Goal: Information Seeking & Learning: Learn about a topic

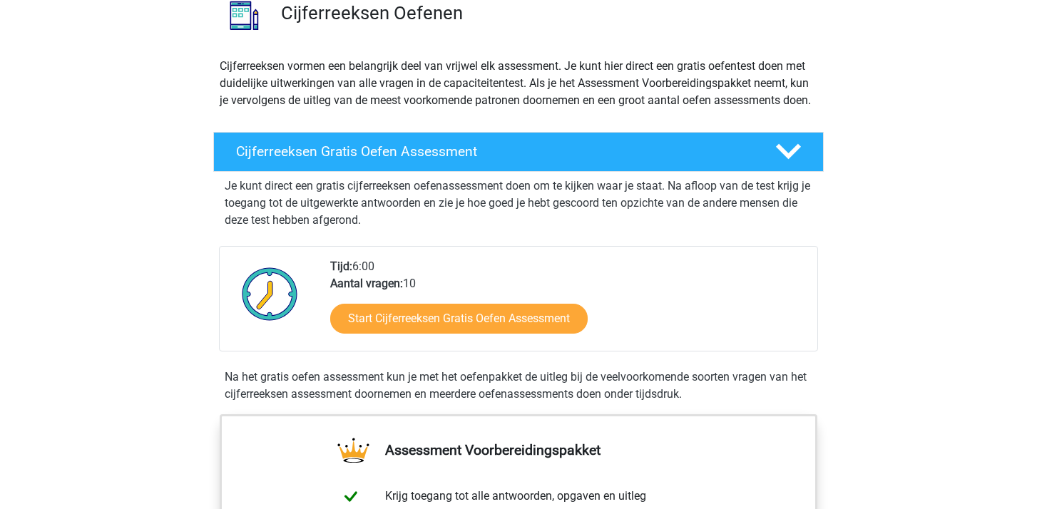
scroll to position [123, 0]
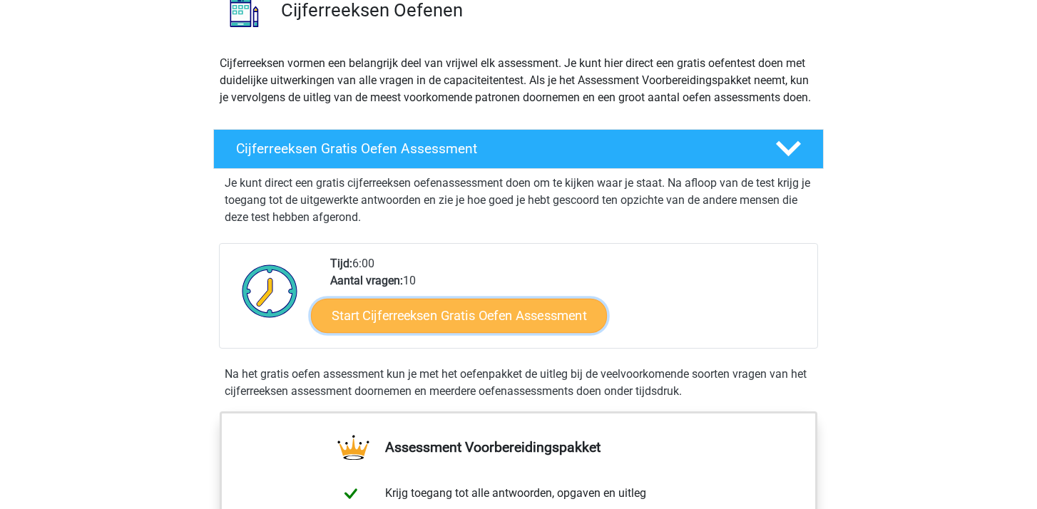
click at [460, 327] on link "Start Cijferreeksen Gratis Oefen Assessment" at bounding box center [459, 315] width 296 height 34
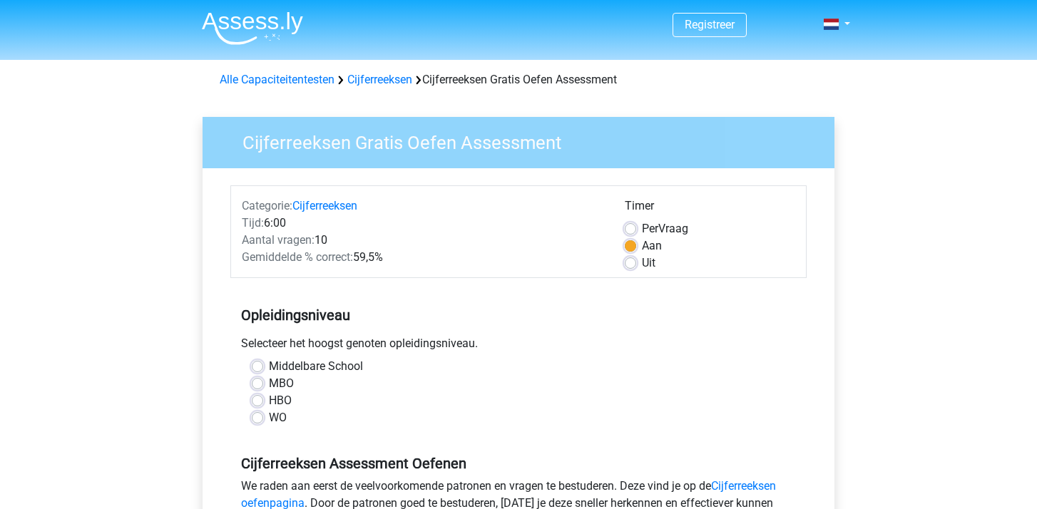
click at [314, 366] on label "Middelbare School" at bounding box center [316, 366] width 94 height 17
click at [263, 366] on input "Middelbare School" at bounding box center [257, 365] width 11 height 14
radio input "true"
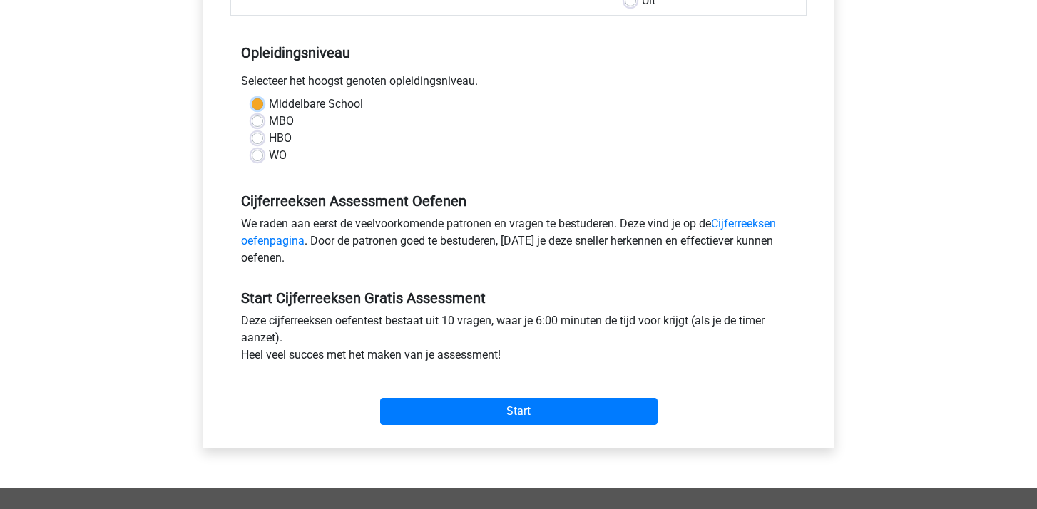
scroll to position [269, 0]
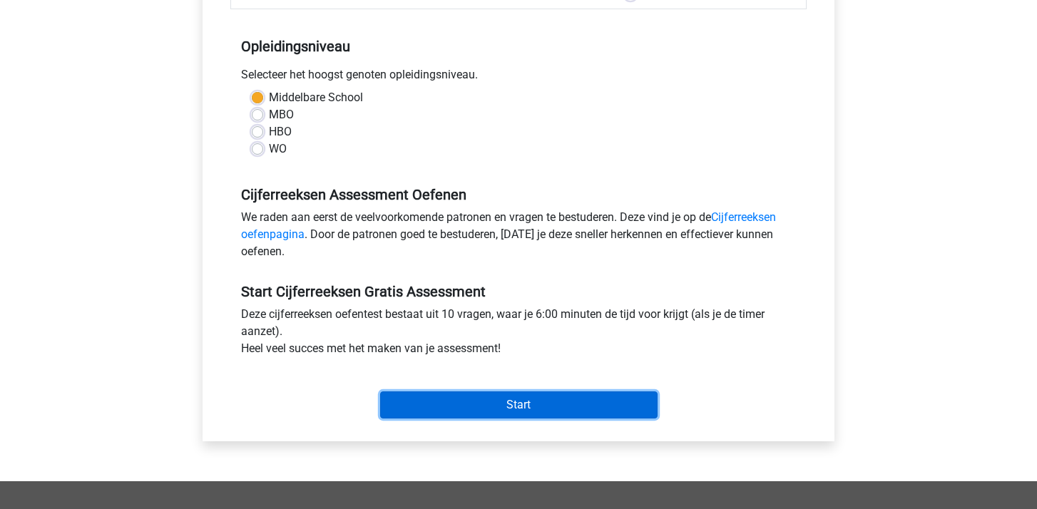
click at [518, 404] on input "Start" at bounding box center [518, 404] width 277 height 27
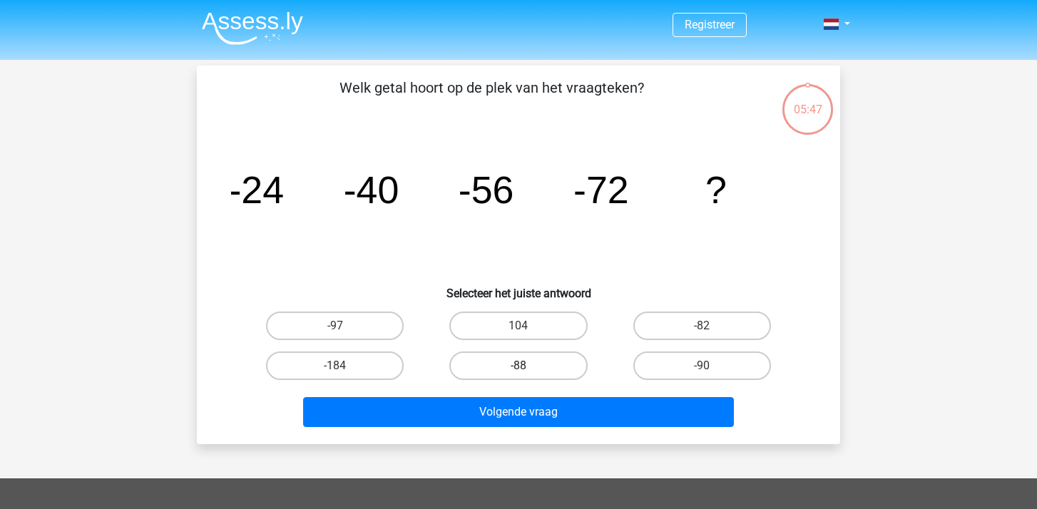
click at [548, 371] on label "-88" at bounding box center [518, 366] width 138 height 29
click at [528, 371] on input "-88" at bounding box center [522, 370] width 9 height 9
radio input "true"
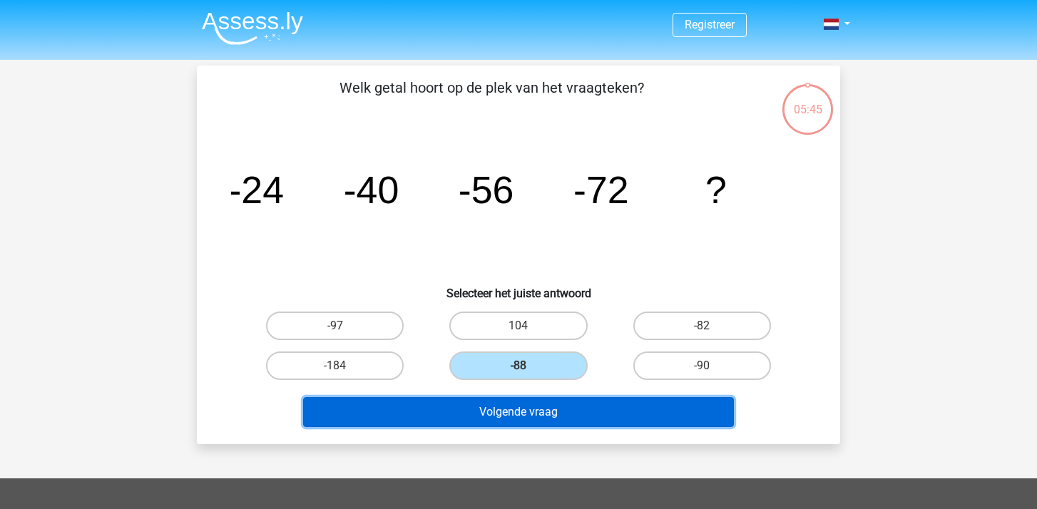
click at [556, 421] on button "Volgende vraag" at bounding box center [518, 412] width 431 height 30
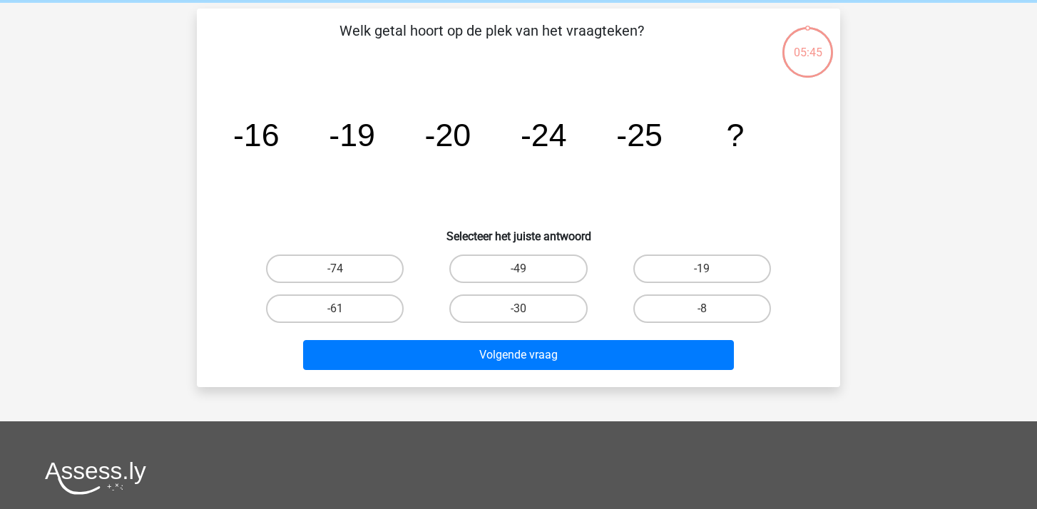
scroll to position [66, 0]
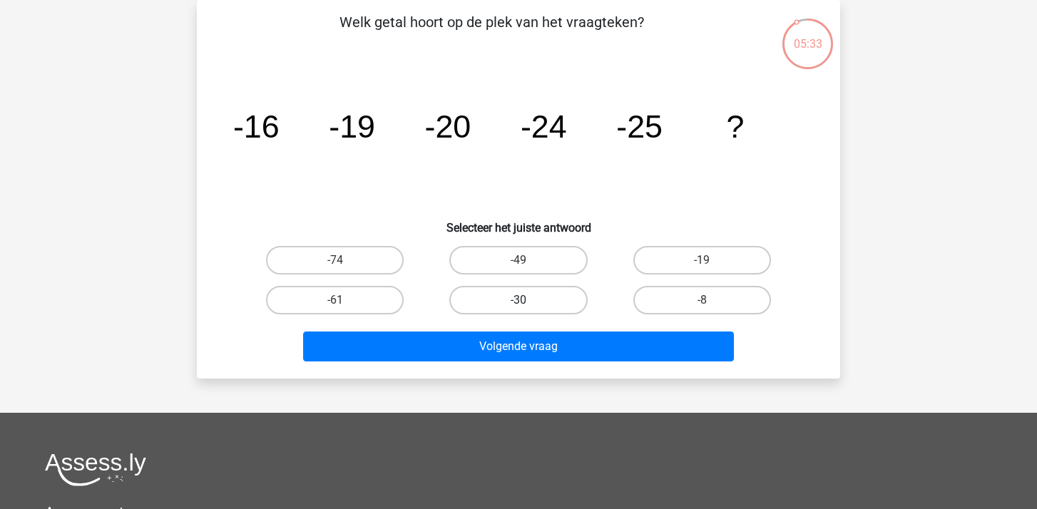
click at [508, 299] on label "-30" at bounding box center [518, 300] width 138 height 29
click at [518, 300] on input "-30" at bounding box center [522, 304] width 9 height 9
radio input "true"
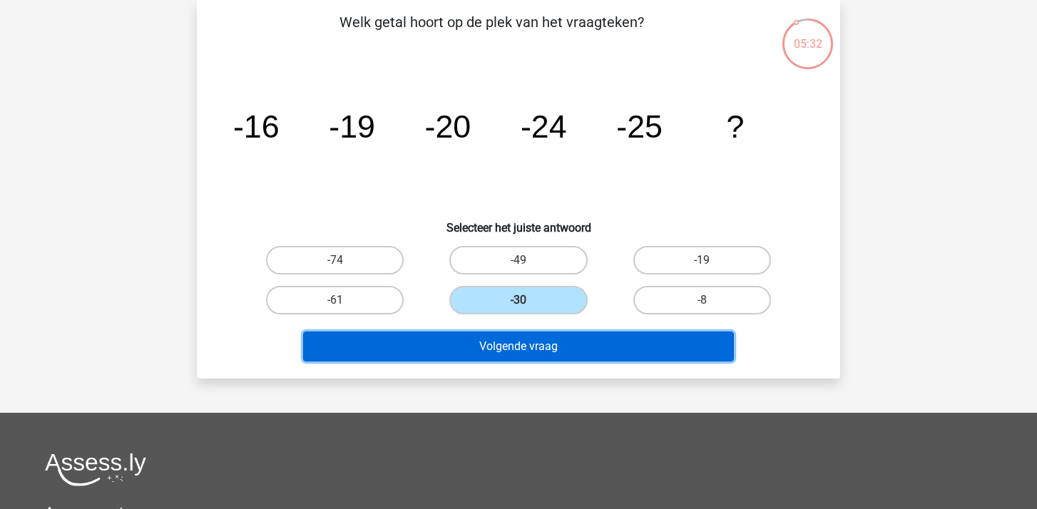
click at [514, 347] on button "Volgende vraag" at bounding box center [518, 347] width 431 height 30
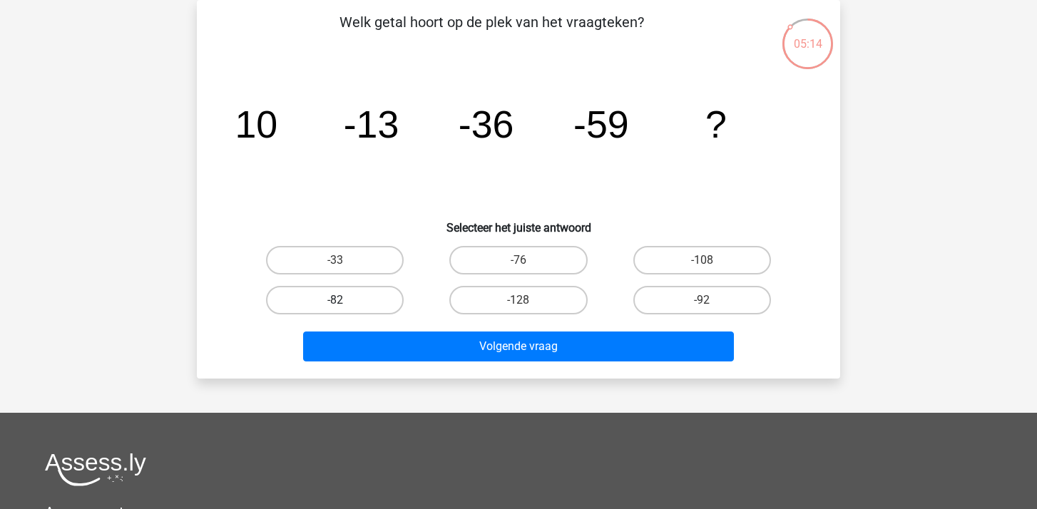
click at [302, 302] on label "-82" at bounding box center [335, 300] width 138 height 29
click at [335, 302] on input "-82" at bounding box center [339, 304] width 9 height 9
radio input "true"
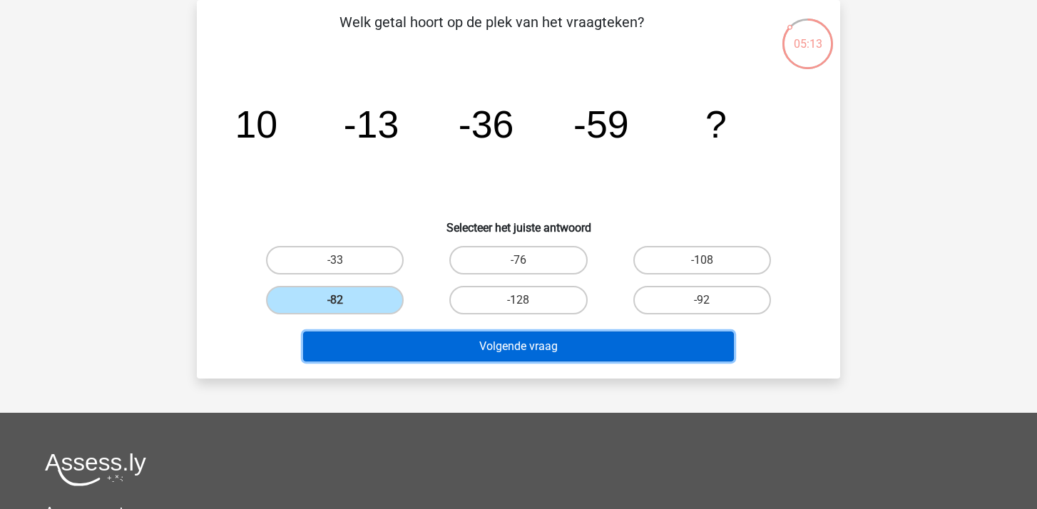
click at [500, 354] on button "Volgende vraag" at bounding box center [518, 347] width 431 height 30
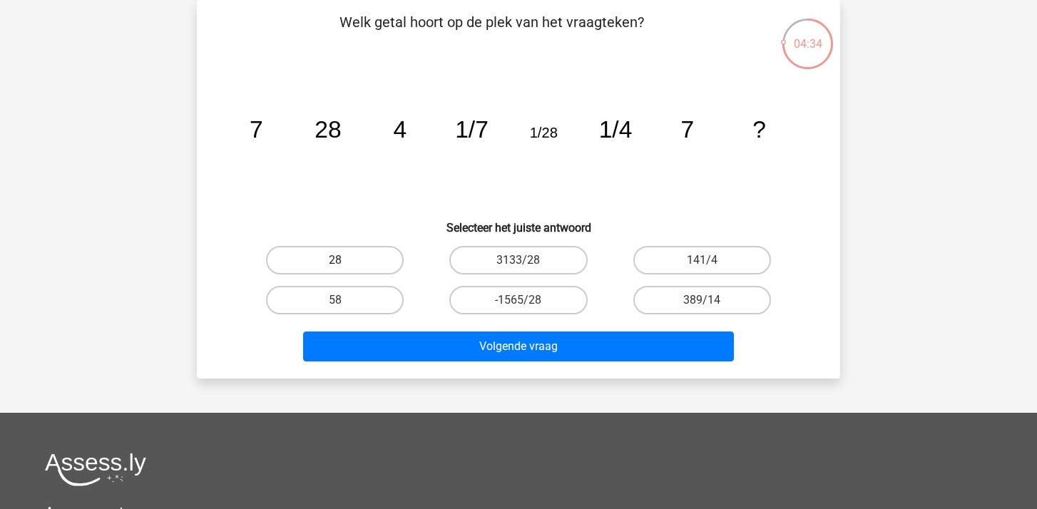
click at [366, 270] on label "28" at bounding box center [335, 260] width 138 height 29
click at [344, 270] on input "28" at bounding box center [339, 264] width 9 height 9
radio input "true"
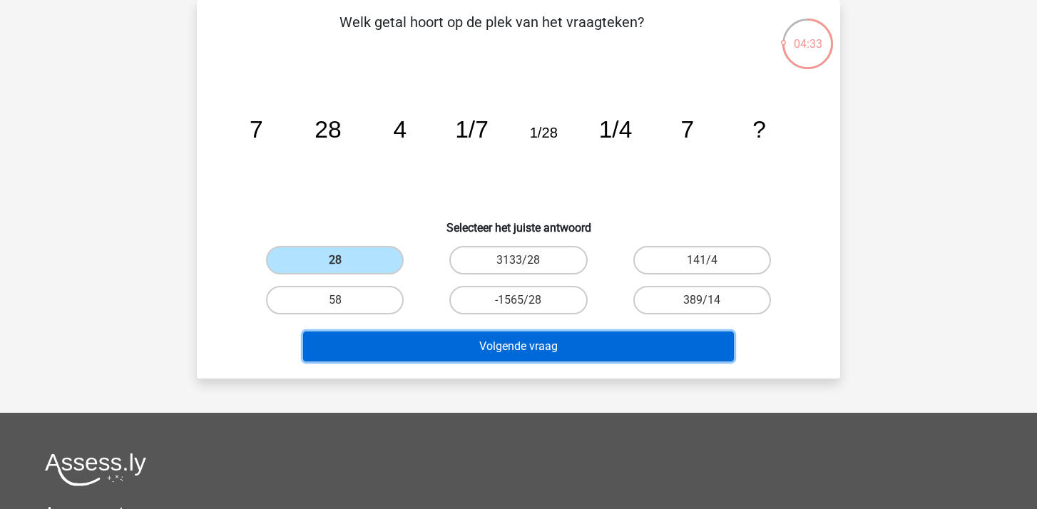
click at [516, 354] on button "Volgende vraag" at bounding box center [518, 347] width 431 height 30
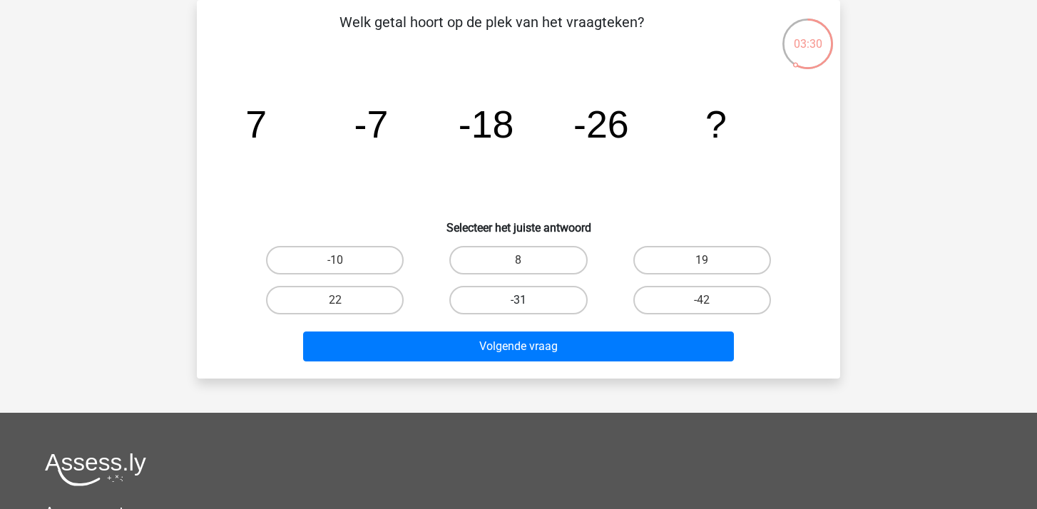
click at [545, 302] on label "-31" at bounding box center [518, 300] width 138 height 29
click at [528, 302] on input "-31" at bounding box center [522, 304] width 9 height 9
radio input "true"
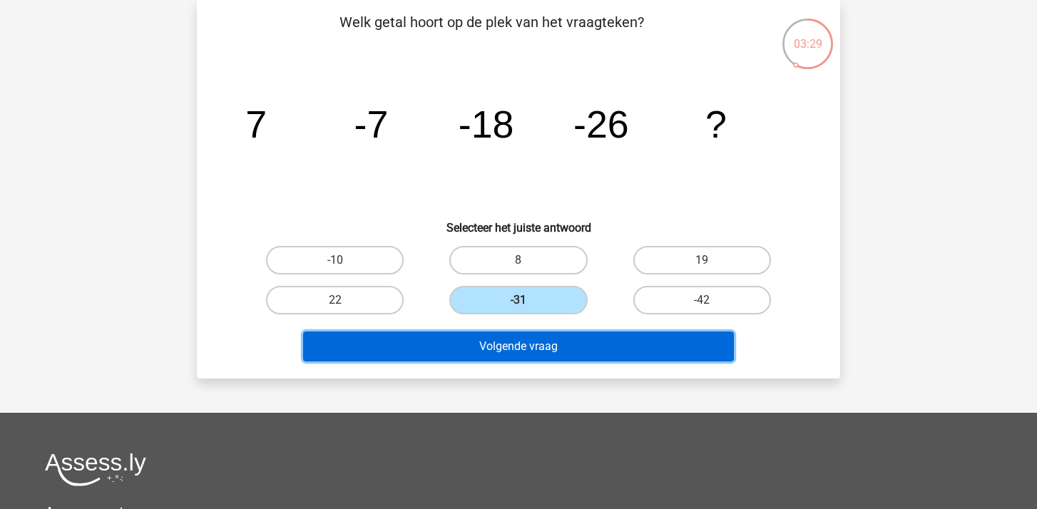
click at [501, 348] on button "Volgende vraag" at bounding box center [518, 347] width 431 height 30
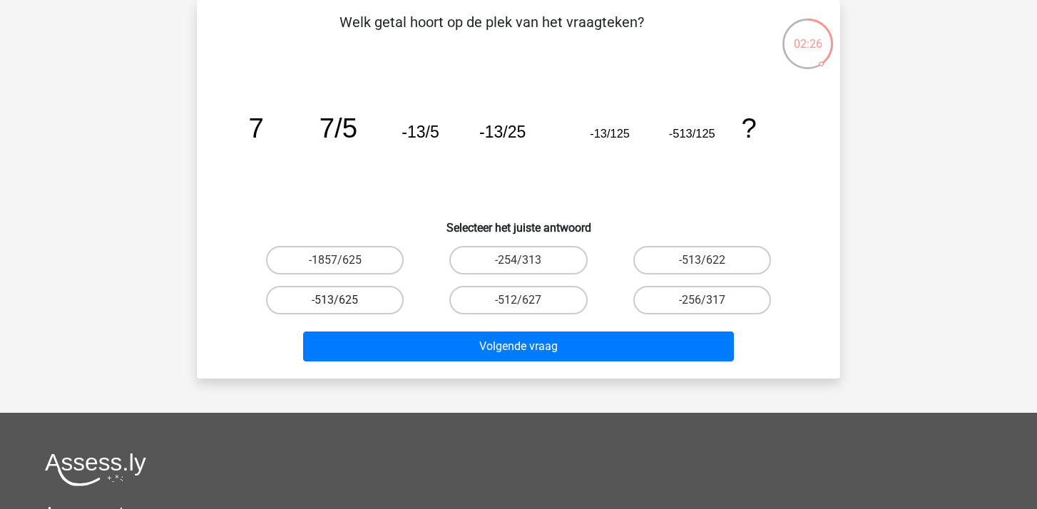
click at [307, 301] on label "-513/625" at bounding box center [335, 300] width 138 height 29
click at [335, 301] on input "-513/625" at bounding box center [339, 304] width 9 height 9
radio input "true"
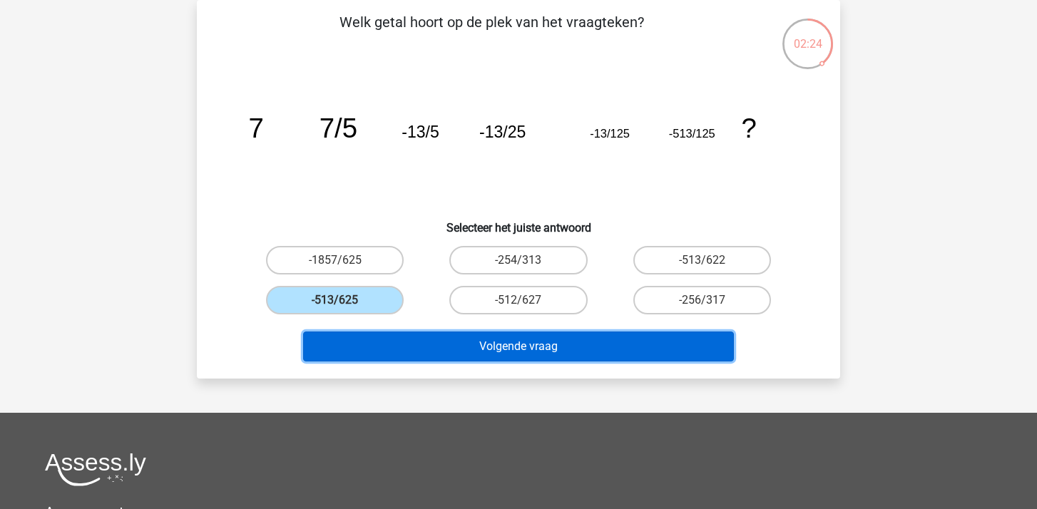
click at [499, 348] on button "Volgende vraag" at bounding box center [518, 347] width 431 height 30
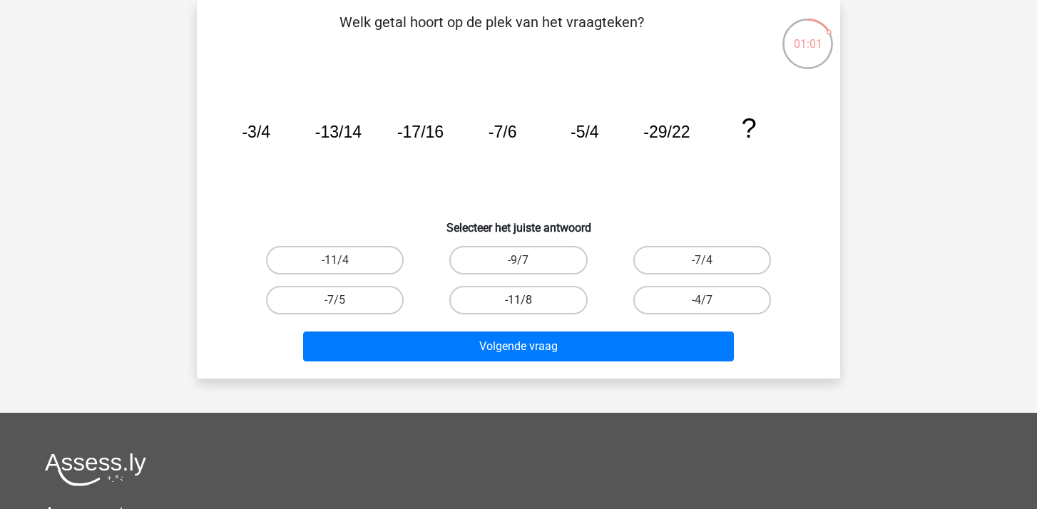
click at [516, 301] on label "-11/8" at bounding box center [518, 300] width 138 height 29
click at [518, 301] on input "-11/8" at bounding box center [522, 304] width 9 height 9
radio input "true"
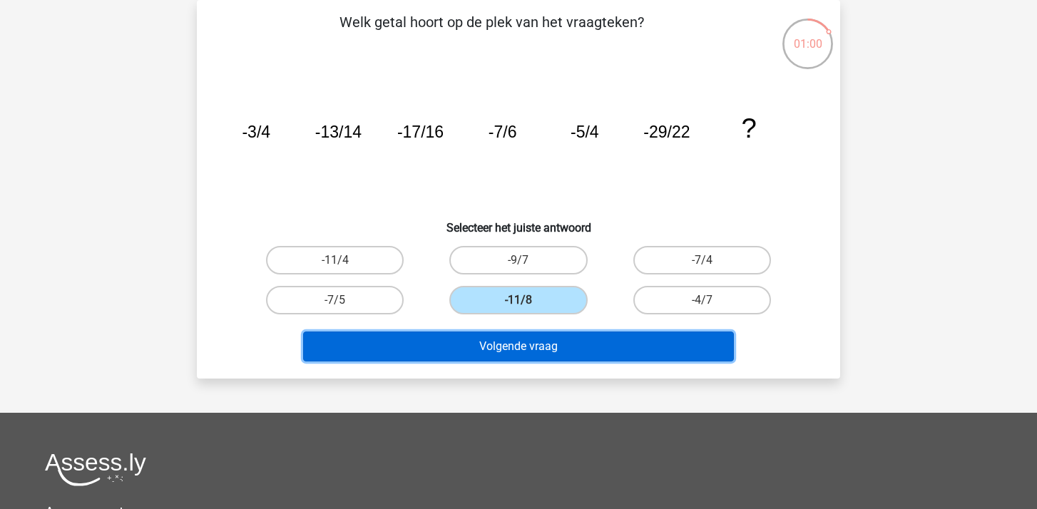
click at [522, 350] on button "Volgende vraag" at bounding box center [518, 347] width 431 height 30
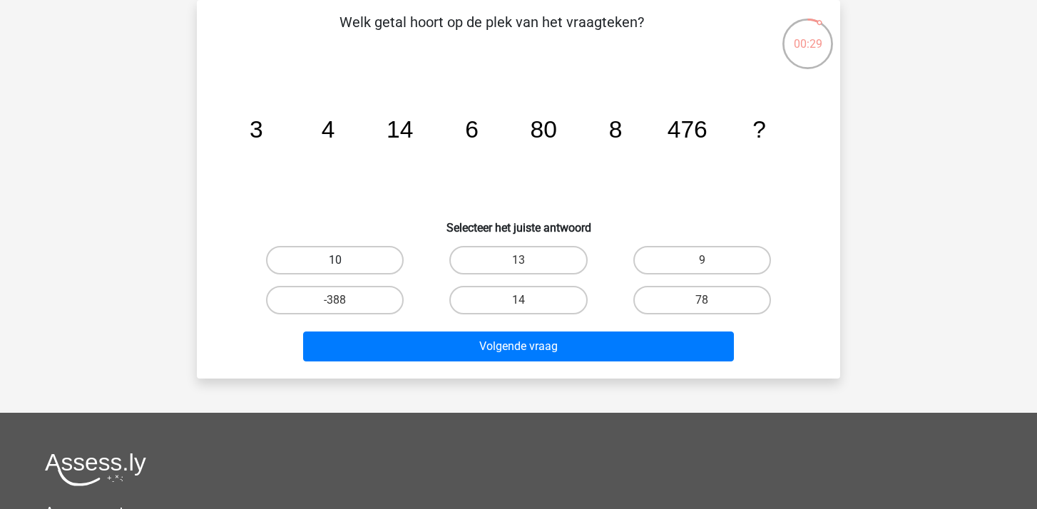
click at [357, 257] on label "10" at bounding box center [335, 260] width 138 height 29
click at [344, 260] on input "10" at bounding box center [339, 264] width 9 height 9
radio input "true"
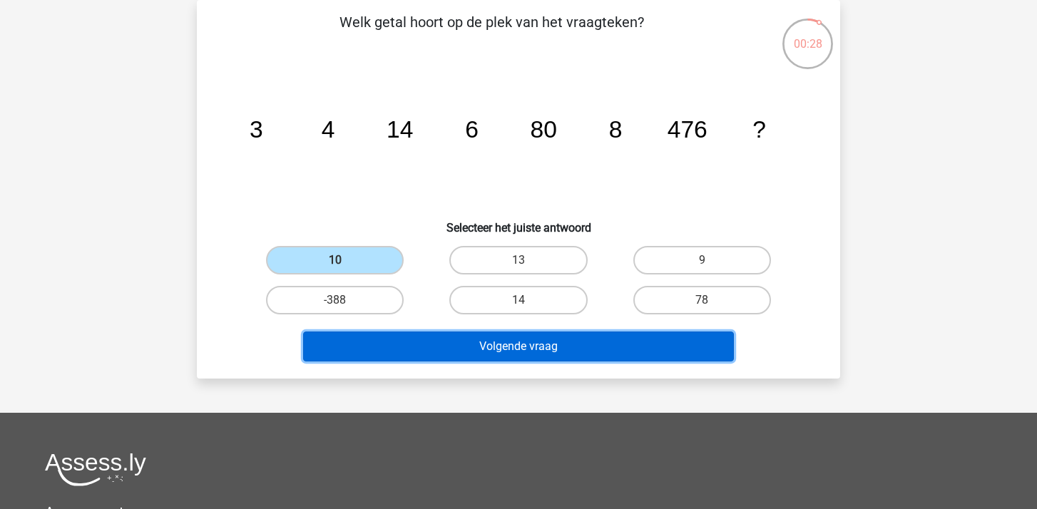
click at [528, 339] on button "Volgende vraag" at bounding box center [518, 347] width 431 height 30
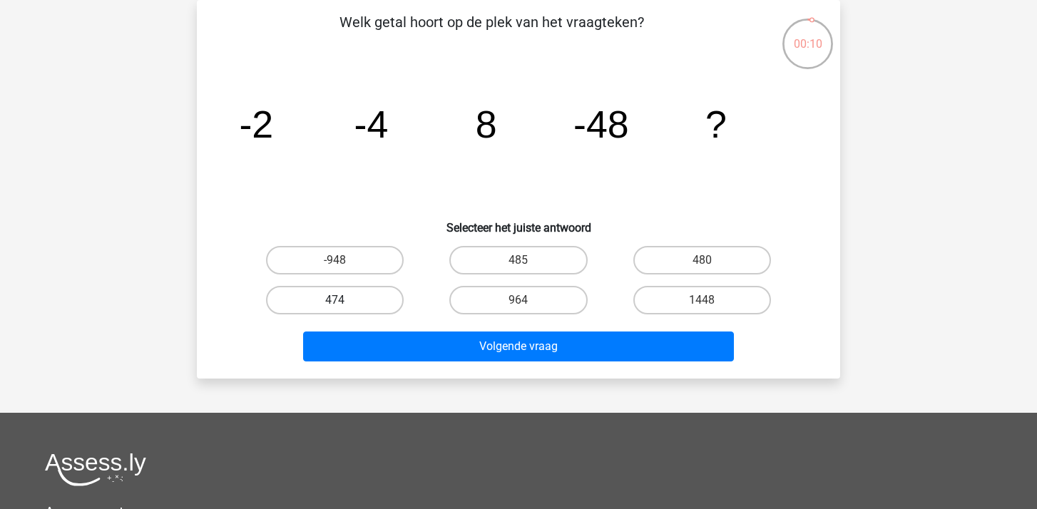
click at [395, 300] on label "474" at bounding box center [335, 300] width 138 height 29
click at [344, 300] on input "474" at bounding box center [339, 304] width 9 height 9
radio input "true"
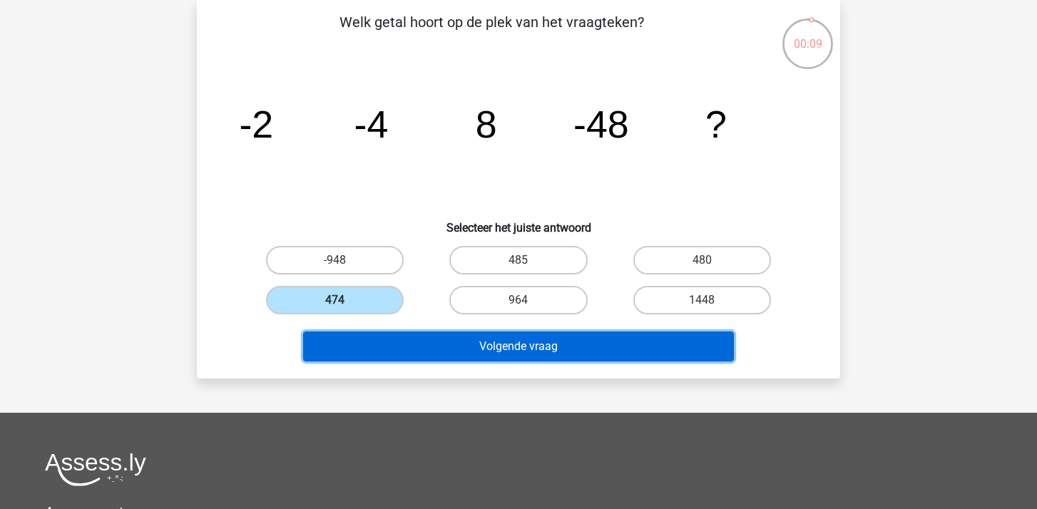
click at [498, 349] on button "Volgende vraag" at bounding box center [518, 347] width 431 height 30
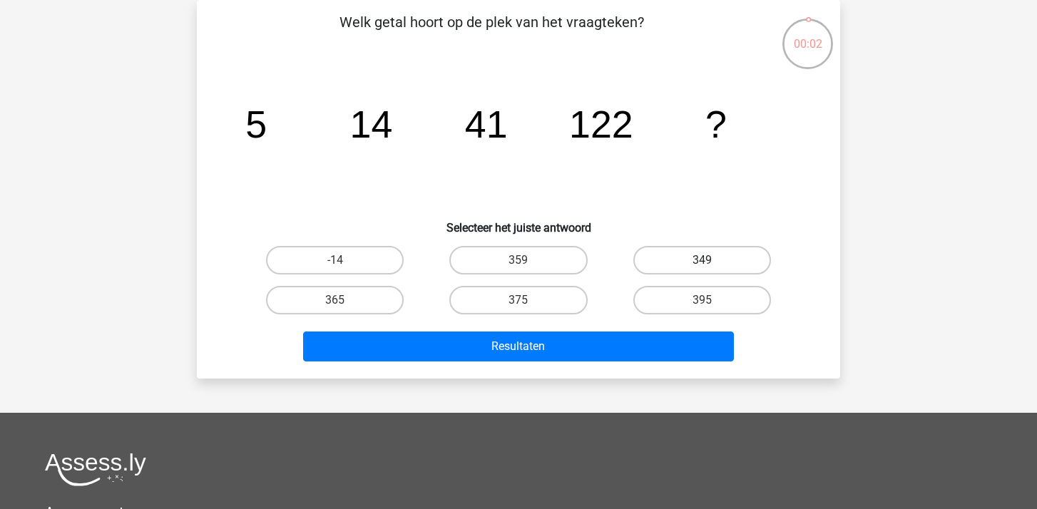
click at [684, 267] on label "349" at bounding box center [702, 260] width 138 height 29
click at [702, 267] on input "349" at bounding box center [706, 264] width 9 height 9
radio input "true"
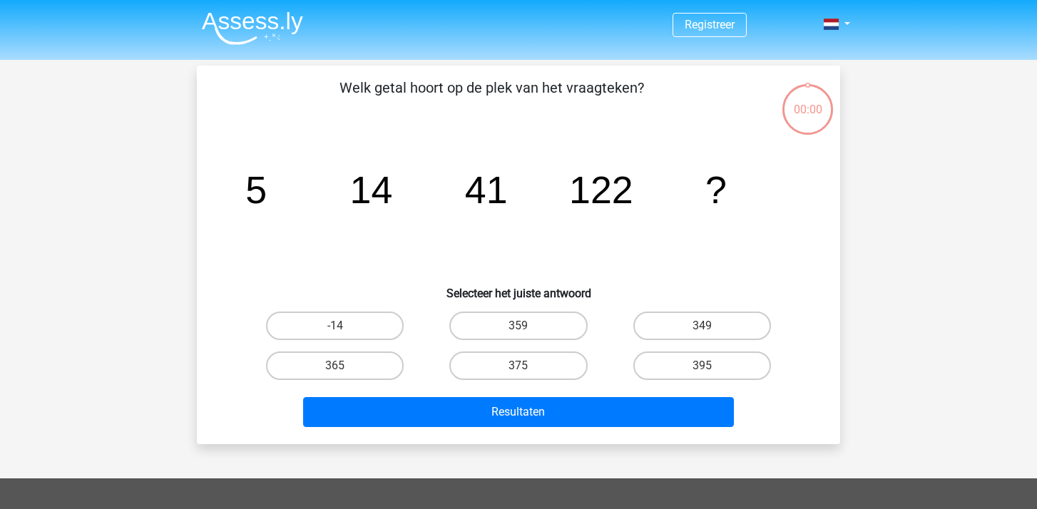
scroll to position [66, 0]
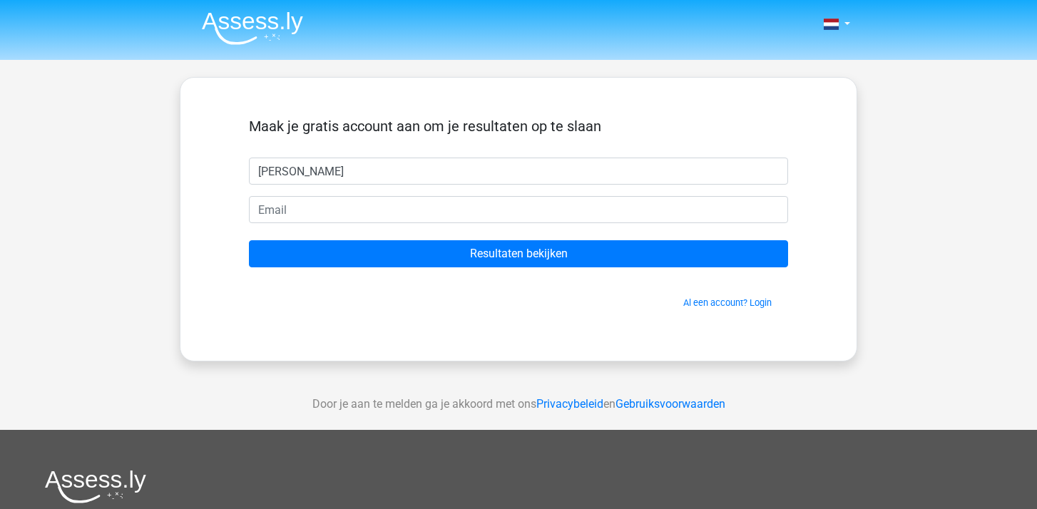
type input "[PERSON_NAME]"
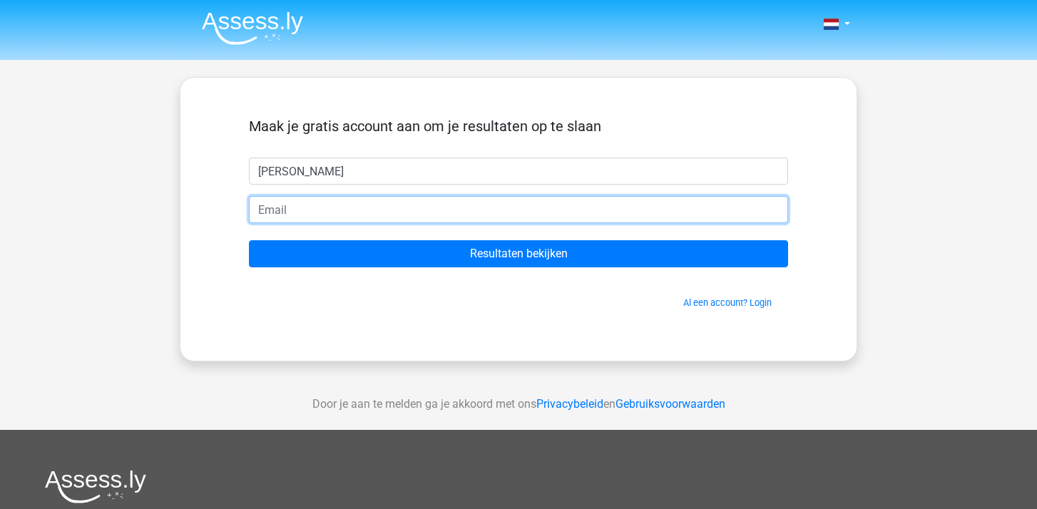
click at [303, 217] on input "email" at bounding box center [518, 209] width 539 height 27
type input "[EMAIL_ADDRESS][DOMAIN_NAME]"
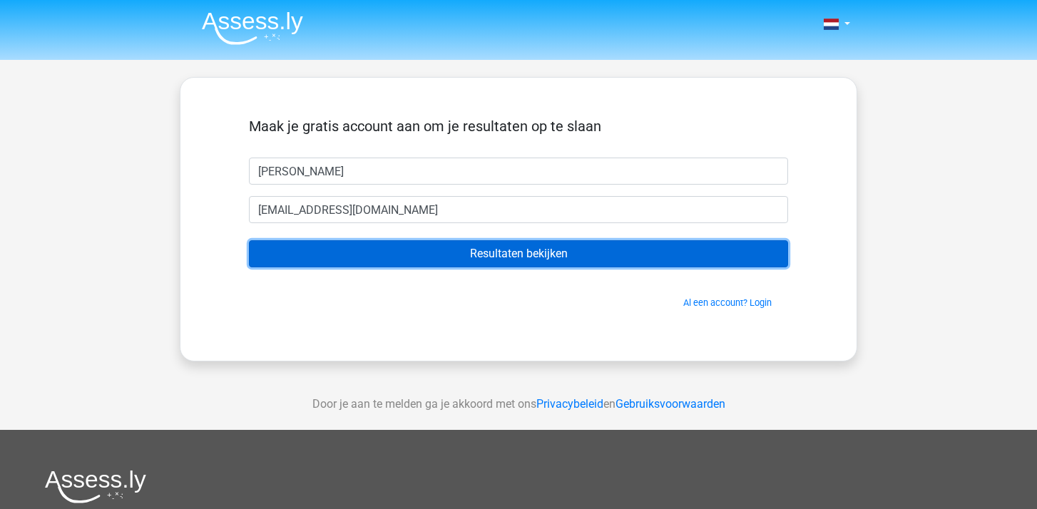
click at [514, 250] on input "Resultaten bekijken" at bounding box center [518, 253] width 539 height 27
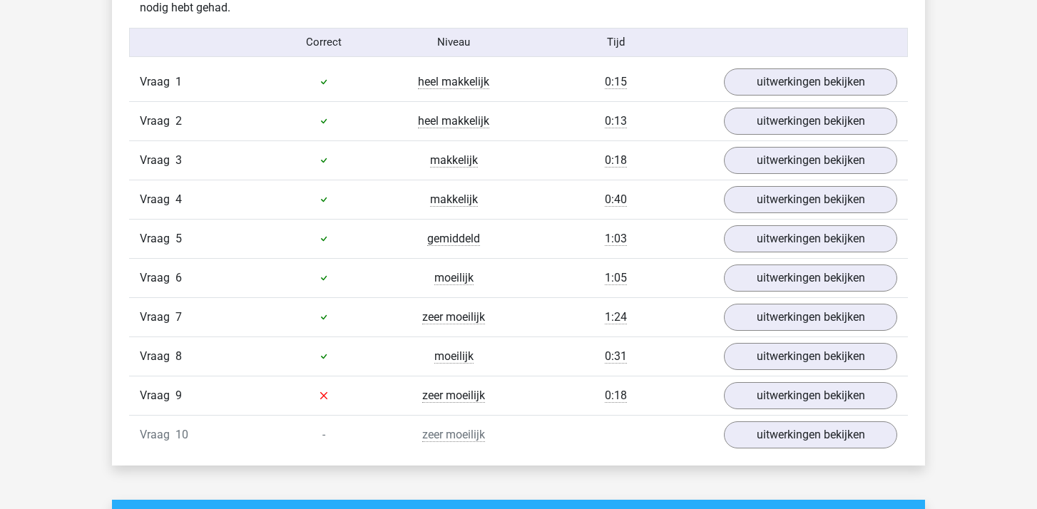
scroll to position [1172, 0]
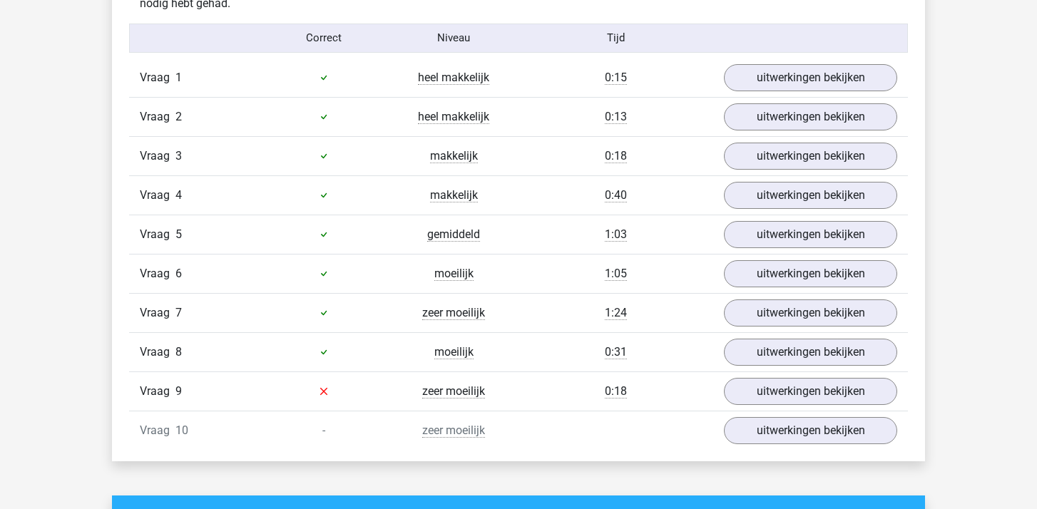
click at [670, 39] on div "Tijd" at bounding box center [615, 38] width 195 height 16
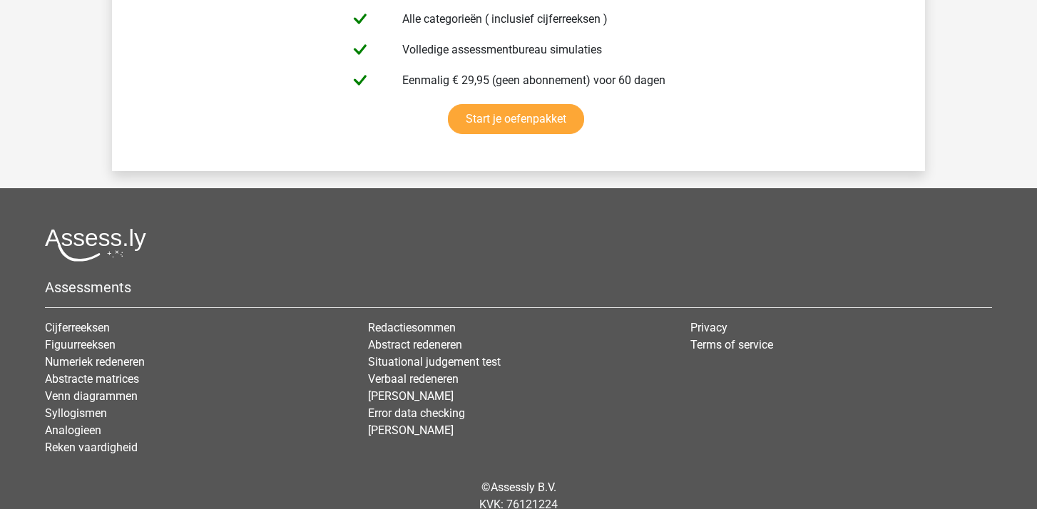
scroll to position [2594, 0]
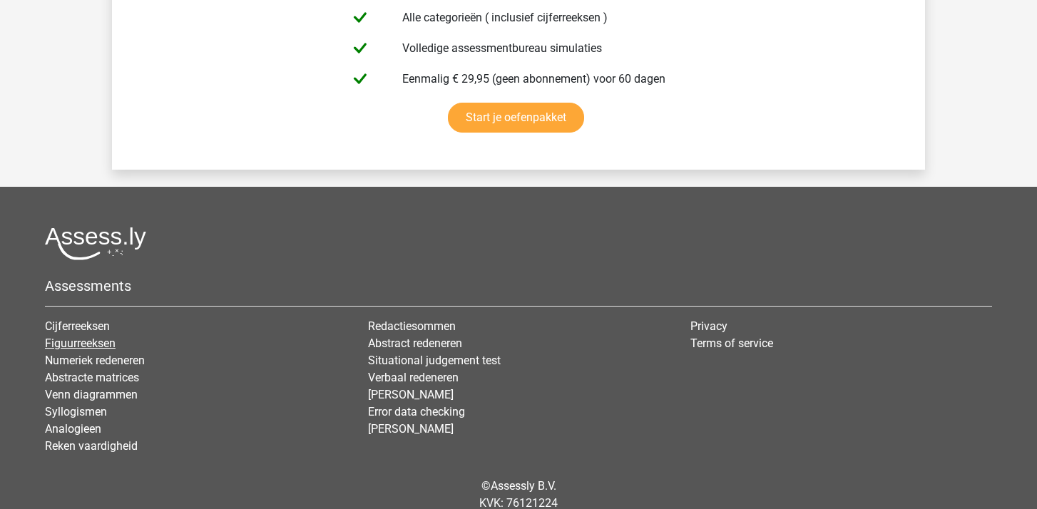
click at [94, 344] on link "Figuurreeksen" at bounding box center [80, 344] width 71 height 14
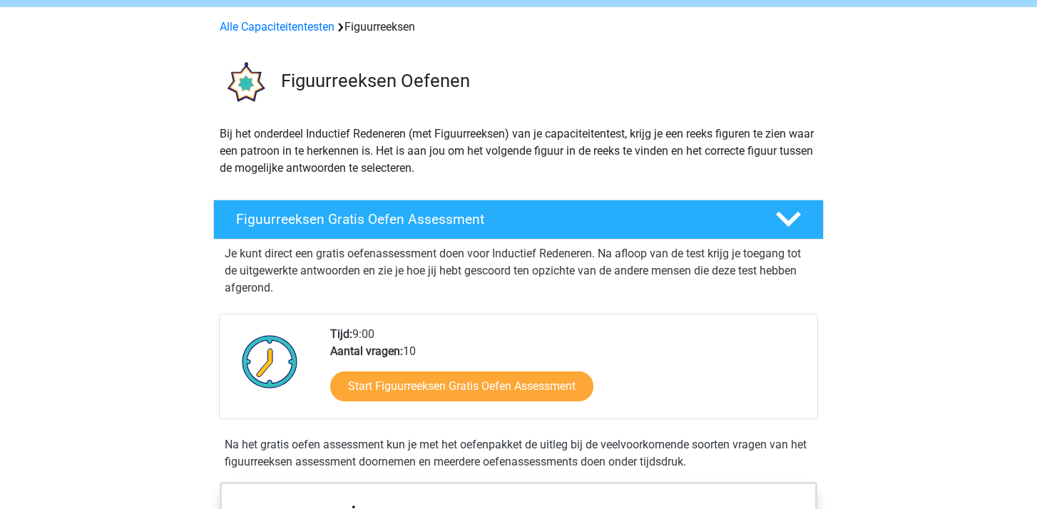
scroll to position [88, 0]
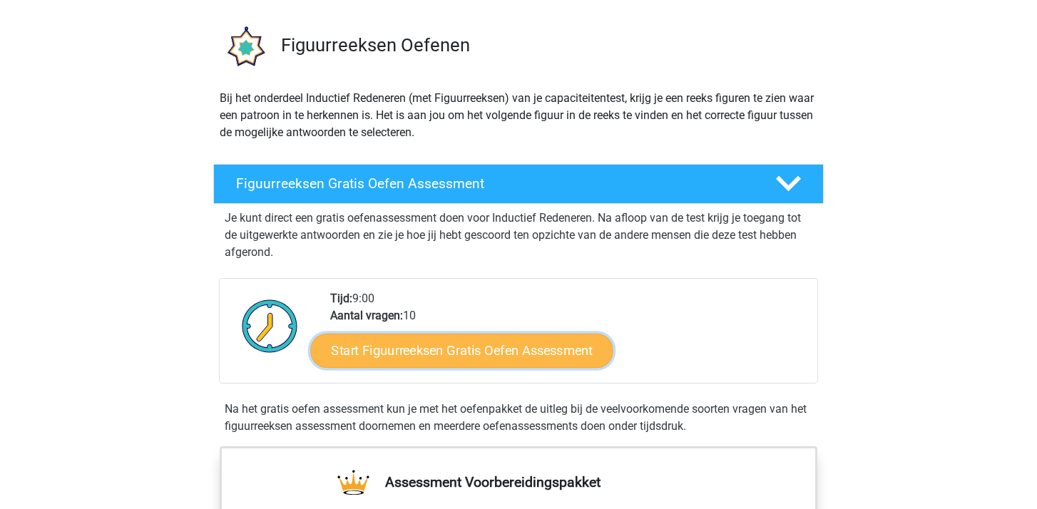
click at [502, 350] on link "Start Figuurreeksen Gratis Oefen Assessment" at bounding box center [462, 350] width 302 height 34
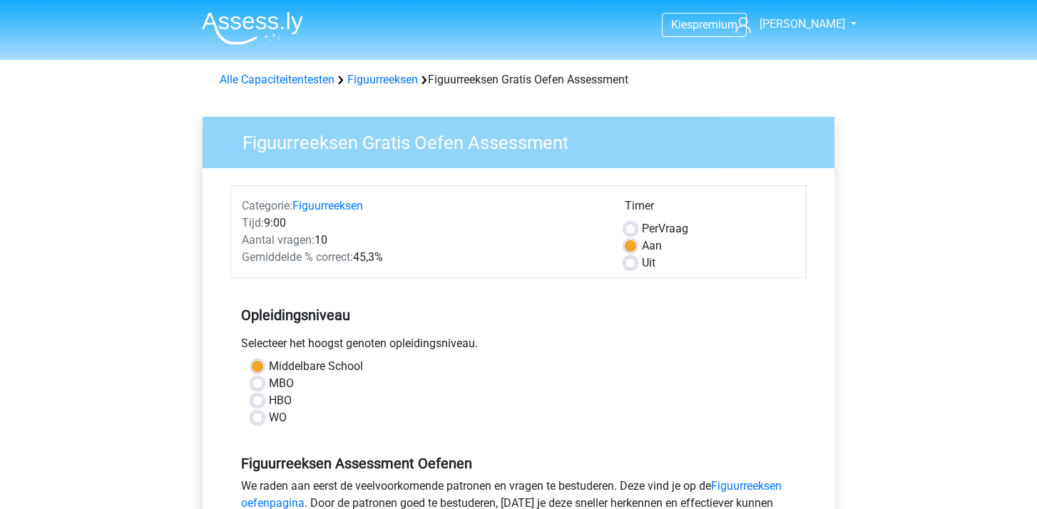
click at [269, 421] on label "WO" at bounding box center [278, 417] width 18 height 17
click at [259, 421] on input "WO" at bounding box center [257, 416] width 11 height 14
radio input "true"
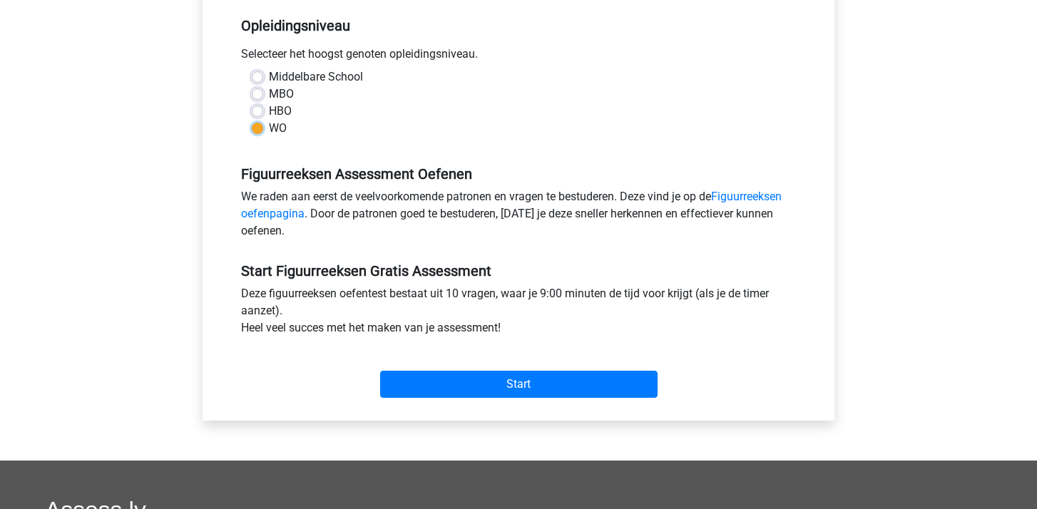
scroll to position [290, 0]
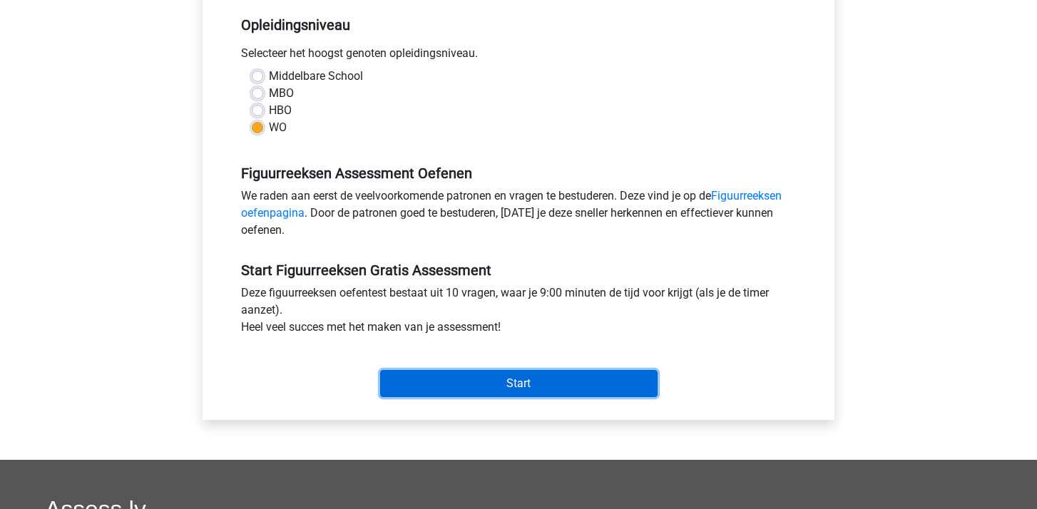
click at [513, 385] on input "Start" at bounding box center [518, 383] width 277 height 27
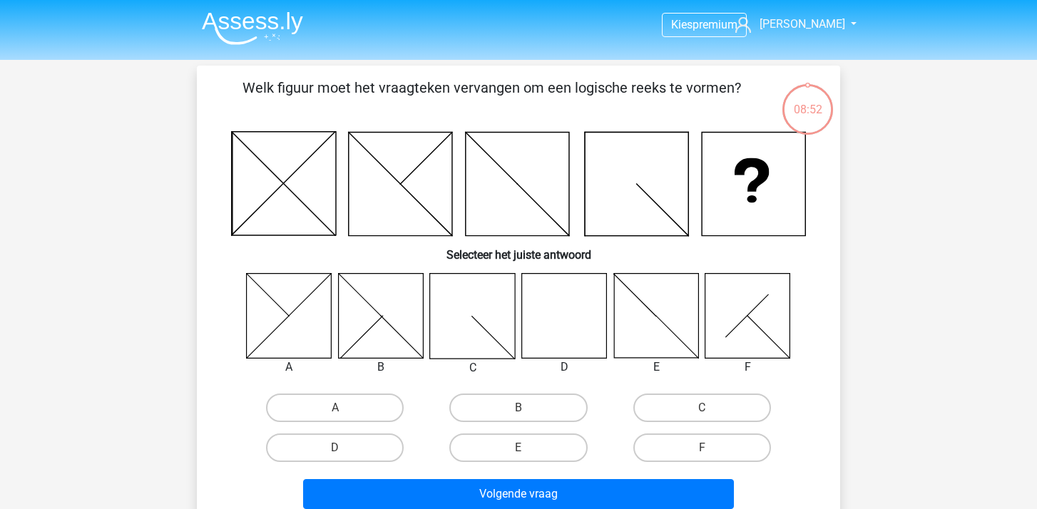
click at [541, 335] on icon at bounding box center [564, 315] width 85 height 85
click at [327, 453] on label "D" at bounding box center [335, 448] width 138 height 29
click at [335, 453] on input "D" at bounding box center [339, 452] width 9 height 9
radio input "true"
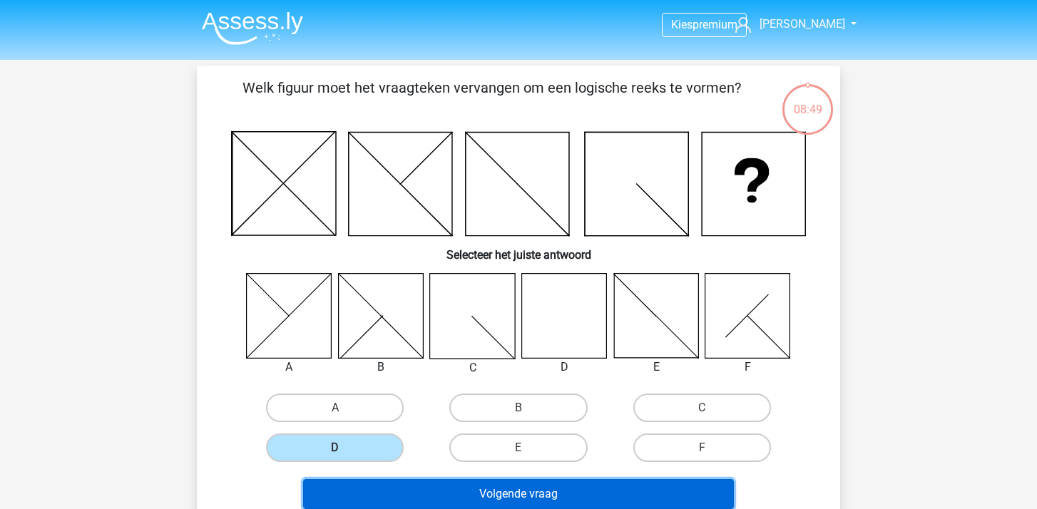
click at [501, 492] on button "Volgende vraag" at bounding box center [518, 494] width 431 height 30
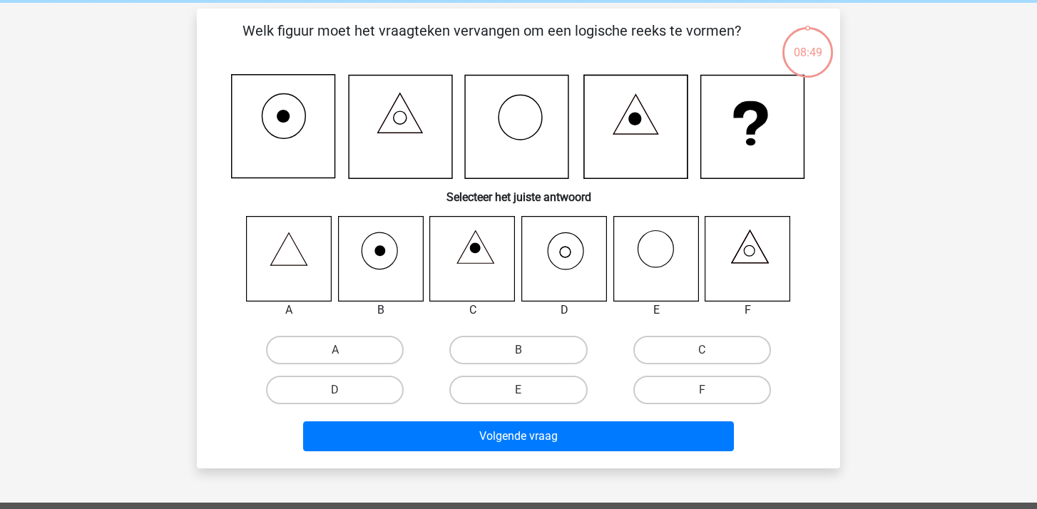
scroll to position [66, 0]
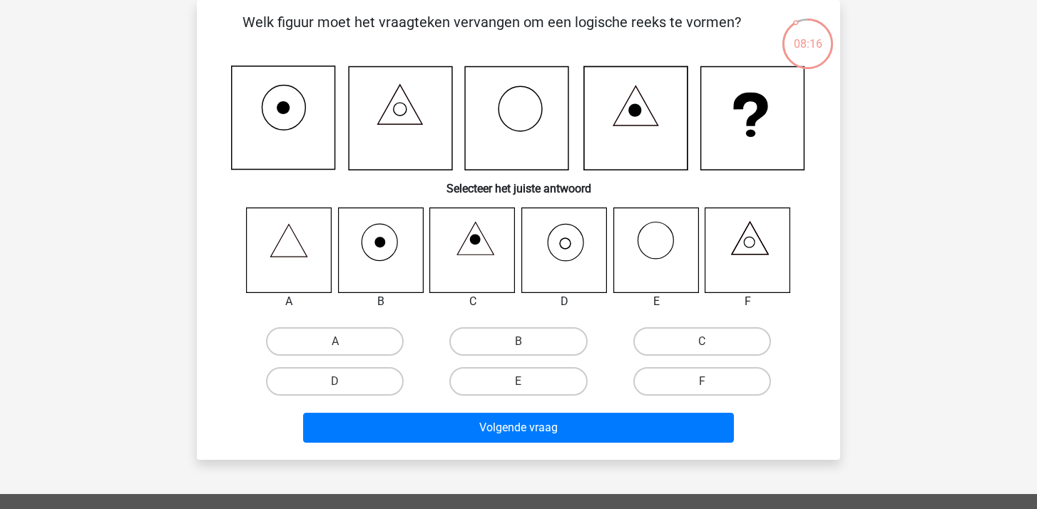
click at [563, 250] on icon at bounding box center [564, 249] width 85 height 85
click at [368, 373] on label "D" at bounding box center [335, 381] width 138 height 29
click at [344, 381] on input "D" at bounding box center [339, 385] width 9 height 9
radio input "true"
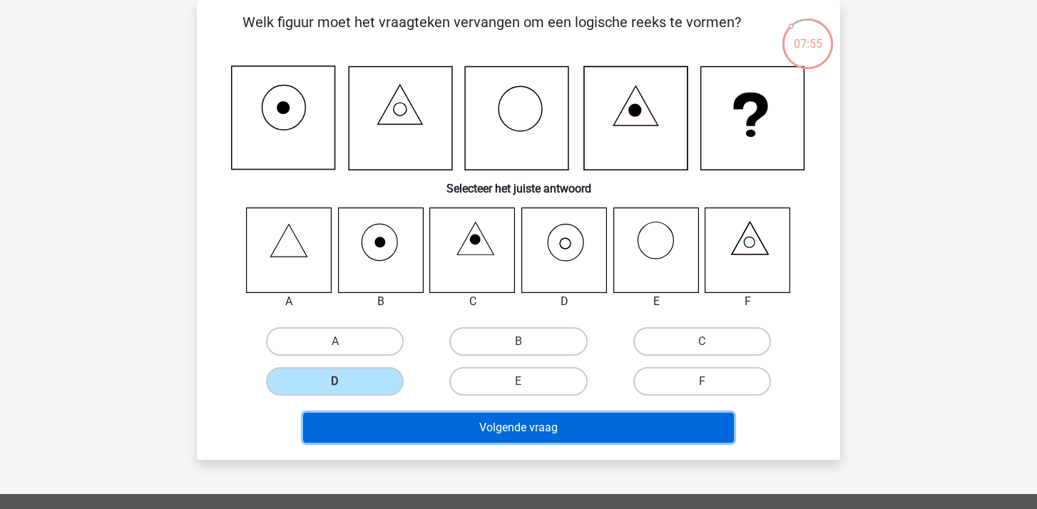
click at [516, 426] on button "Volgende vraag" at bounding box center [518, 428] width 431 height 30
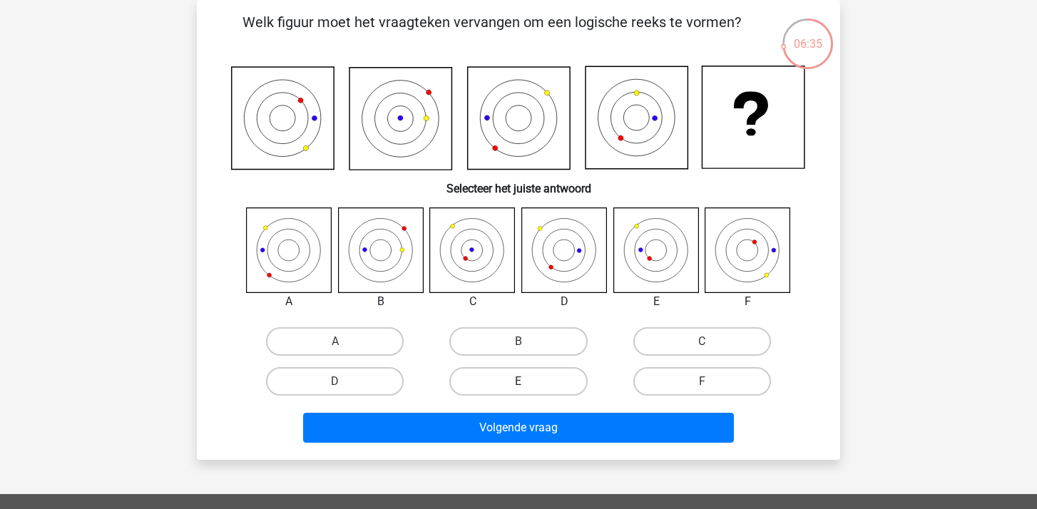
click at [528, 382] on label "E" at bounding box center [518, 381] width 138 height 29
click at [528, 382] on input "E" at bounding box center [522, 385] width 9 height 9
radio input "true"
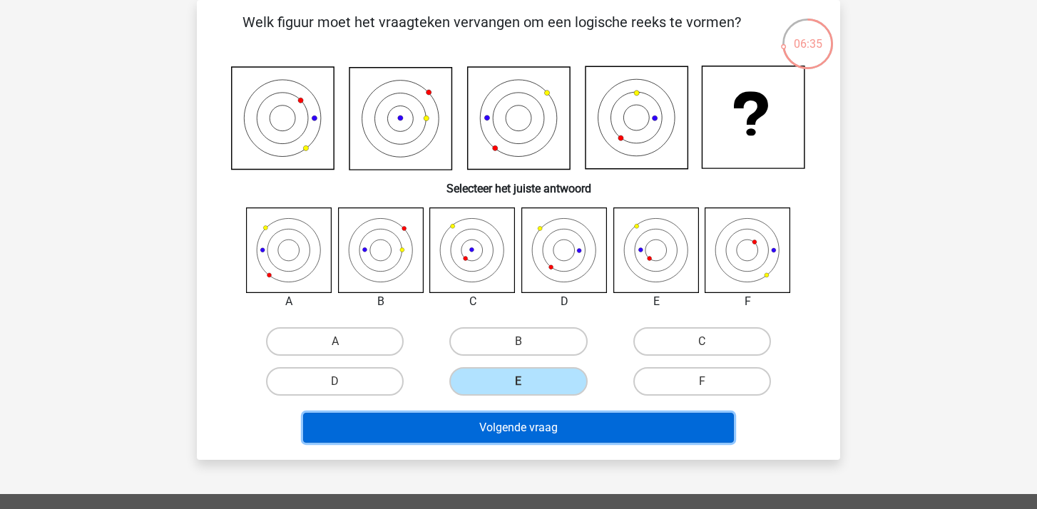
click at [528, 418] on button "Volgende vraag" at bounding box center [518, 428] width 431 height 30
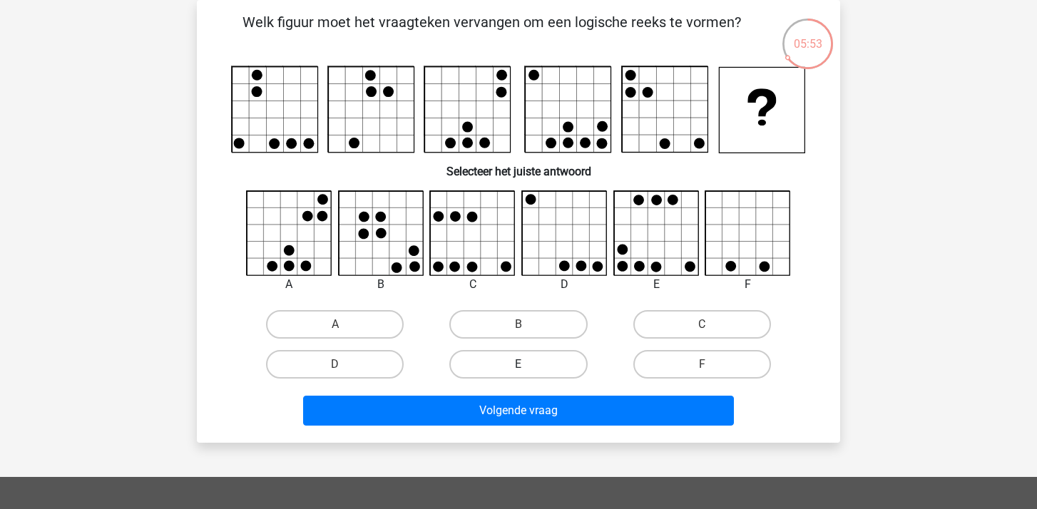
click at [527, 357] on label "E" at bounding box center [518, 364] width 138 height 29
click at [527, 364] on input "E" at bounding box center [522, 368] width 9 height 9
radio input "true"
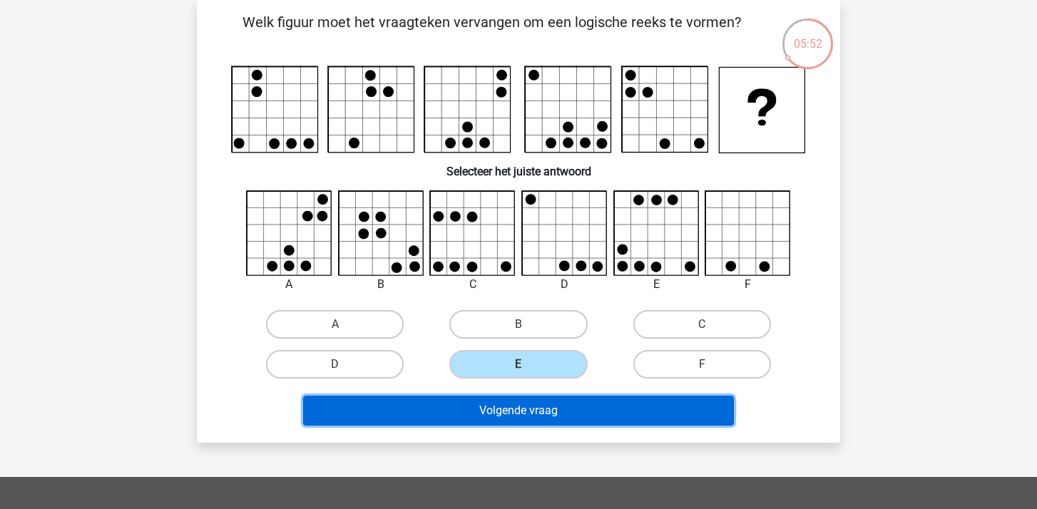
click at [529, 415] on button "Volgende vraag" at bounding box center [518, 411] width 431 height 30
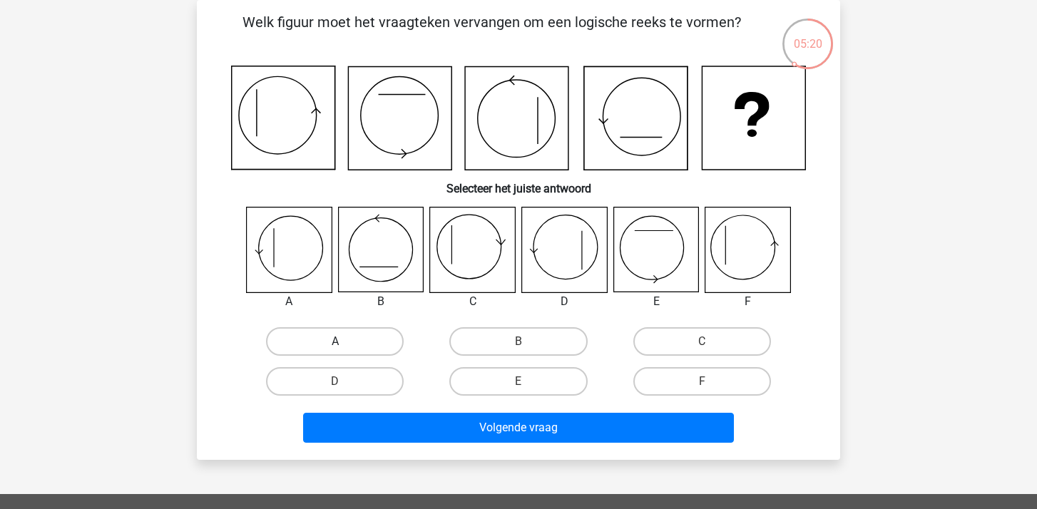
click at [352, 332] on label "A" at bounding box center [335, 341] width 138 height 29
click at [344, 342] on input "A" at bounding box center [339, 346] width 9 height 9
radio input "true"
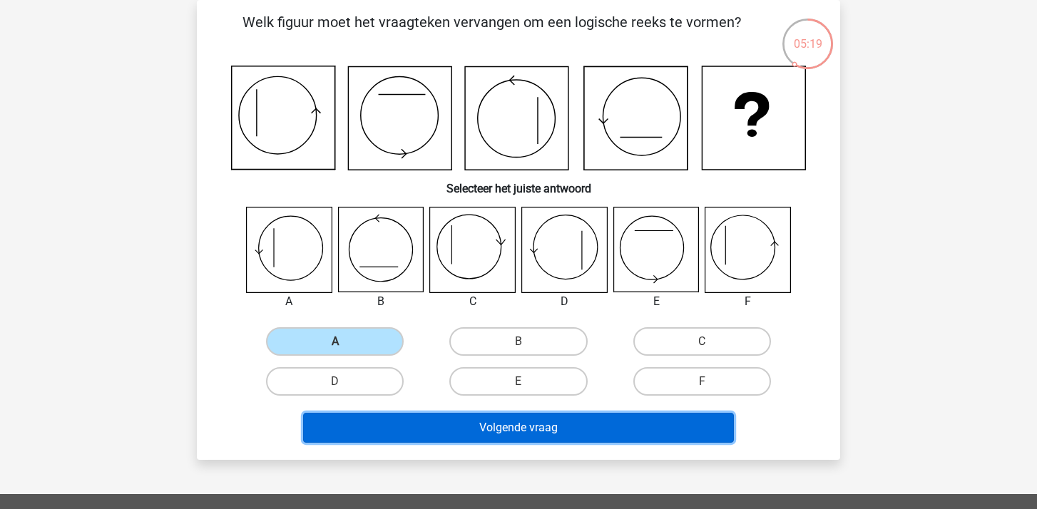
click at [529, 429] on button "Volgende vraag" at bounding box center [518, 428] width 431 height 30
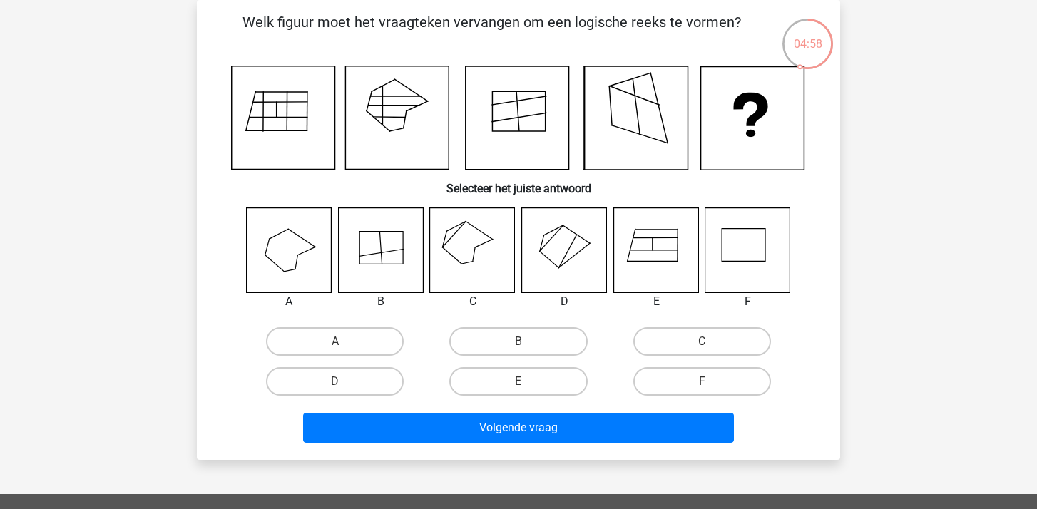
click at [478, 250] on icon at bounding box center [472, 249] width 85 height 85
click at [685, 357] on div "C" at bounding box center [701, 342] width 183 height 40
click at [692, 349] on label "C" at bounding box center [702, 341] width 138 height 29
click at [702, 349] on input "C" at bounding box center [706, 346] width 9 height 9
radio input "true"
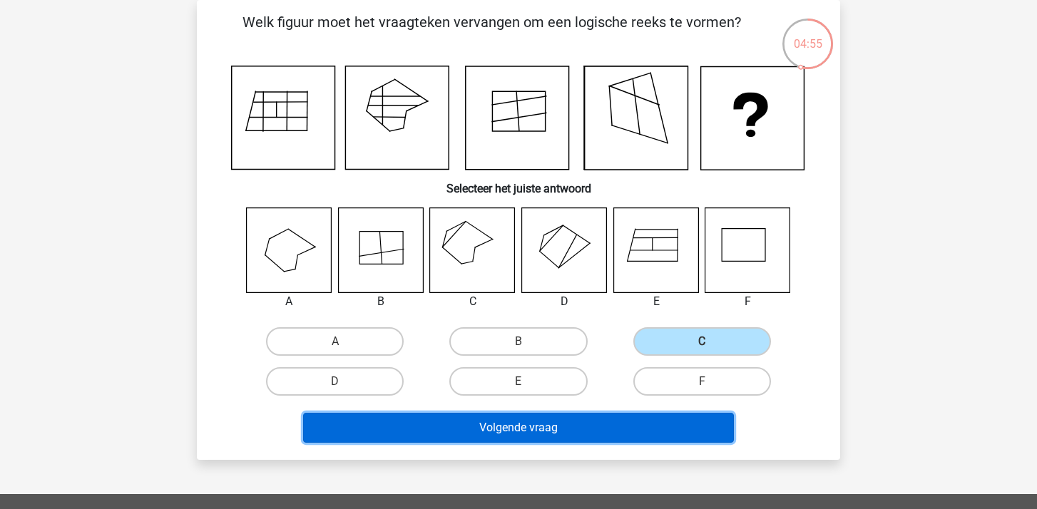
click at [551, 429] on button "Volgende vraag" at bounding box center [518, 428] width 431 height 30
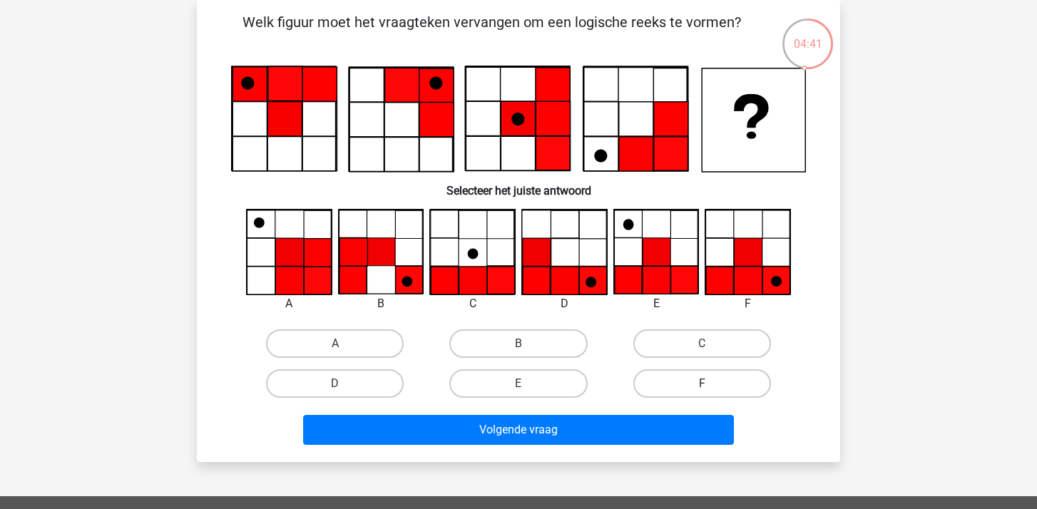
click at [692, 385] on label "F" at bounding box center [702, 383] width 138 height 29
click at [702, 385] on input "F" at bounding box center [706, 388] width 9 height 9
radio input "true"
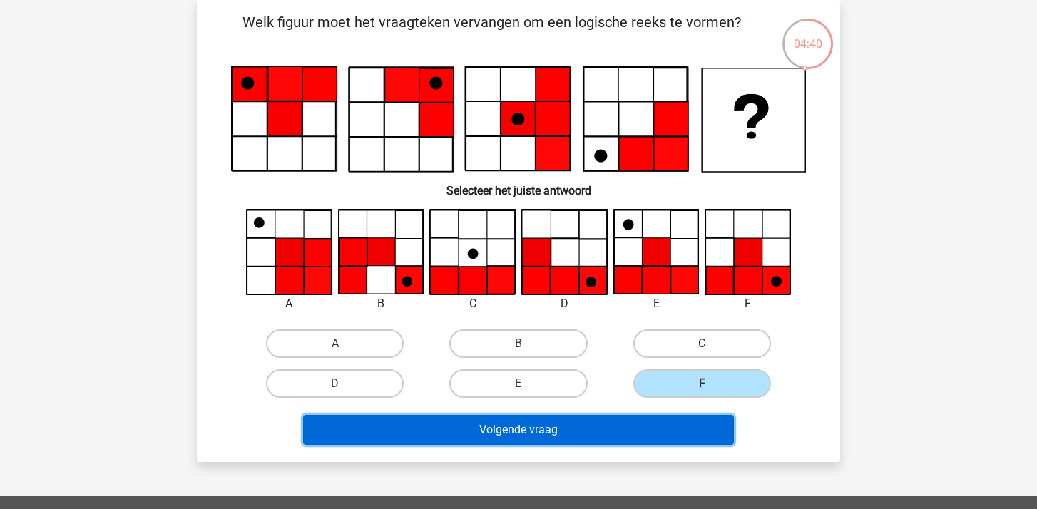
click at [582, 424] on button "Volgende vraag" at bounding box center [518, 430] width 431 height 30
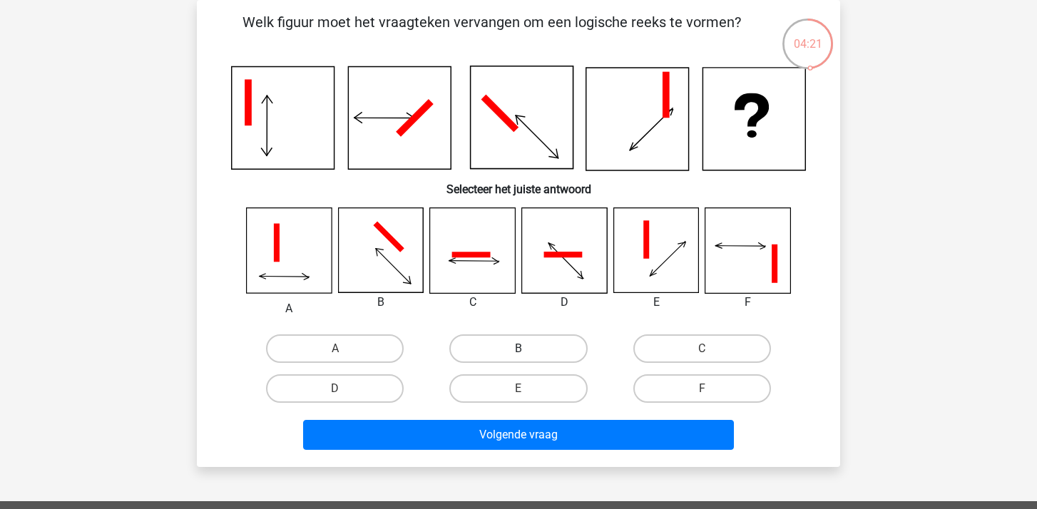
click at [508, 349] on label "B" at bounding box center [518, 348] width 138 height 29
click at [518, 349] on input "B" at bounding box center [522, 353] width 9 height 9
radio input "true"
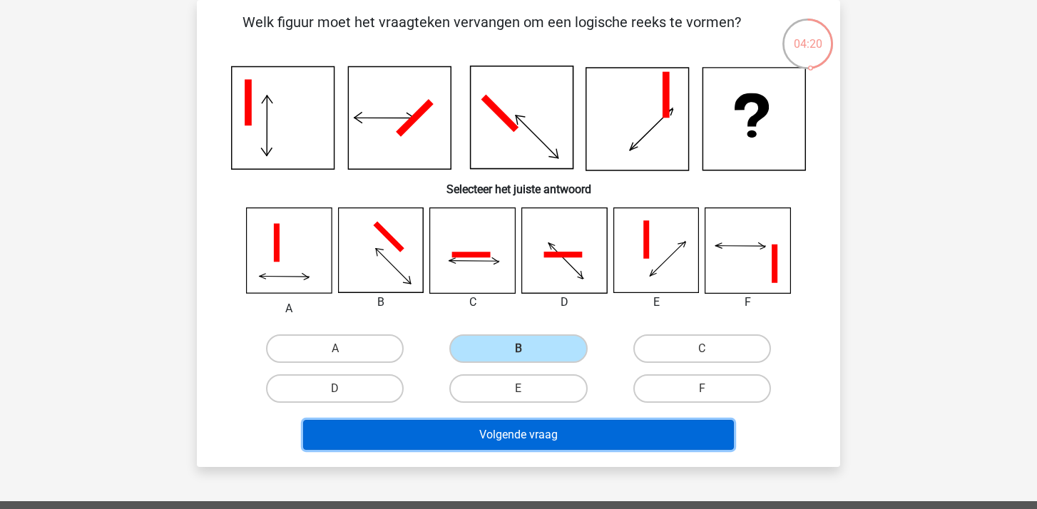
click at [509, 436] on button "Volgende vraag" at bounding box center [518, 435] width 431 height 30
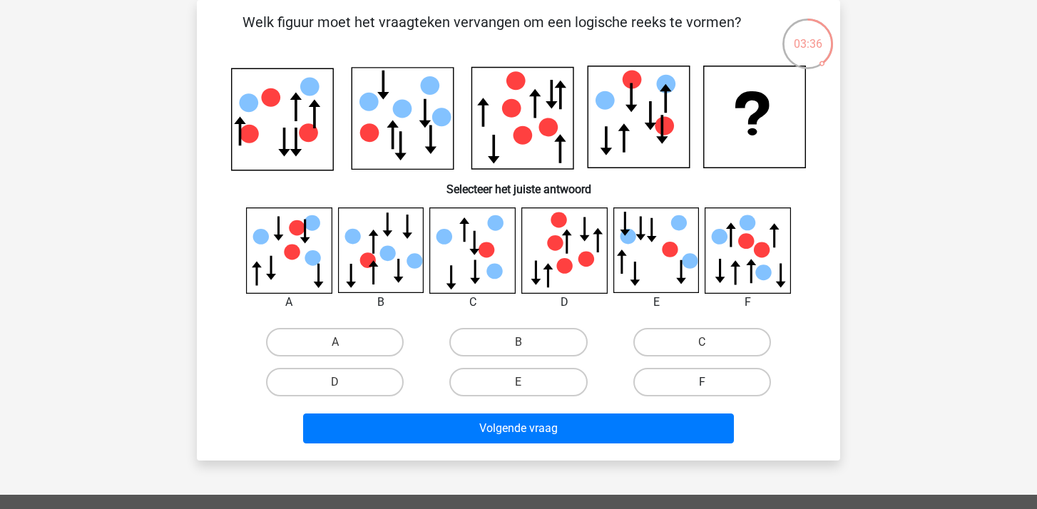
click at [707, 377] on label "F" at bounding box center [702, 382] width 138 height 29
click at [707, 382] on input "F" at bounding box center [706, 386] width 9 height 9
radio input "true"
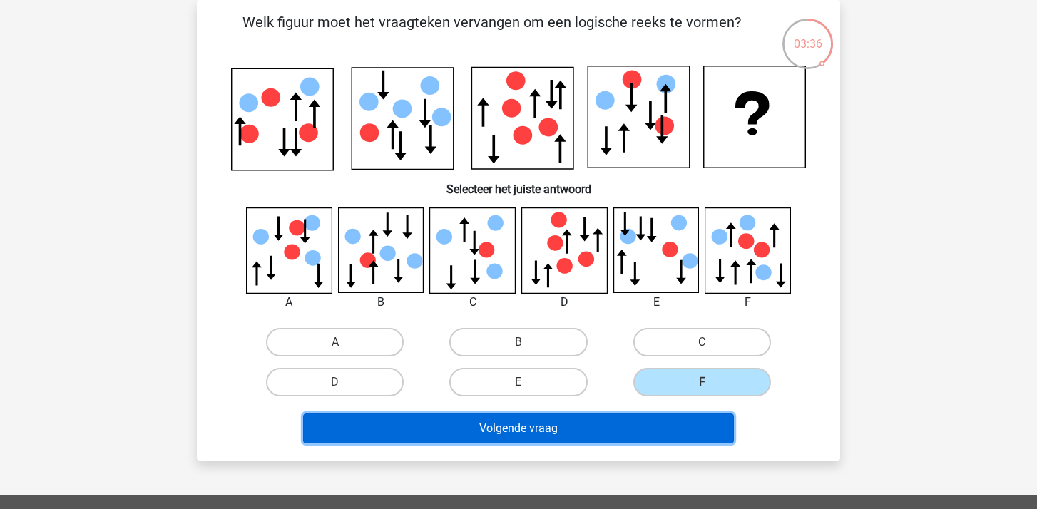
click at [620, 427] on button "Volgende vraag" at bounding box center [518, 429] width 431 height 30
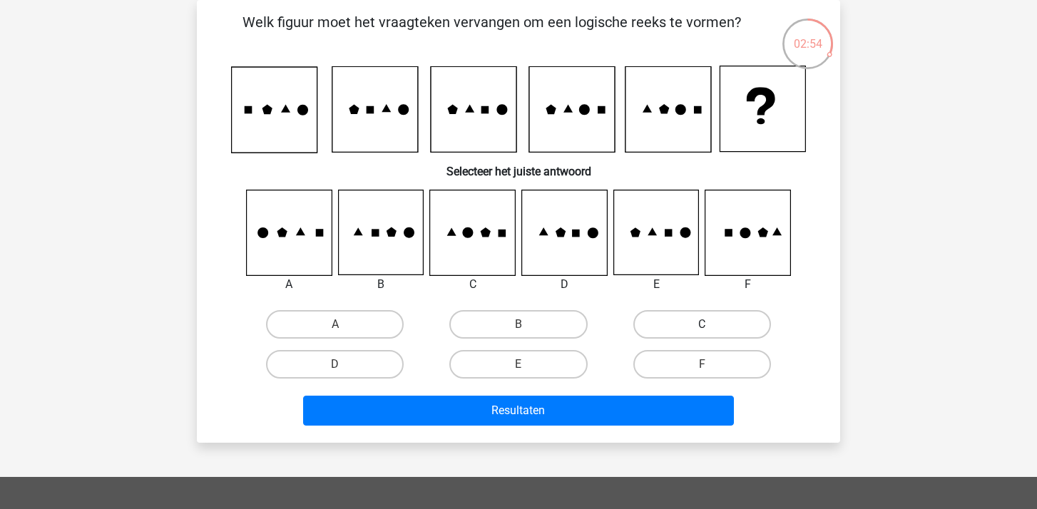
click at [723, 328] on label "C" at bounding box center [702, 324] width 138 height 29
click at [711, 328] on input "C" at bounding box center [706, 328] width 9 height 9
radio input "true"
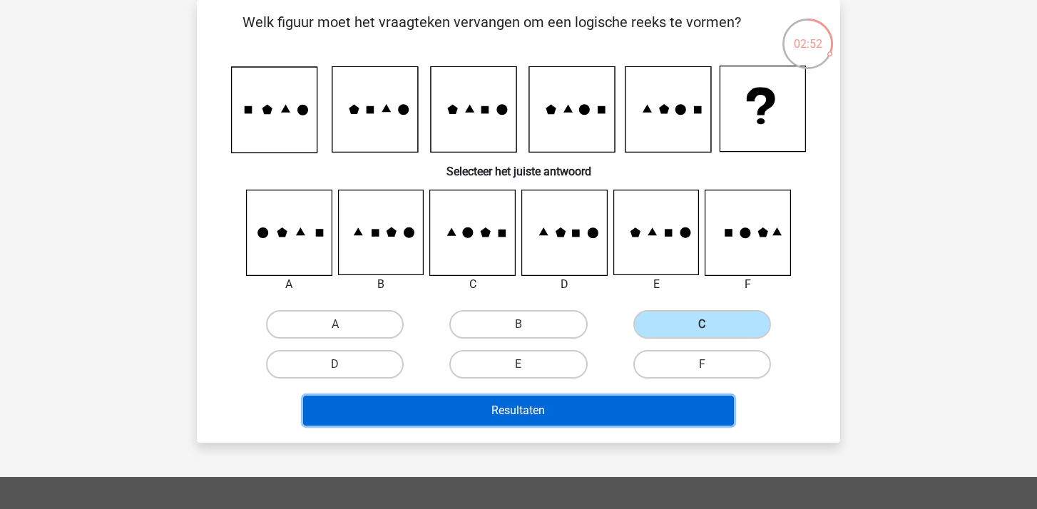
click at [513, 414] on button "Resultaten" at bounding box center [518, 411] width 431 height 30
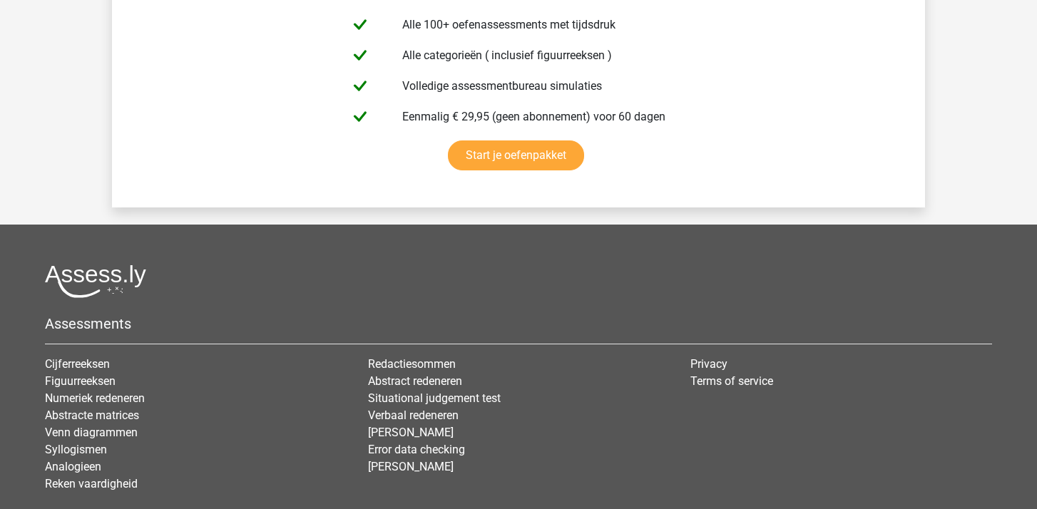
scroll to position [2559, 0]
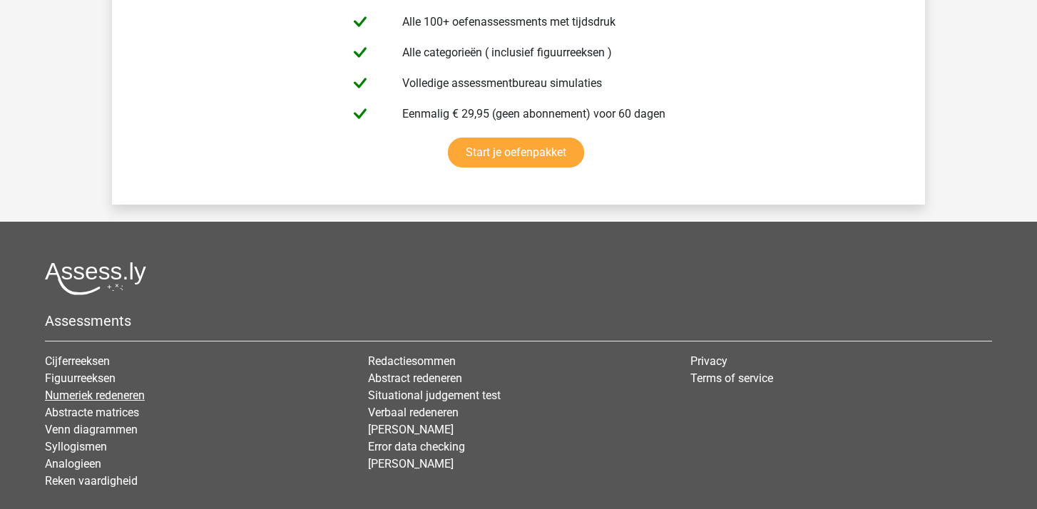
click at [117, 395] on link "Numeriek redeneren" at bounding box center [95, 396] width 100 height 14
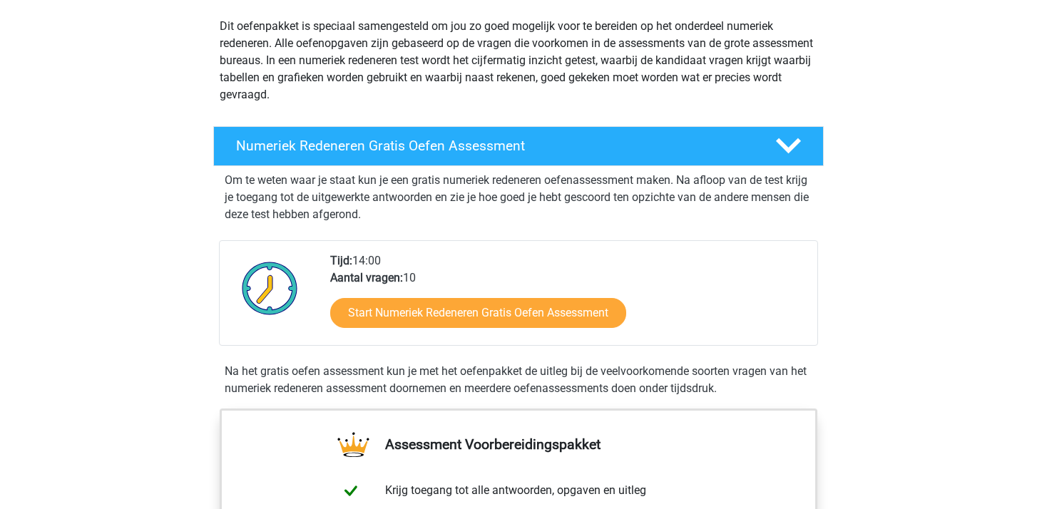
scroll to position [163, 0]
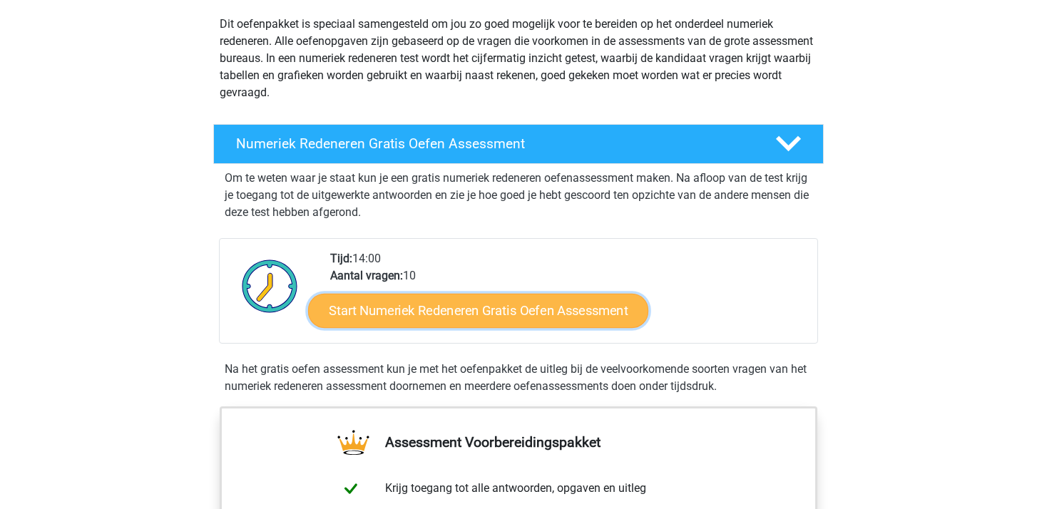
click at [483, 308] on link "Start Numeriek Redeneren Gratis Oefen Assessment" at bounding box center [478, 310] width 340 height 34
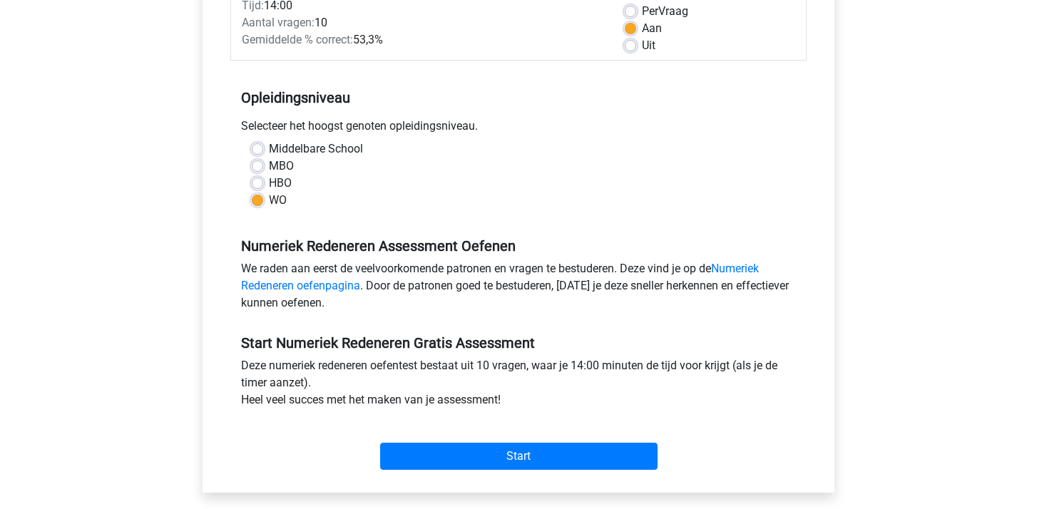
scroll to position [218, 0]
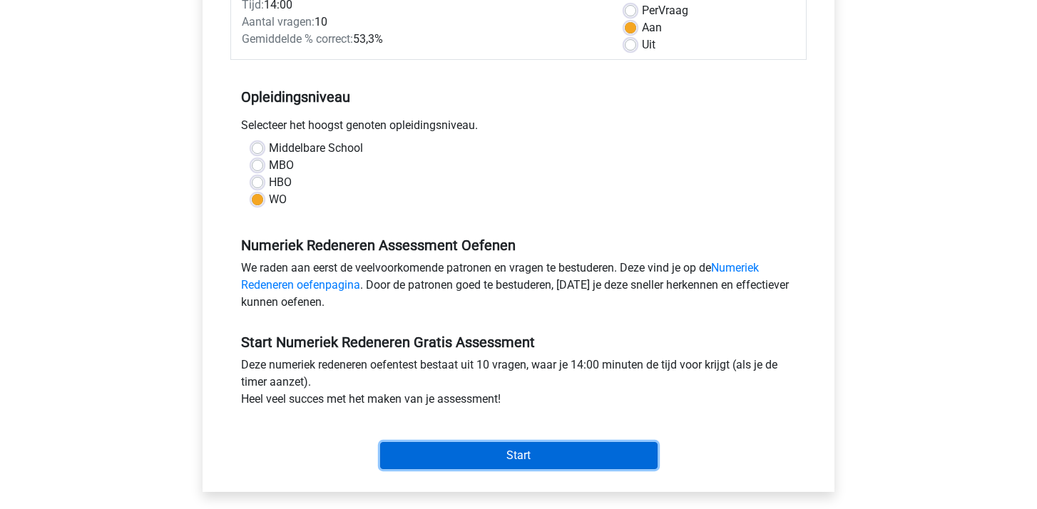
click at [518, 460] on input "Start" at bounding box center [518, 455] width 277 height 27
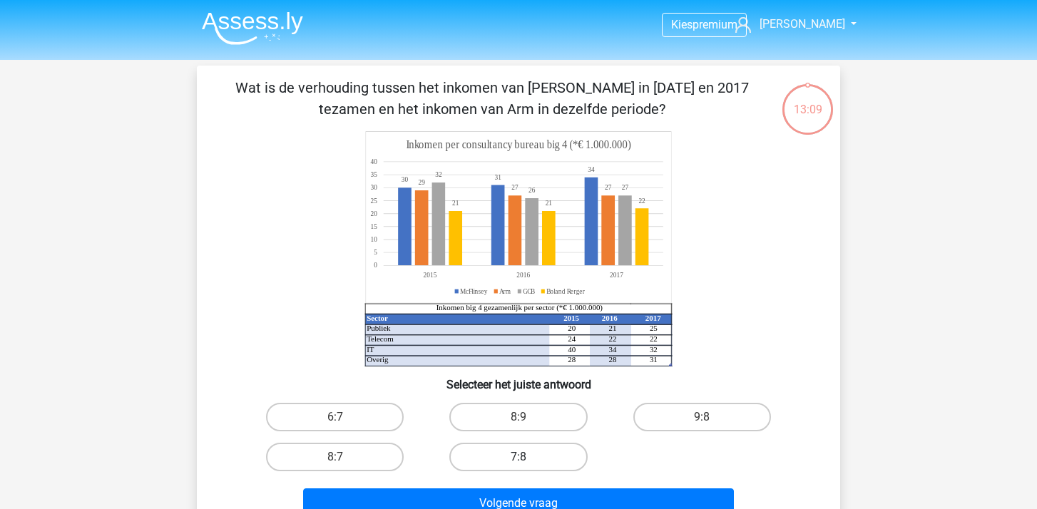
click at [543, 456] on label "7:8" at bounding box center [518, 457] width 138 height 29
click at [528, 457] on input "7:8" at bounding box center [522, 461] width 9 height 9
radio input "true"
click at [543, 456] on label "7:8" at bounding box center [518, 457] width 138 height 29
click at [528, 457] on input "7:8" at bounding box center [522, 461] width 9 height 9
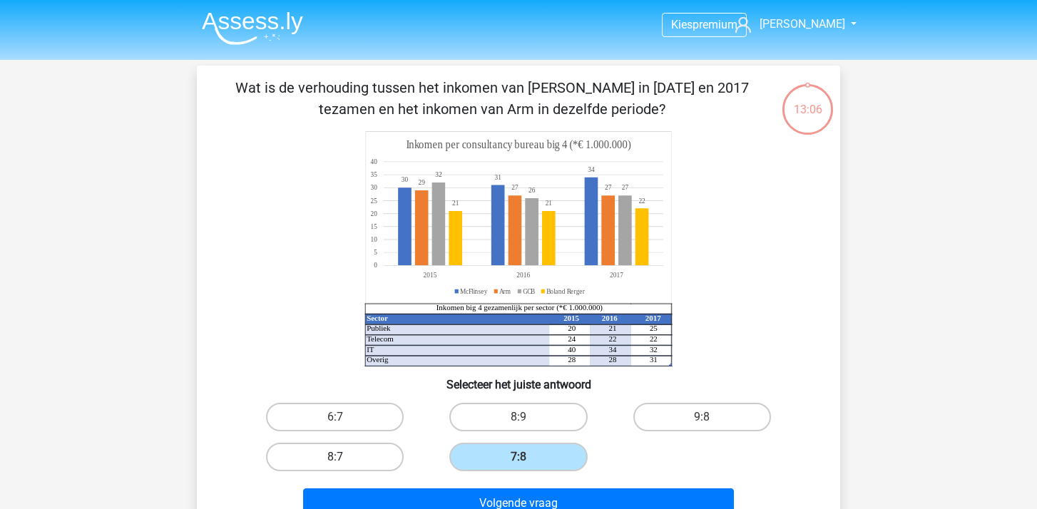
click at [353, 466] on label "8:7" at bounding box center [335, 457] width 138 height 29
click at [344, 466] on input "8:7" at bounding box center [339, 461] width 9 height 9
radio input "true"
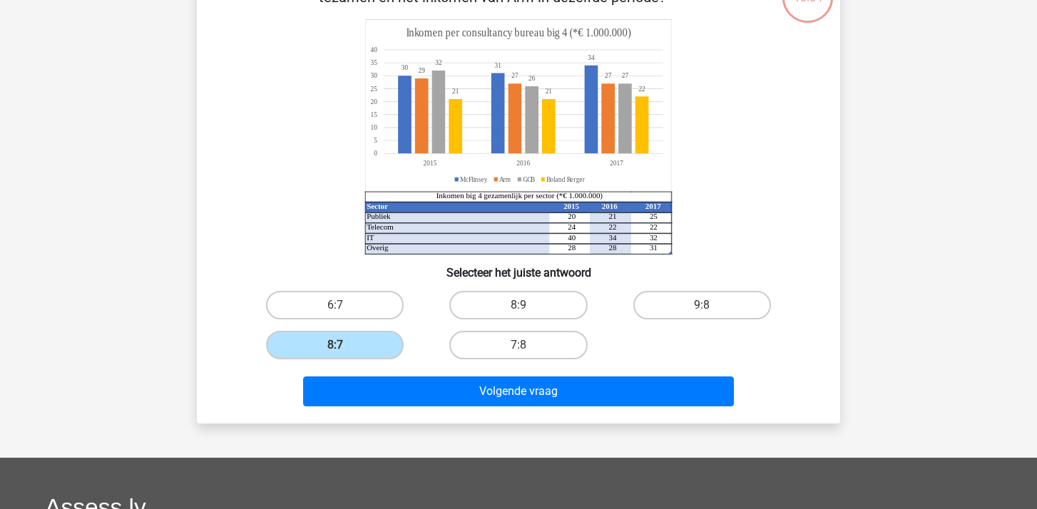
scroll to position [113, 0]
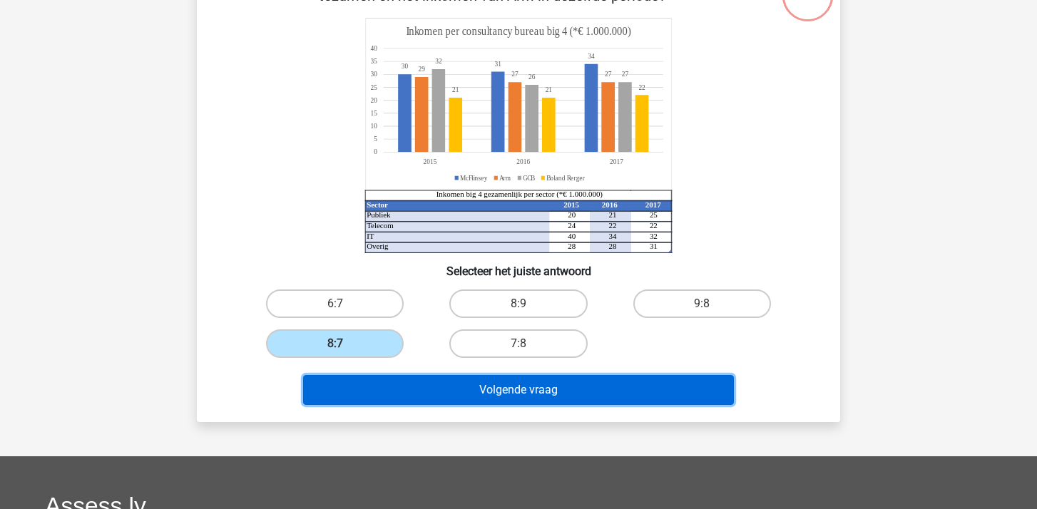
click at [513, 396] on button "Volgende vraag" at bounding box center [518, 390] width 431 height 30
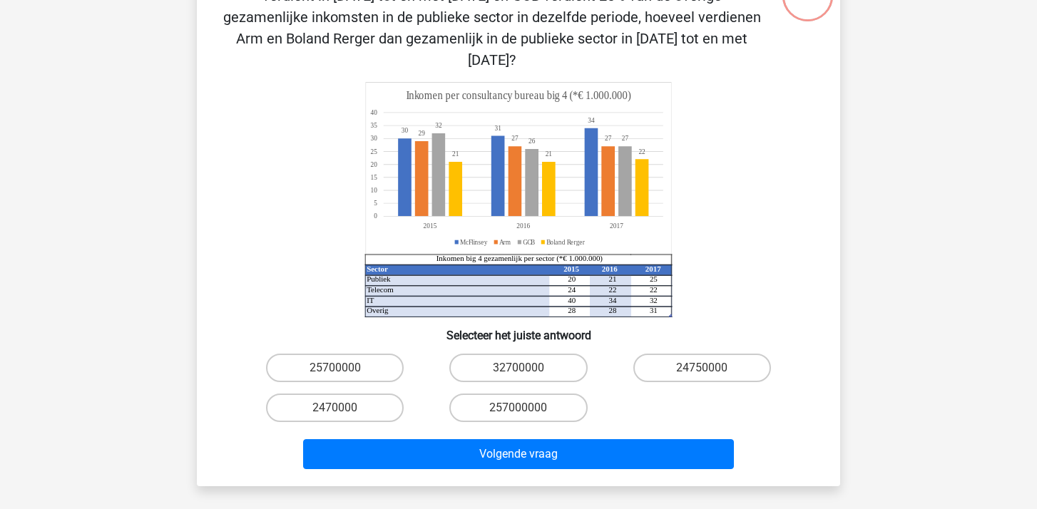
scroll to position [66, 0]
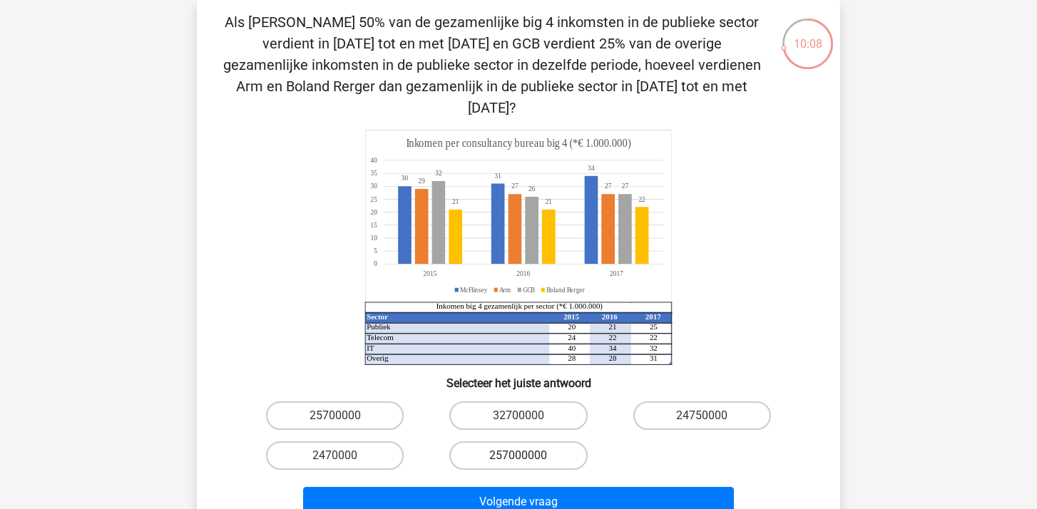
click at [508, 441] on label "257000000" at bounding box center [518, 455] width 138 height 29
click at [518, 456] on input "257000000" at bounding box center [522, 460] width 9 height 9
radio input "true"
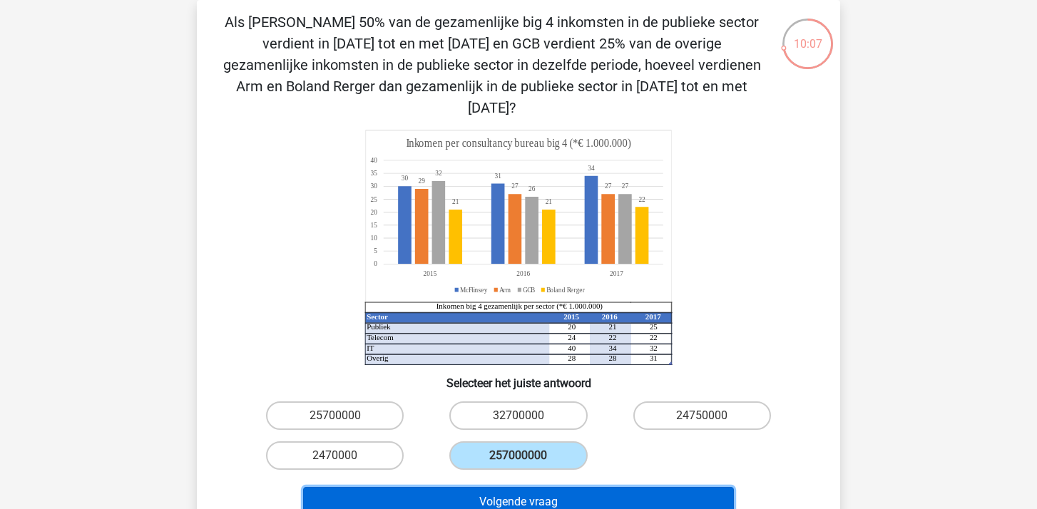
click at [531, 487] on button "Volgende vraag" at bounding box center [518, 502] width 431 height 30
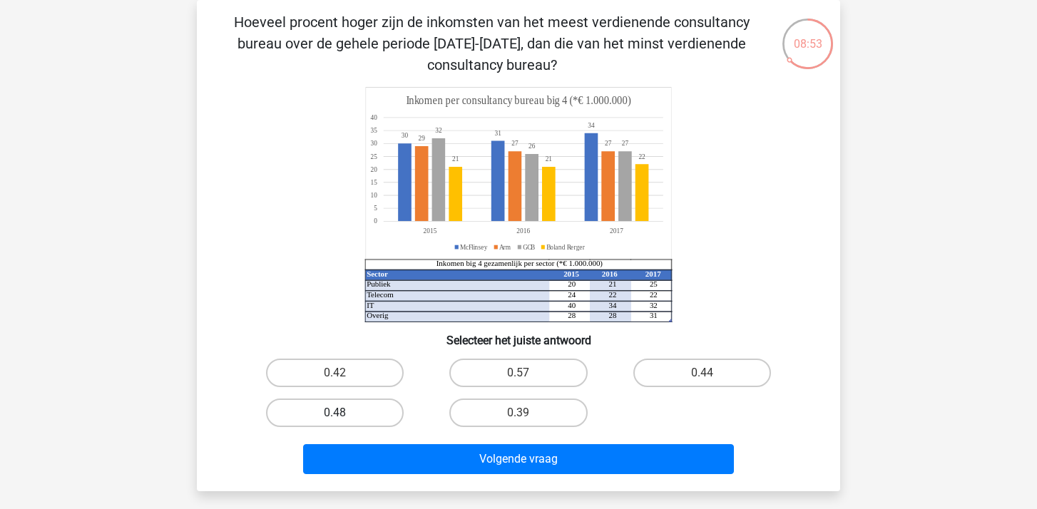
click at [364, 416] on label "0.48" at bounding box center [335, 413] width 138 height 29
click at [344, 416] on input "0.48" at bounding box center [339, 417] width 9 height 9
radio input "true"
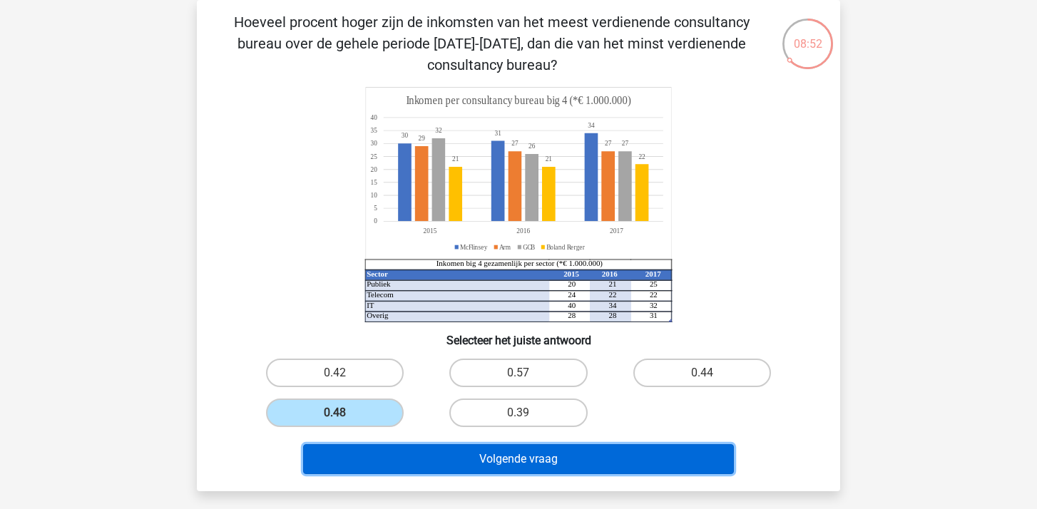
click at [549, 465] on button "Volgende vraag" at bounding box center [518, 459] width 431 height 30
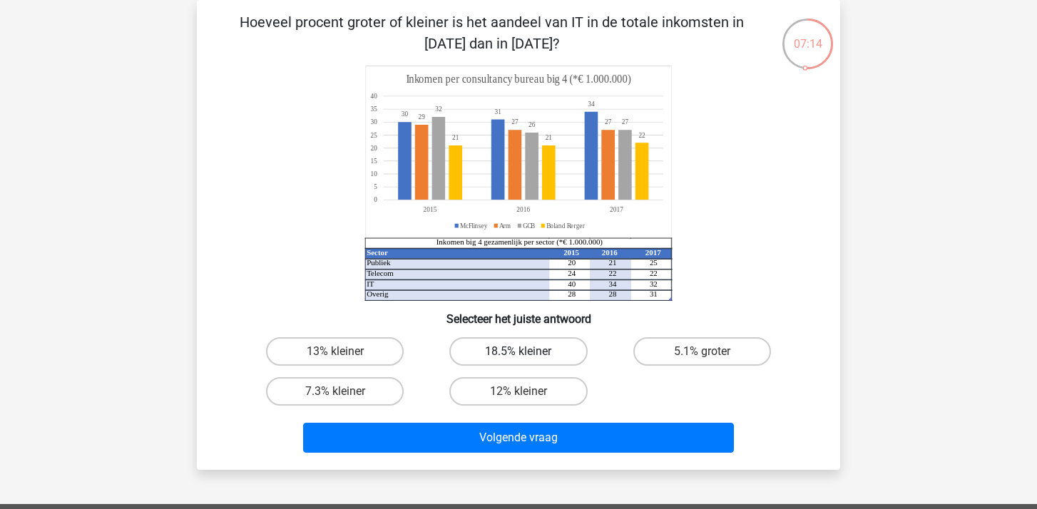
click at [516, 353] on label "18.5% kleiner" at bounding box center [518, 351] width 138 height 29
click at [518, 353] on input "18.5% kleiner" at bounding box center [522, 356] width 9 height 9
radio input "true"
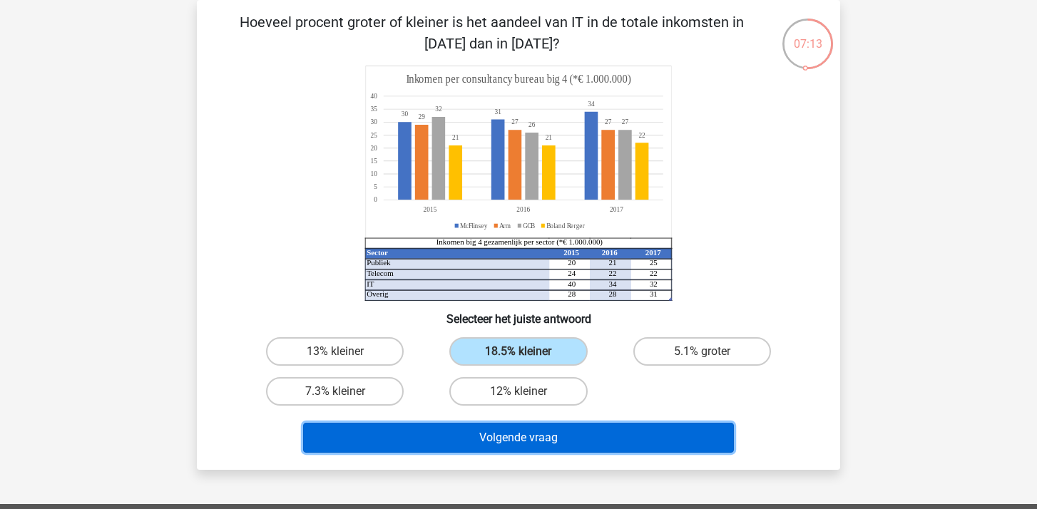
click at [517, 442] on button "Volgende vraag" at bounding box center [518, 438] width 431 height 30
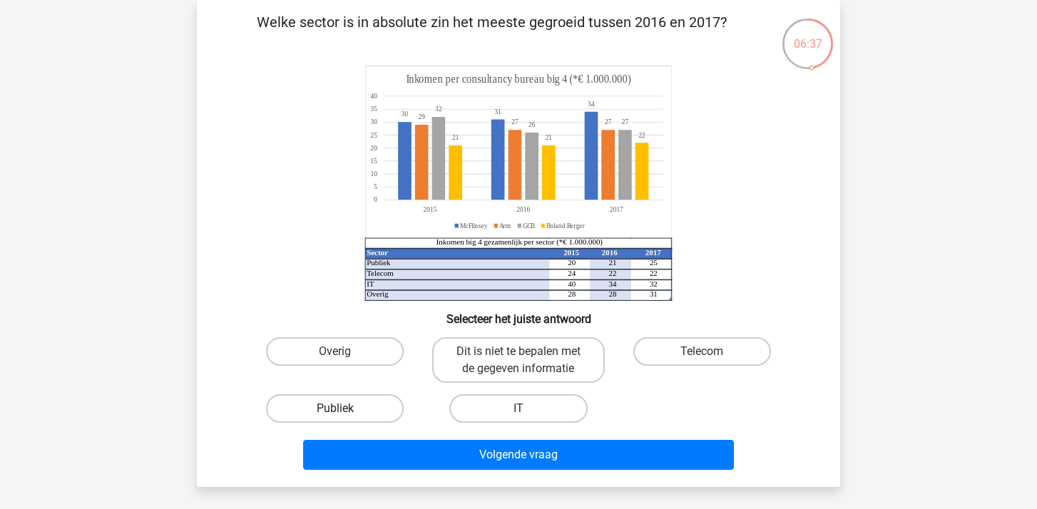
click at [312, 416] on label "Publiek" at bounding box center [335, 408] width 138 height 29
click at [335, 416] on input "Publiek" at bounding box center [339, 413] width 9 height 9
radio input "true"
click at [312, 416] on label "Publiek" at bounding box center [335, 408] width 138 height 29
click at [335, 416] on input "Publiek" at bounding box center [339, 413] width 9 height 9
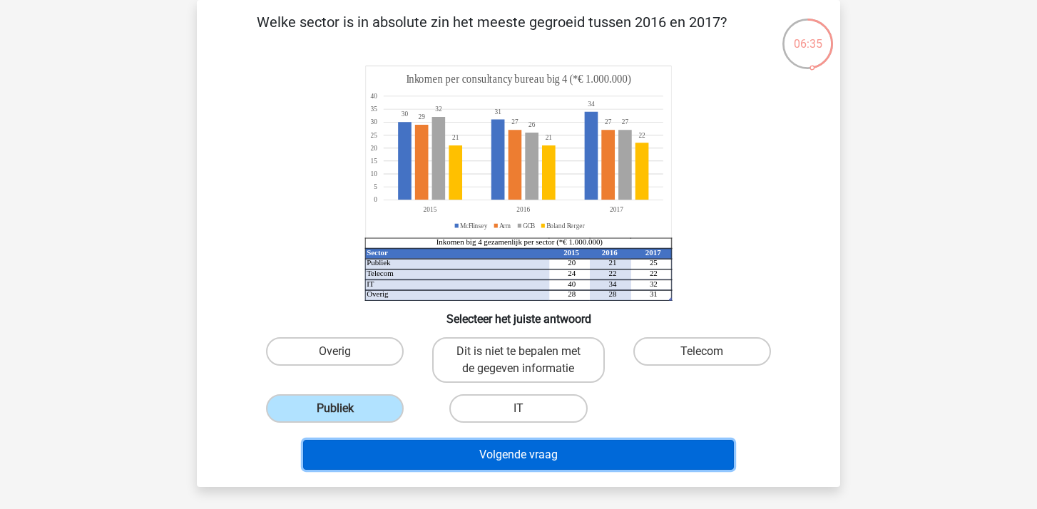
click at [522, 456] on button "Volgende vraag" at bounding box center [518, 455] width 431 height 30
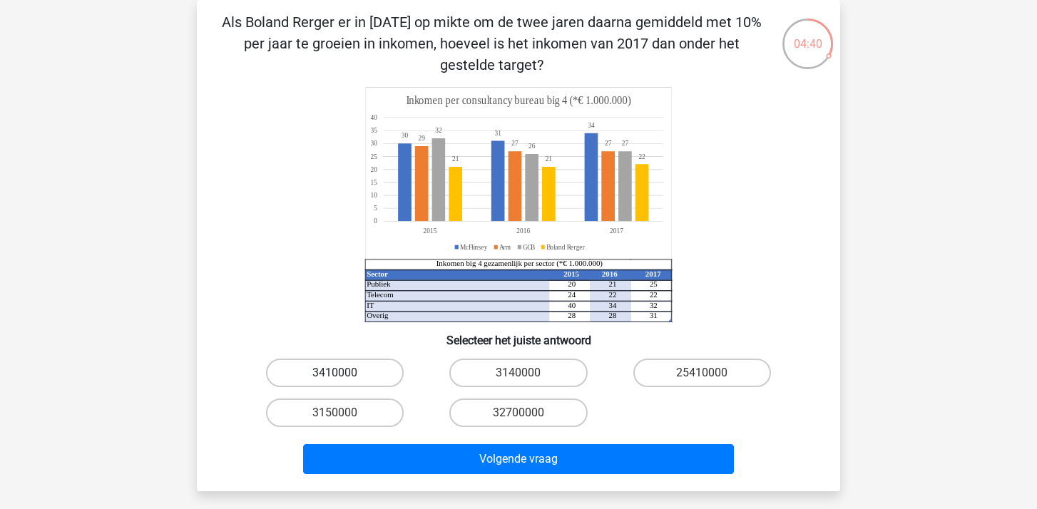
click at [333, 366] on label "3410000" at bounding box center [335, 373] width 138 height 29
click at [335, 373] on input "3410000" at bounding box center [339, 377] width 9 height 9
radio input "true"
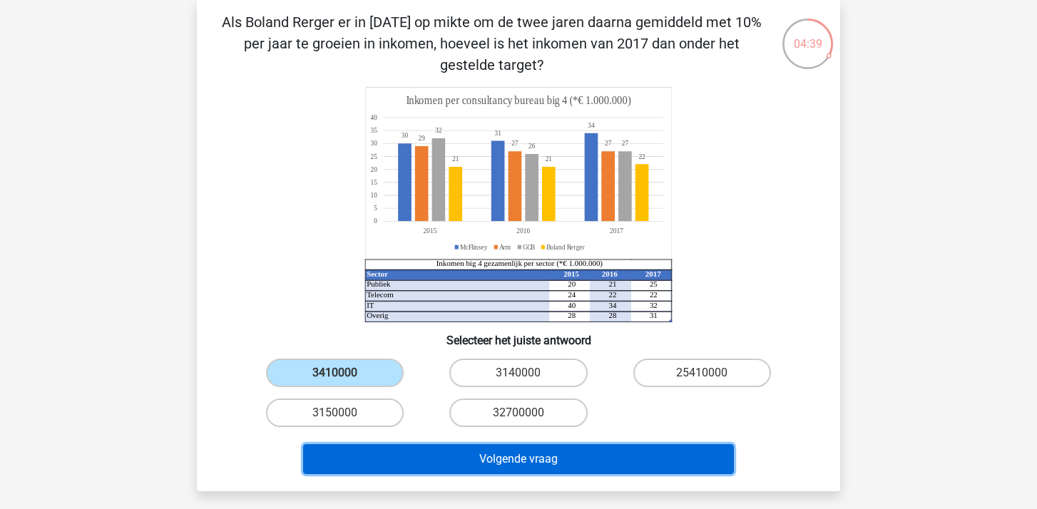
click at [510, 460] on button "Volgende vraag" at bounding box center [518, 459] width 431 height 30
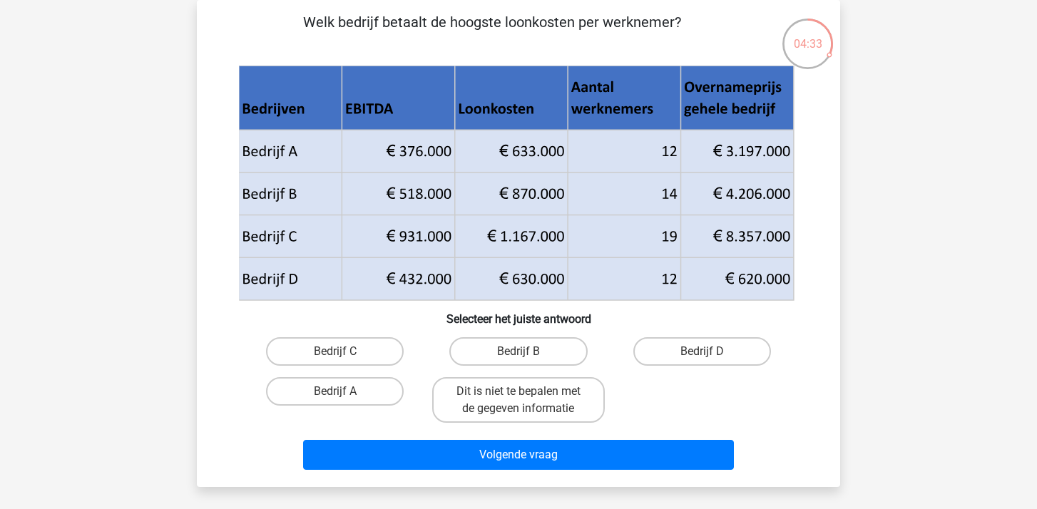
scroll to position [0, 0]
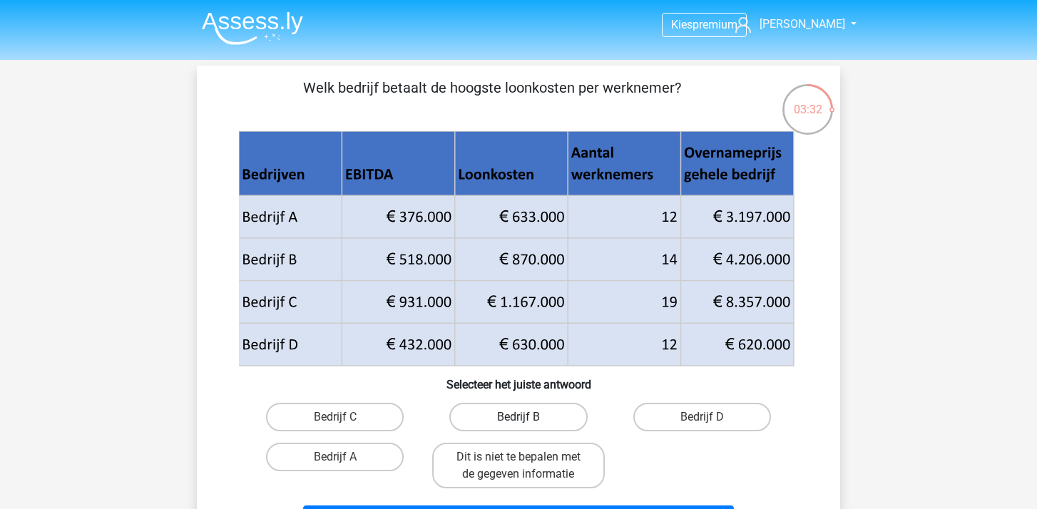
click at [486, 415] on label "Bedrijf B" at bounding box center [518, 417] width 138 height 29
click at [518, 417] on input "Bedrijf B" at bounding box center [522, 421] width 9 height 9
radio input "true"
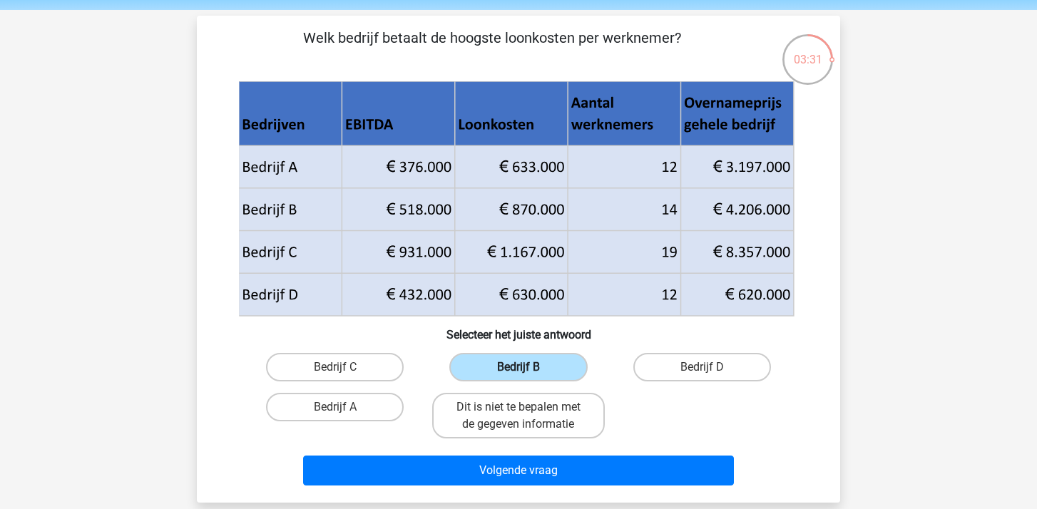
scroll to position [48, 0]
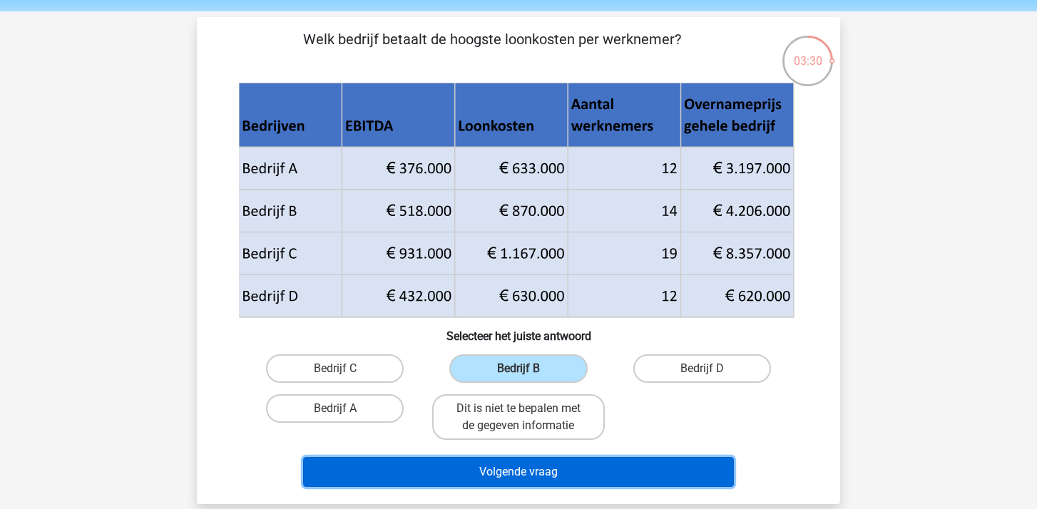
click at [513, 475] on button "Volgende vraag" at bounding box center [518, 472] width 431 height 30
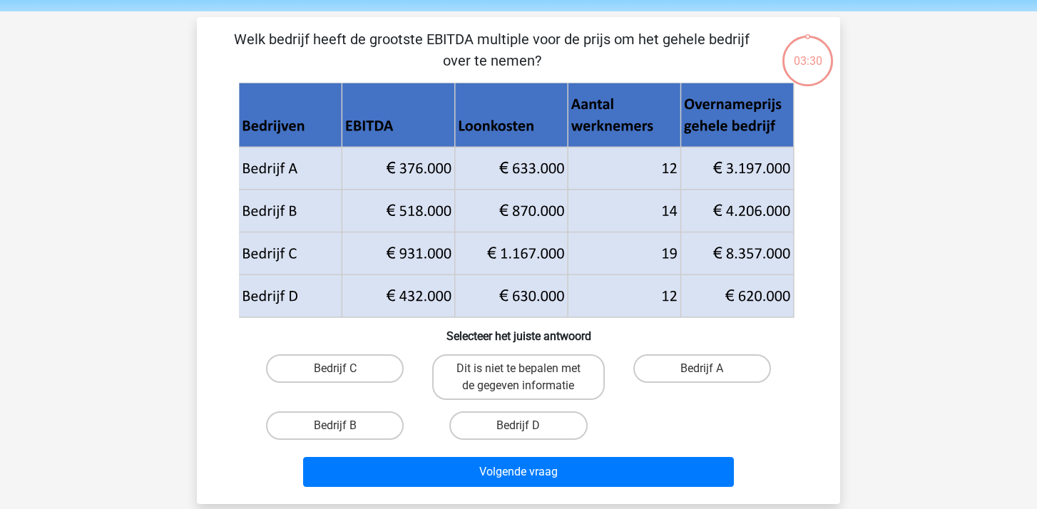
scroll to position [66, 0]
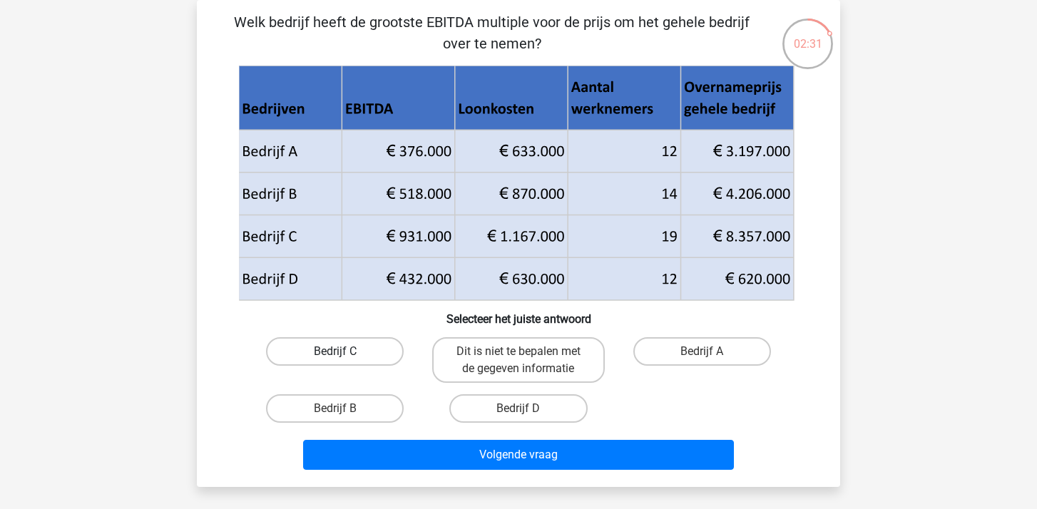
click at [324, 352] on label "Bedrijf C" at bounding box center [335, 351] width 138 height 29
click at [335, 352] on input "Bedrijf C" at bounding box center [339, 356] width 9 height 9
radio input "true"
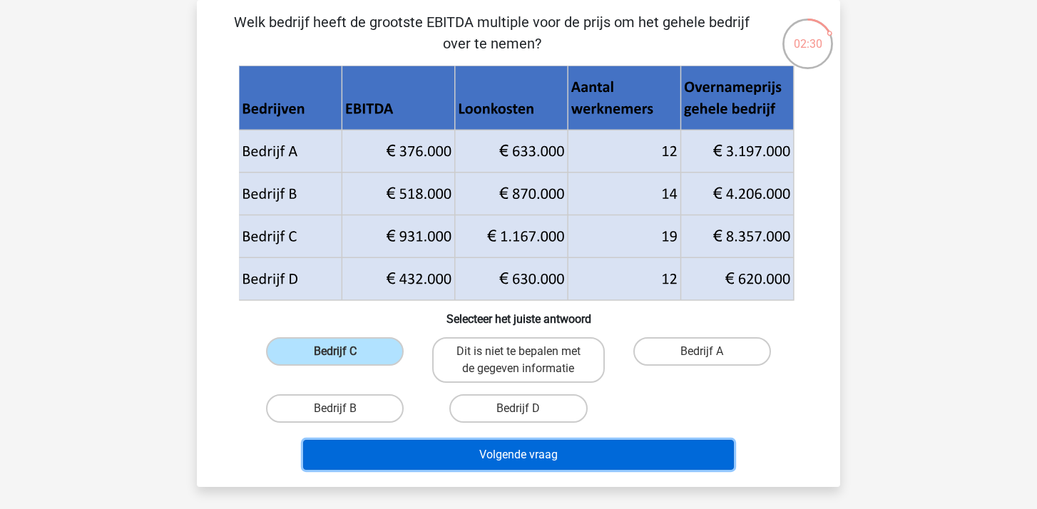
click at [523, 457] on button "Volgende vraag" at bounding box center [518, 455] width 431 height 30
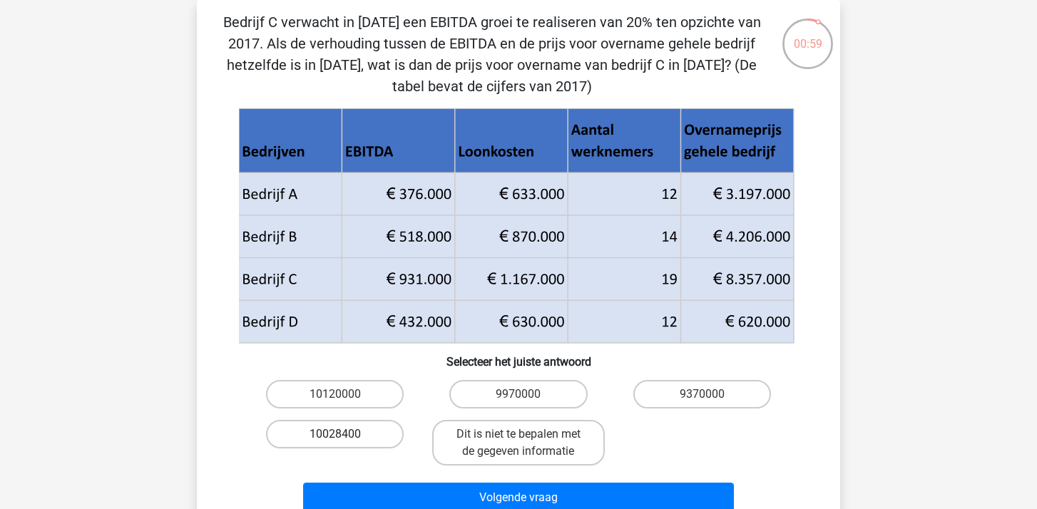
click at [341, 432] on label "10028400" at bounding box center [335, 434] width 138 height 29
click at [341, 434] on input "10028400" at bounding box center [339, 438] width 9 height 9
radio input "true"
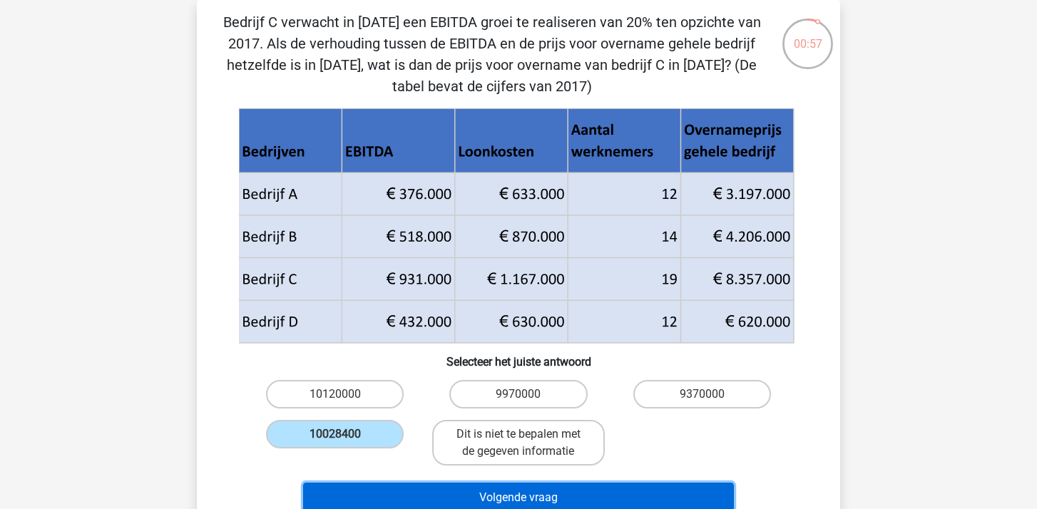
click at [521, 498] on button "Volgende vraag" at bounding box center [518, 498] width 431 height 30
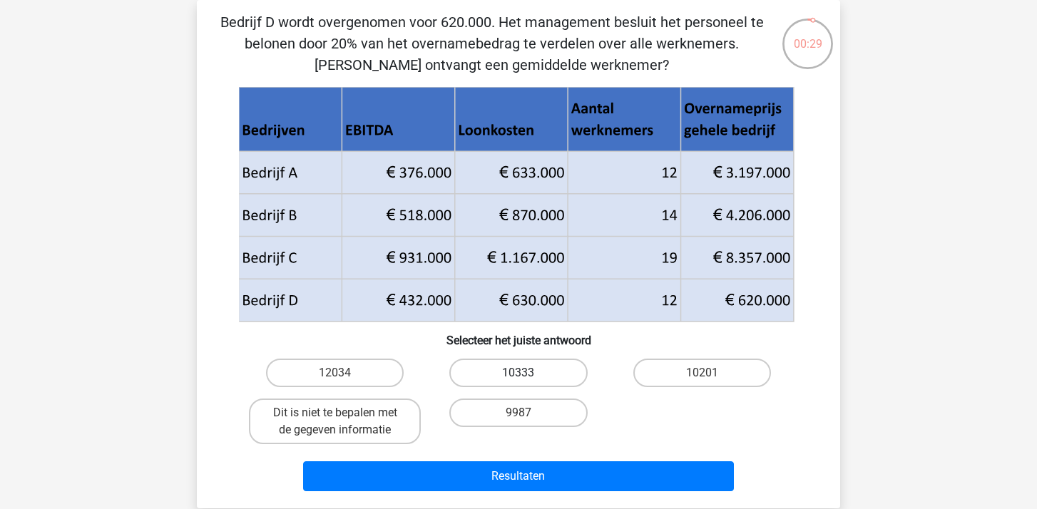
click at [520, 371] on label "10333" at bounding box center [518, 373] width 138 height 29
click at [520, 373] on input "10333" at bounding box center [522, 377] width 9 height 9
radio input "true"
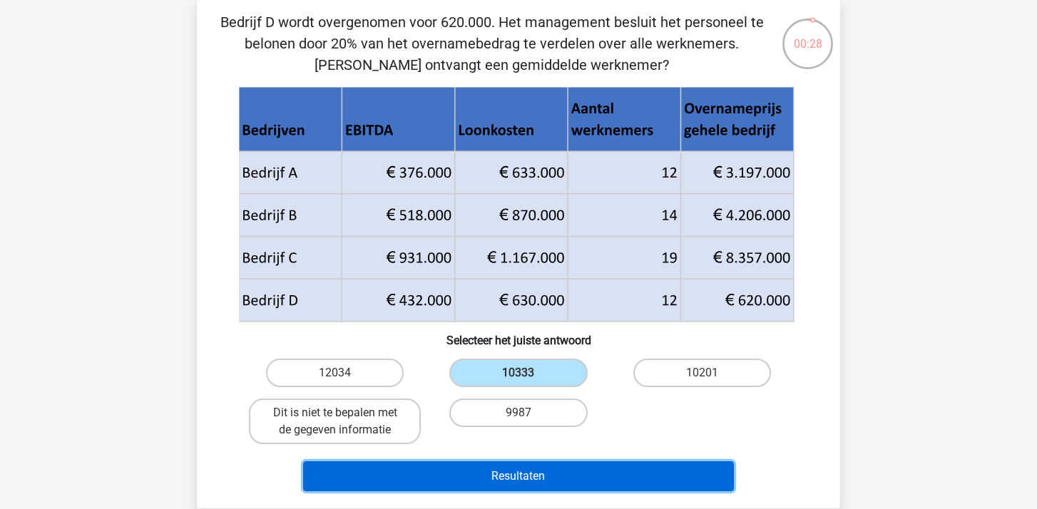
click at [505, 481] on button "Resultaten" at bounding box center [518, 476] width 431 height 30
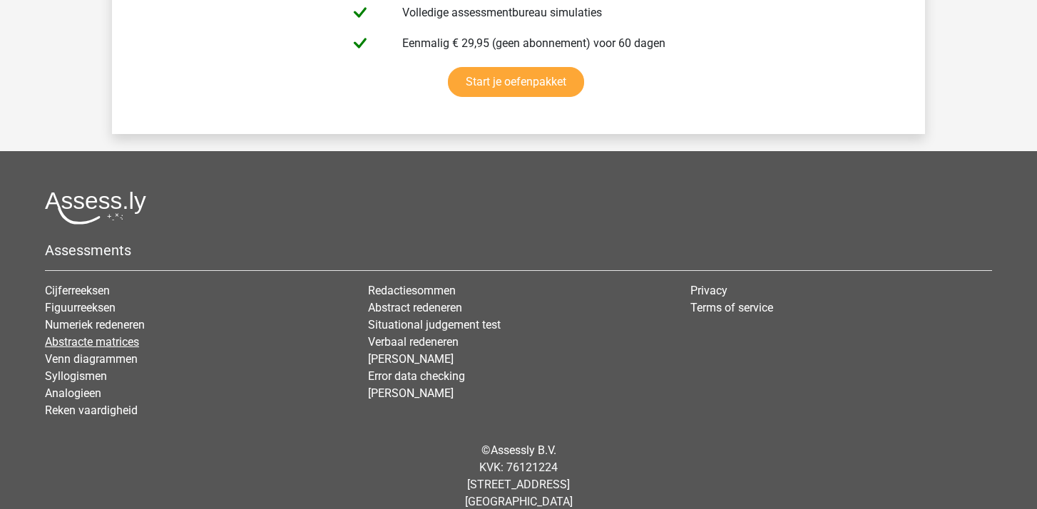
scroll to position [2648, 0]
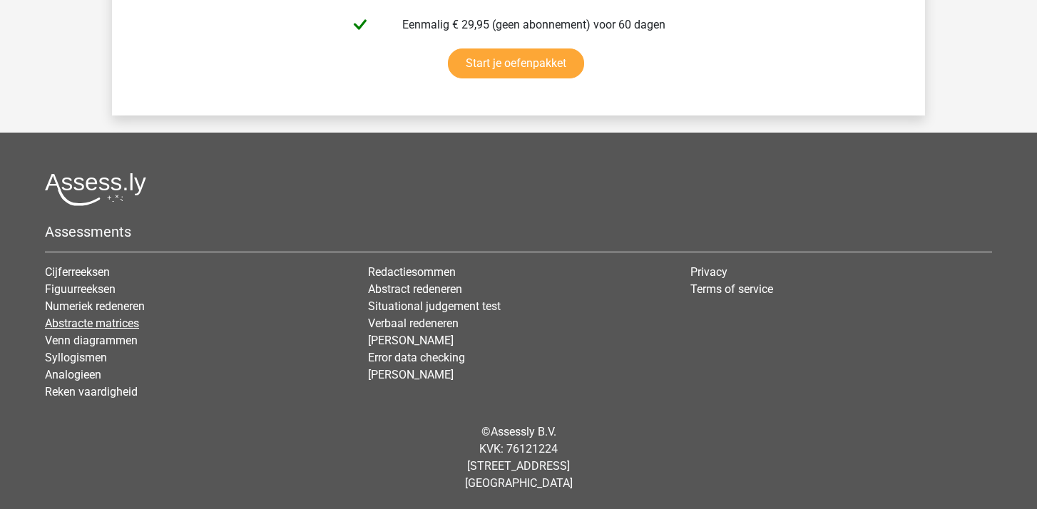
click at [87, 327] on link "Abstracte matrices" at bounding box center [92, 324] width 94 height 14
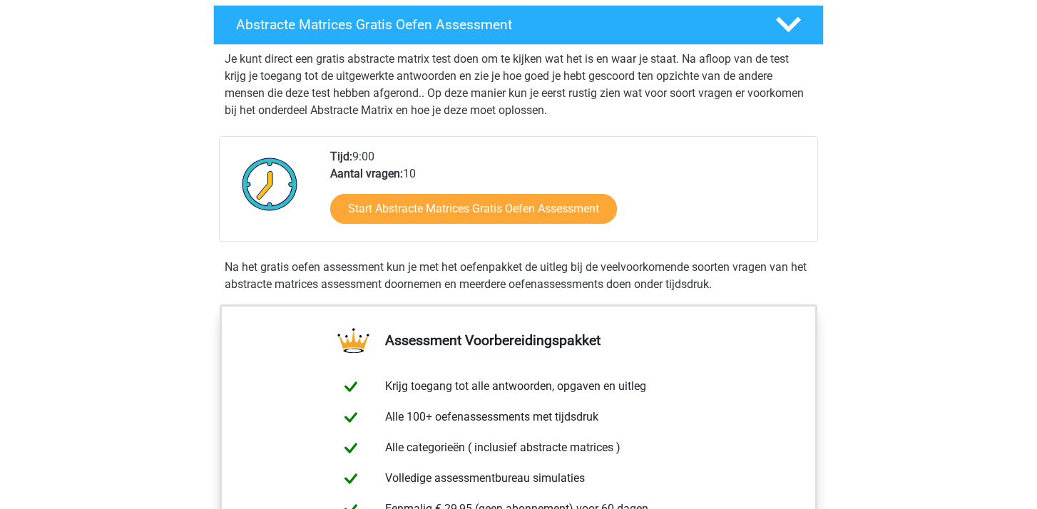
scroll to position [245, 0]
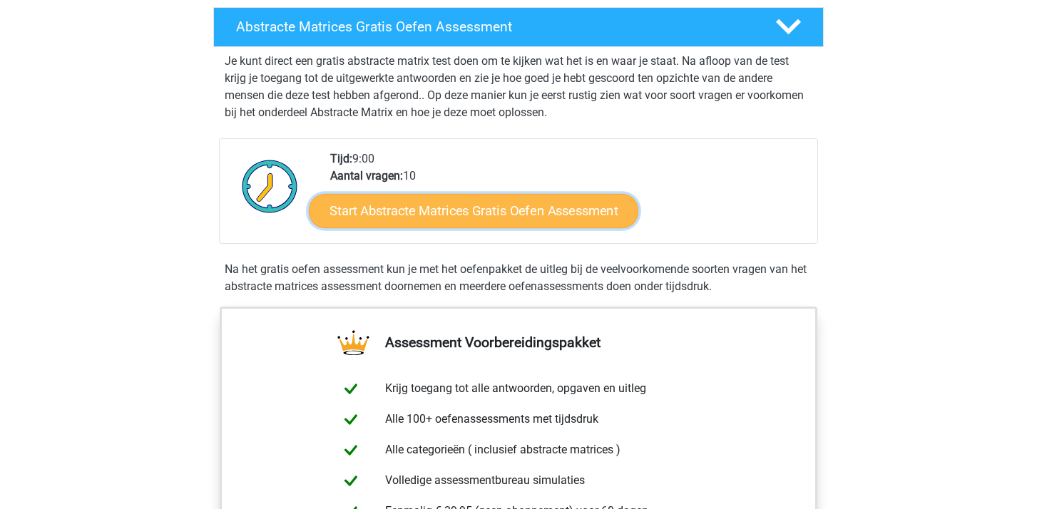
click at [517, 209] on link "Start Abstracte Matrices Gratis Oefen Assessment" at bounding box center [473, 210] width 329 height 34
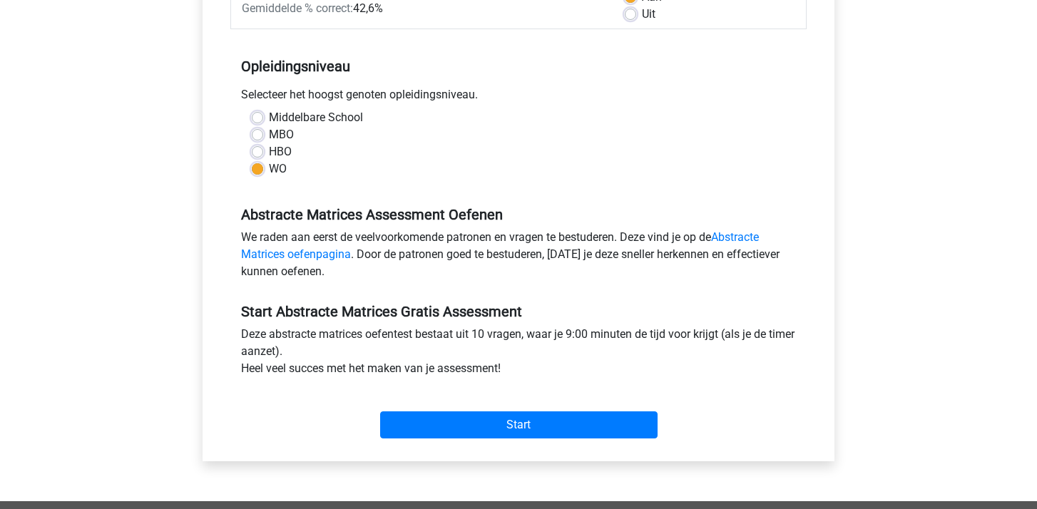
scroll to position [252, 0]
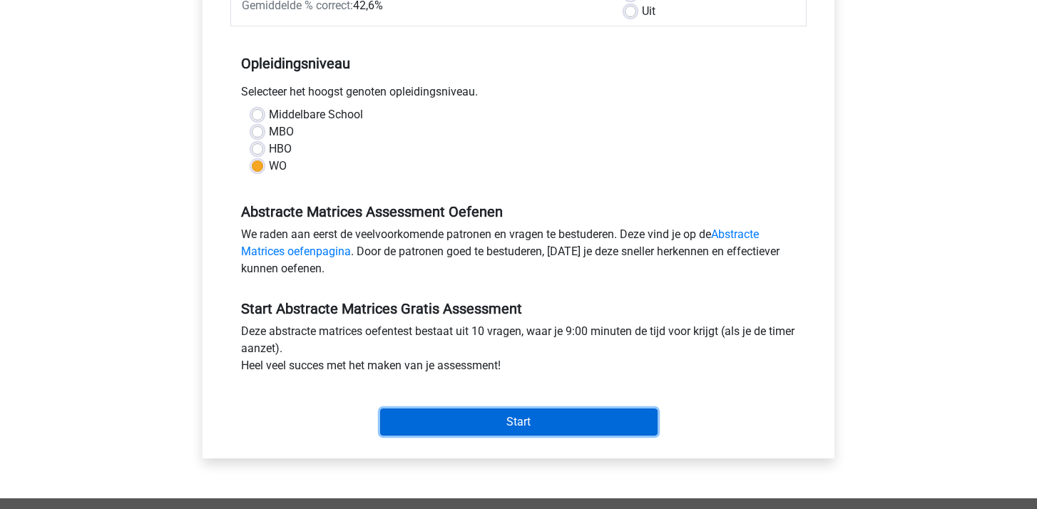
click at [514, 419] on input "Start" at bounding box center [518, 422] width 277 height 27
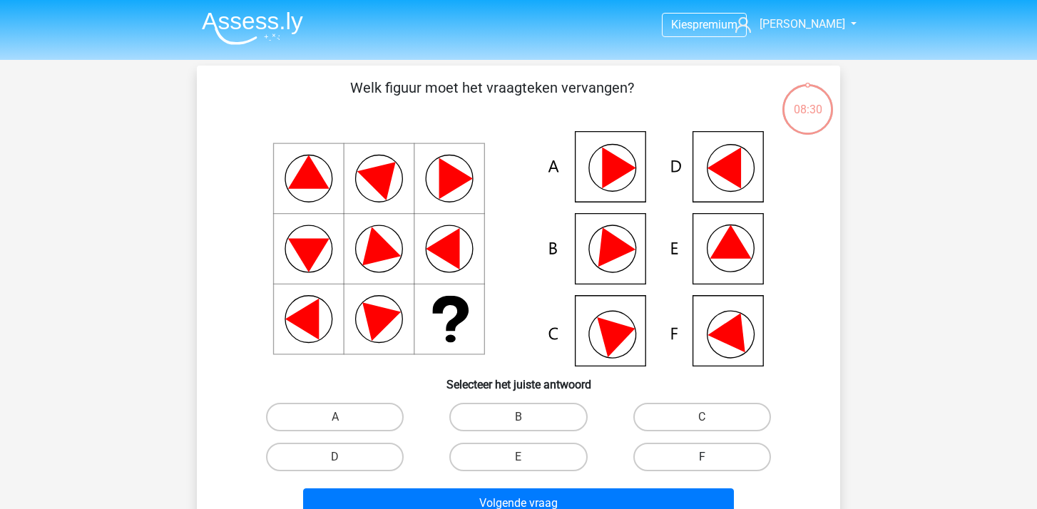
click at [692, 458] on label "F" at bounding box center [702, 457] width 138 height 29
click at [702, 458] on input "F" at bounding box center [706, 461] width 9 height 9
radio input "true"
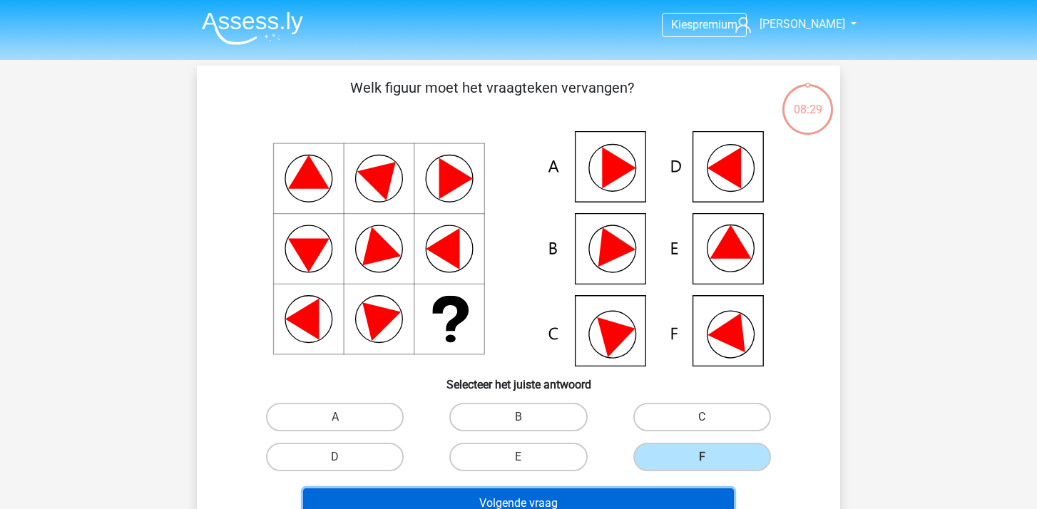
click at [582, 496] on button "Volgende vraag" at bounding box center [518, 503] width 431 height 30
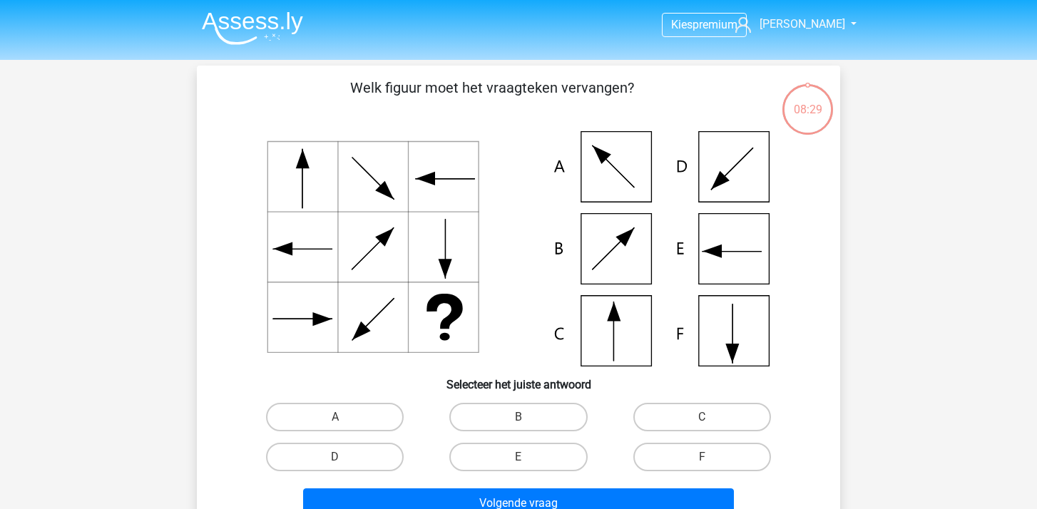
scroll to position [66, 0]
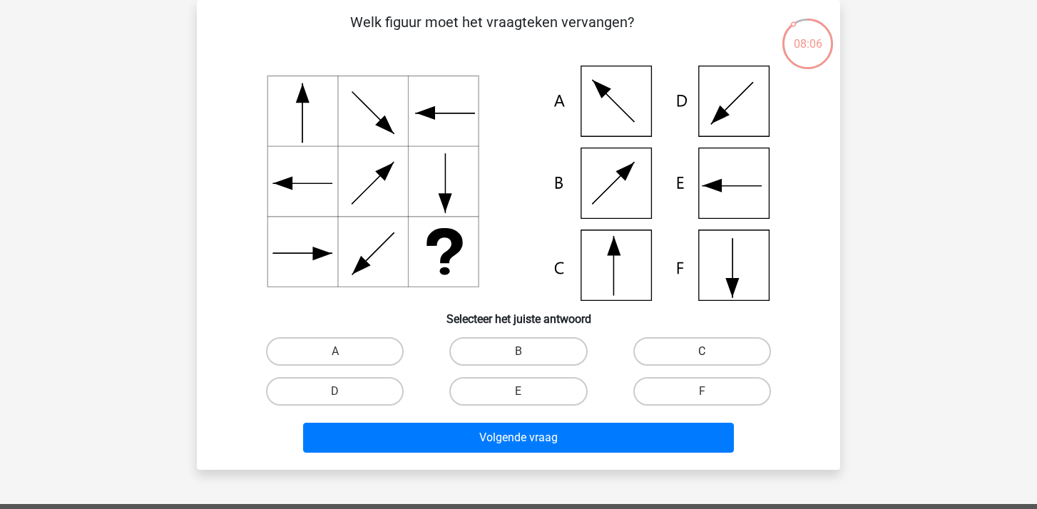
click at [717, 352] on label "C" at bounding box center [702, 351] width 138 height 29
click at [711, 352] on input "C" at bounding box center [706, 356] width 9 height 9
radio input "true"
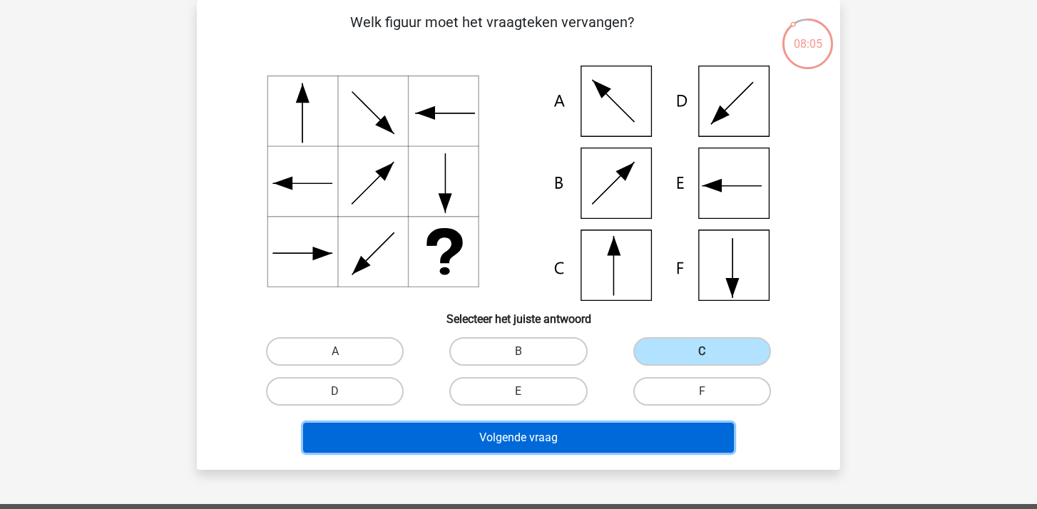
click at [516, 436] on button "Volgende vraag" at bounding box center [518, 438] width 431 height 30
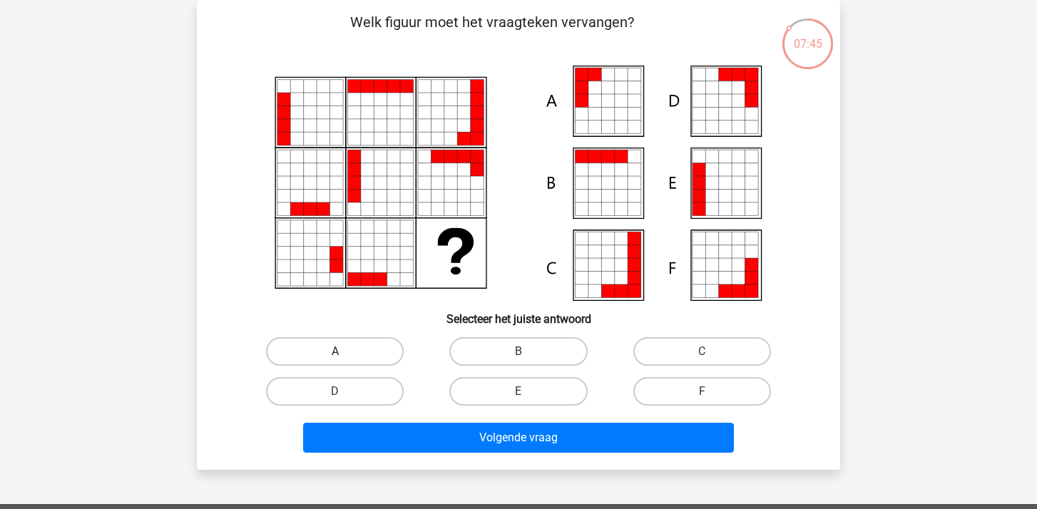
click at [352, 354] on label "A" at bounding box center [335, 351] width 138 height 29
click at [344, 354] on input "A" at bounding box center [339, 356] width 9 height 9
radio input "true"
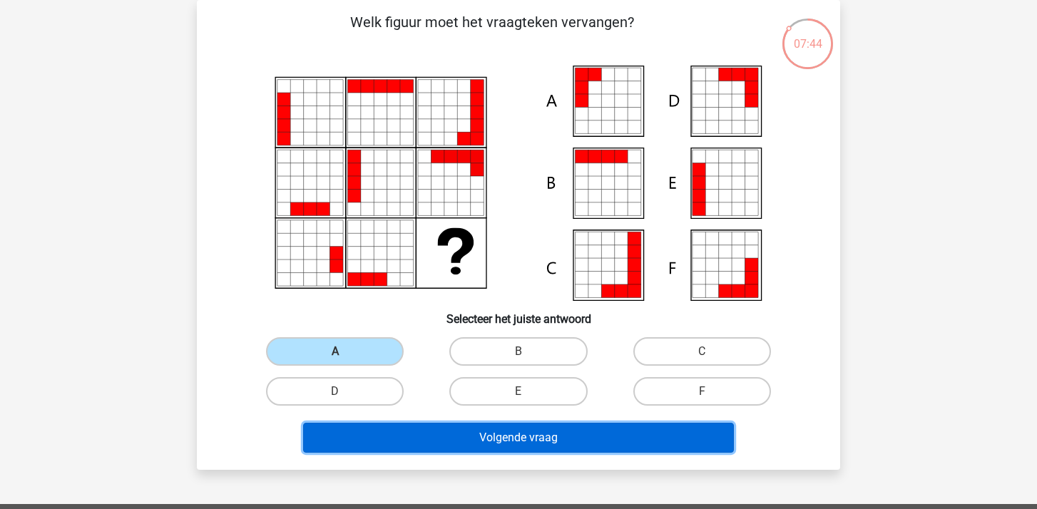
click at [531, 436] on button "Volgende vraag" at bounding box center [518, 438] width 431 height 30
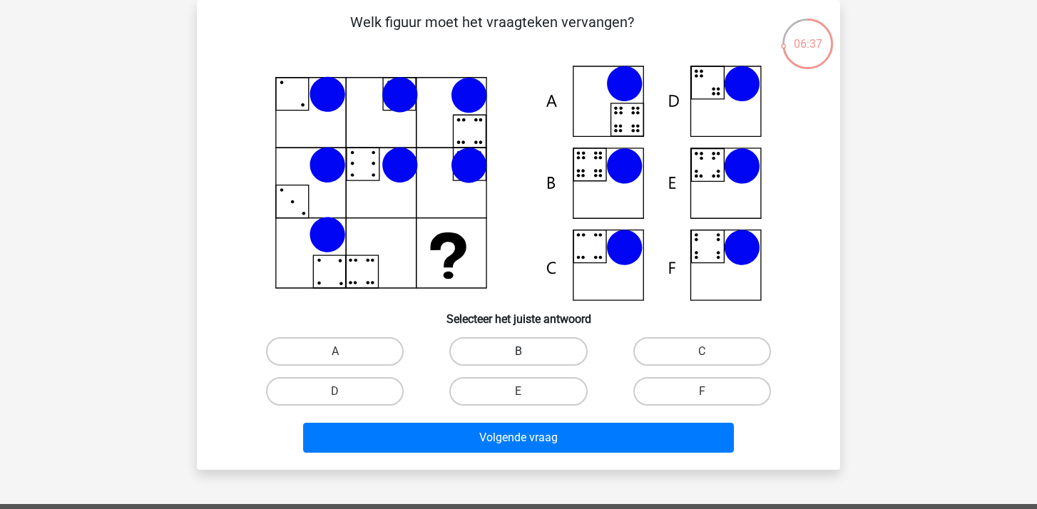
click at [538, 352] on label "B" at bounding box center [518, 351] width 138 height 29
click at [528, 352] on input "B" at bounding box center [522, 356] width 9 height 9
radio input "true"
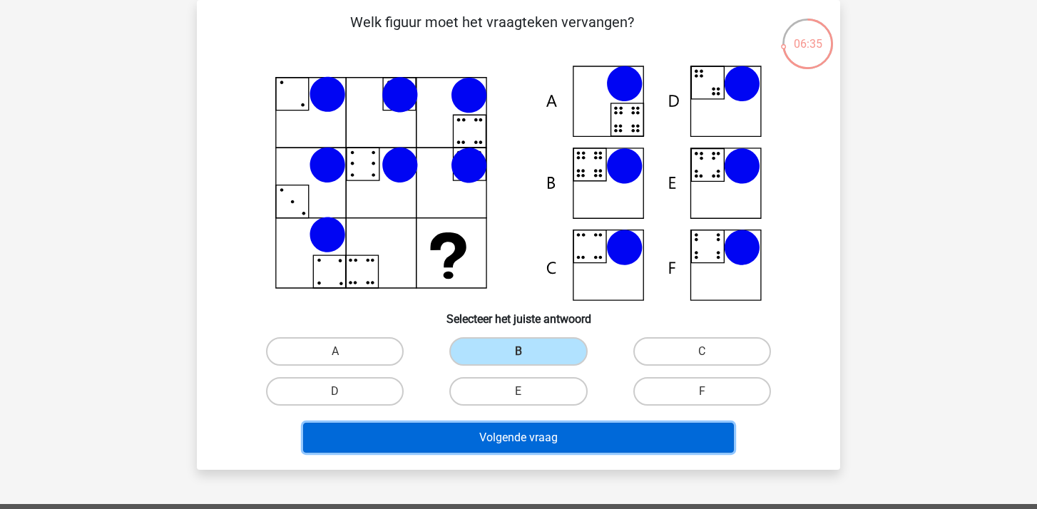
click at [528, 444] on button "Volgende vraag" at bounding box center [518, 438] width 431 height 30
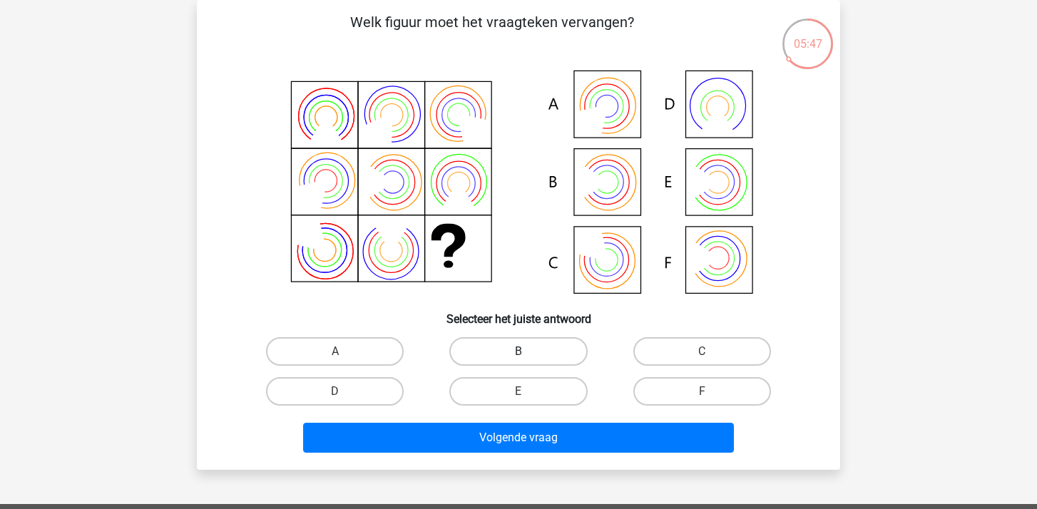
click at [533, 357] on label "B" at bounding box center [518, 351] width 138 height 29
click at [528, 357] on input "B" at bounding box center [522, 356] width 9 height 9
radio input "true"
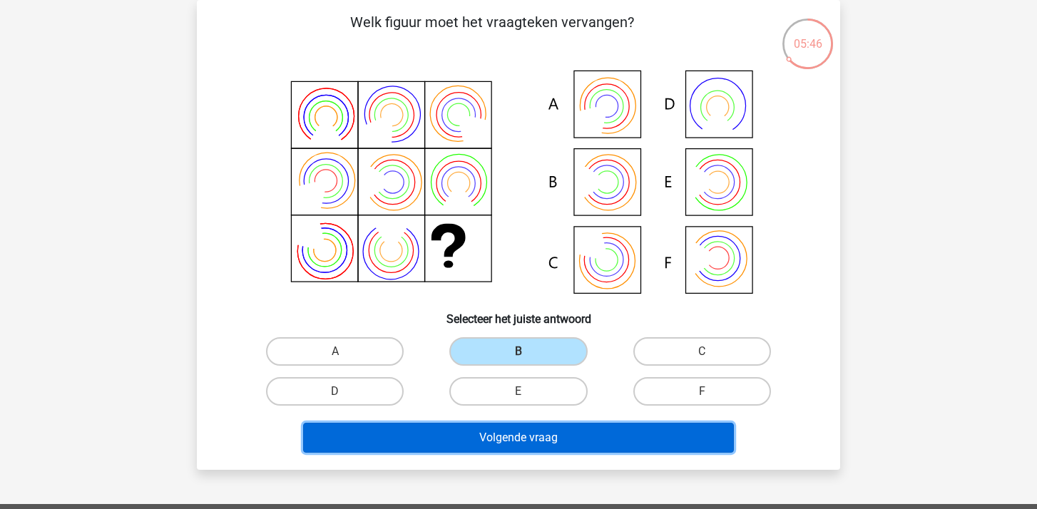
click at [526, 439] on button "Volgende vraag" at bounding box center [518, 438] width 431 height 30
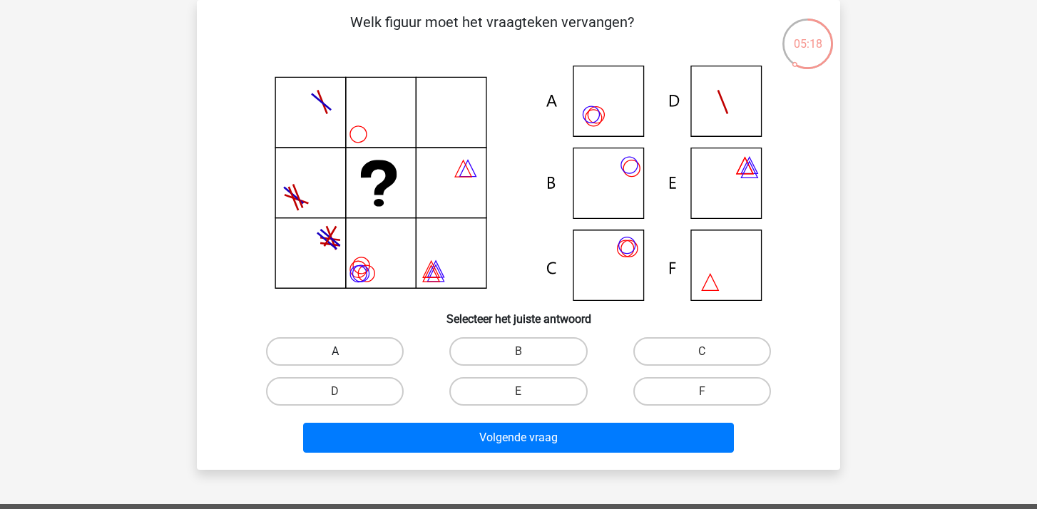
click at [320, 344] on label "A" at bounding box center [335, 351] width 138 height 29
click at [335, 352] on input "A" at bounding box center [339, 356] width 9 height 9
radio input "true"
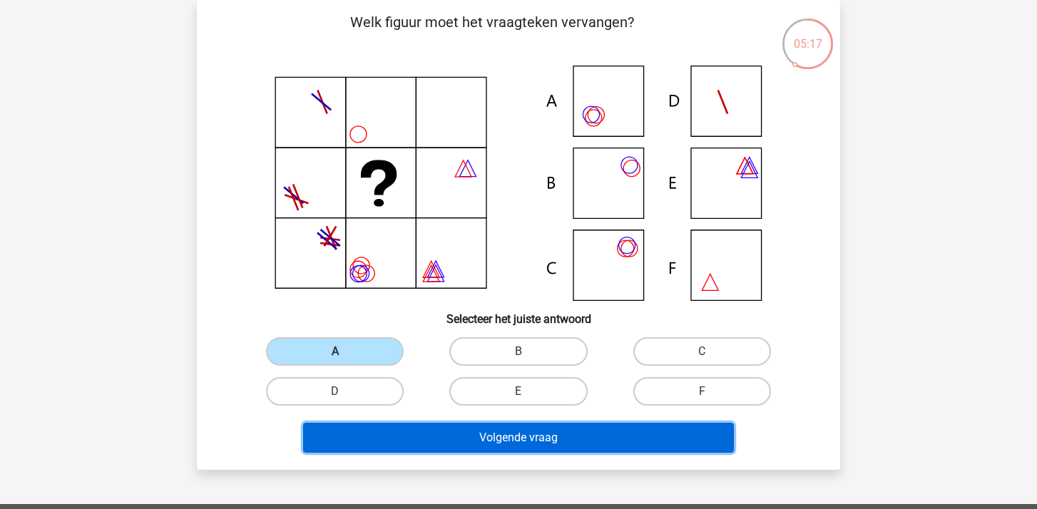
click at [519, 436] on button "Volgende vraag" at bounding box center [518, 438] width 431 height 30
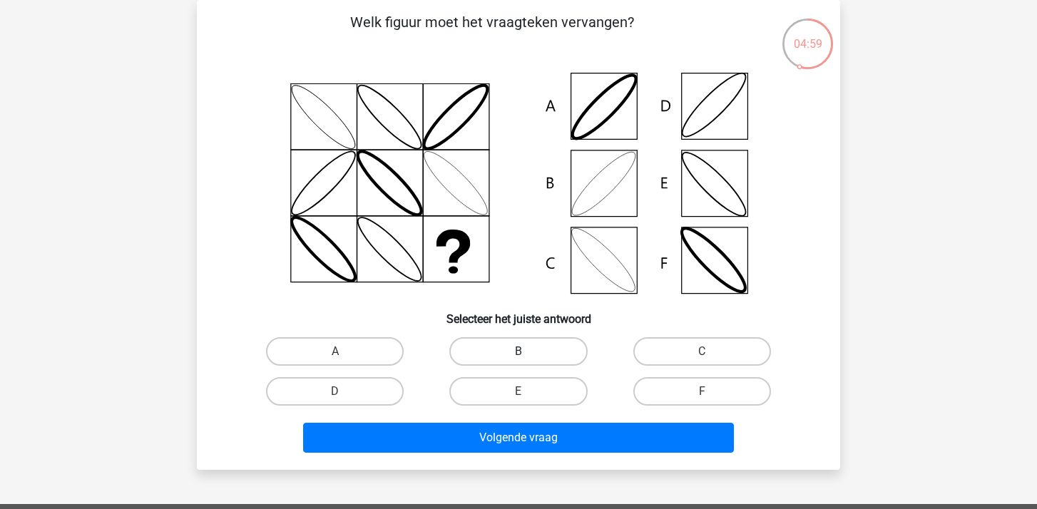
click at [517, 354] on label "B" at bounding box center [518, 351] width 138 height 29
click at [518, 354] on input "B" at bounding box center [522, 356] width 9 height 9
radio input "true"
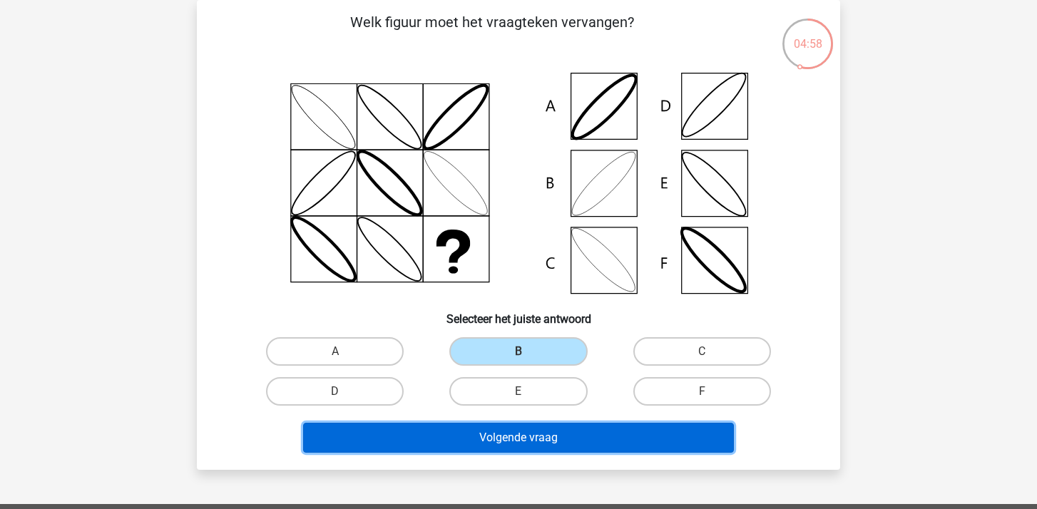
click at [523, 440] on button "Volgende vraag" at bounding box center [518, 438] width 431 height 30
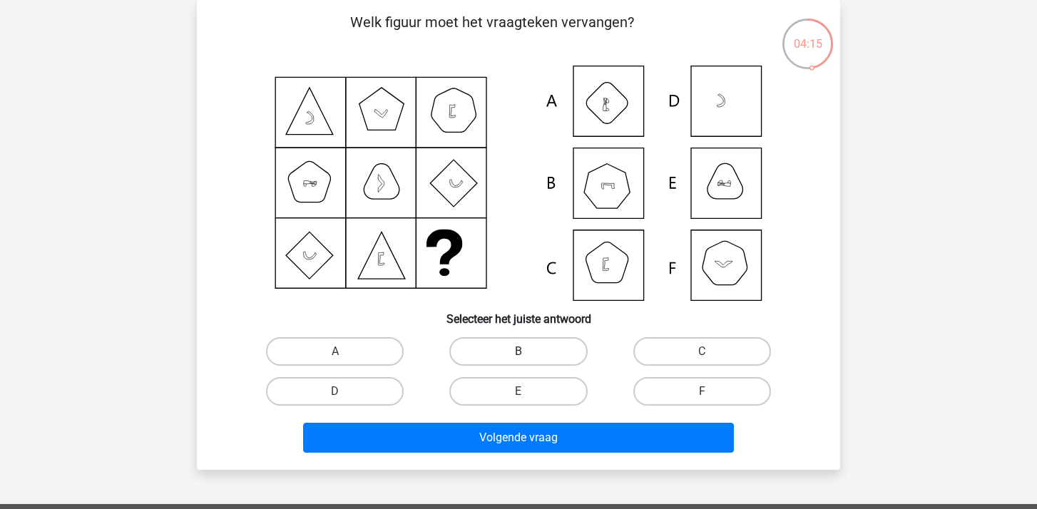
click at [510, 349] on label "B" at bounding box center [518, 351] width 138 height 29
click at [518, 352] on input "B" at bounding box center [522, 356] width 9 height 9
radio input "true"
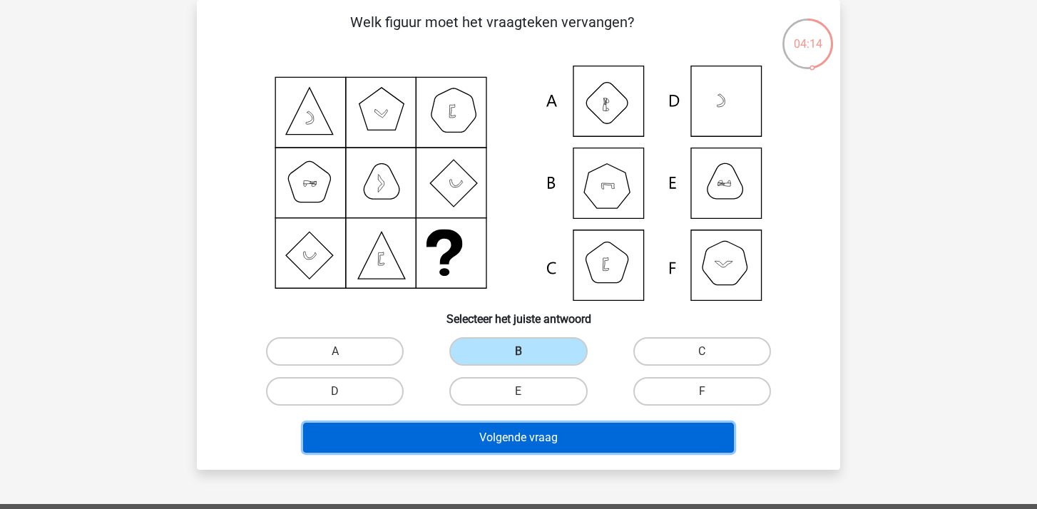
click at [523, 435] on button "Volgende vraag" at bounding box center [518, 438] width 431 height 30
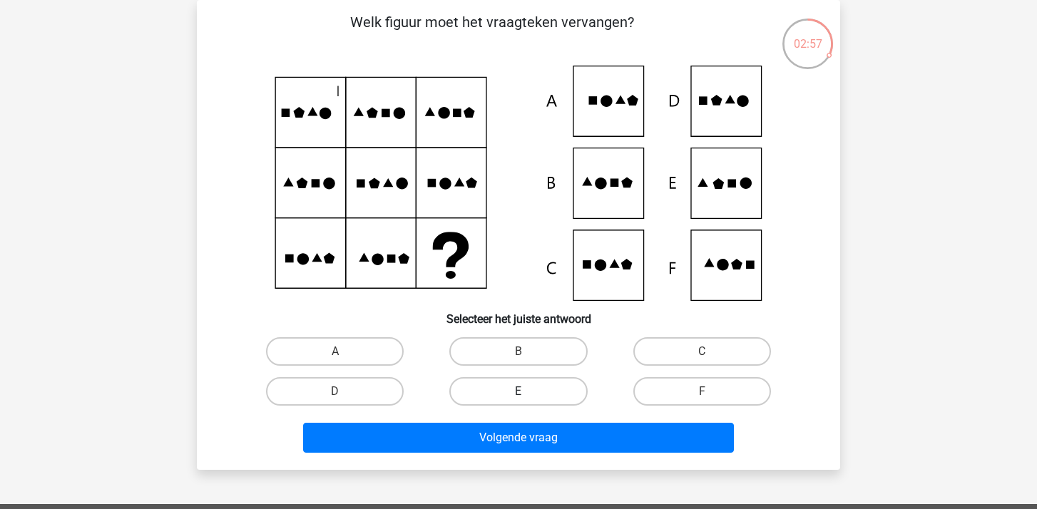
click at [505, 391] on label "E" at bounding box center [518, 391] width 138 height 29
click at [518, 391] on input "E" at bounding box center [522, 395] width 9 height 9
radio input "true"
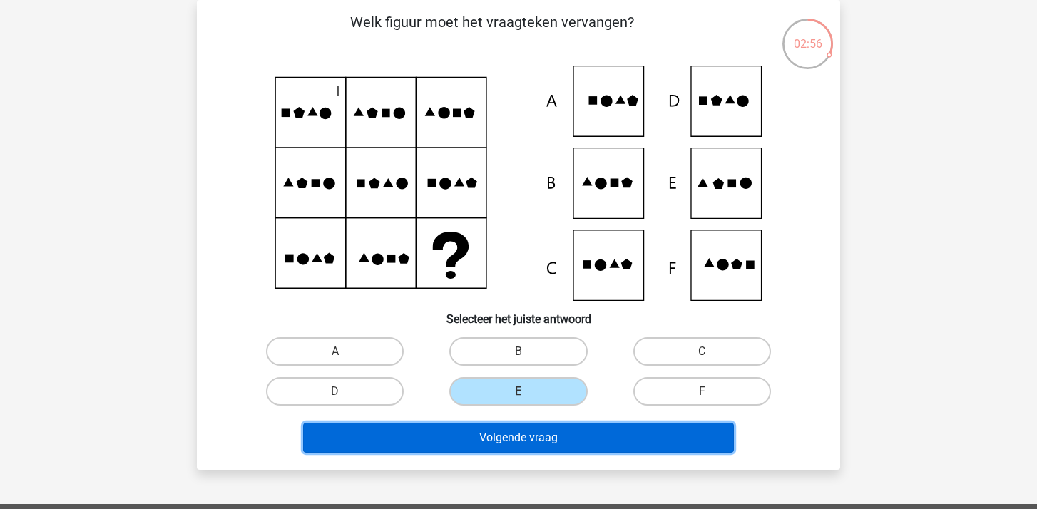
click at [534, 439] on button "Volgende vraag" at bounding box center [518, 438] width 431 height 30
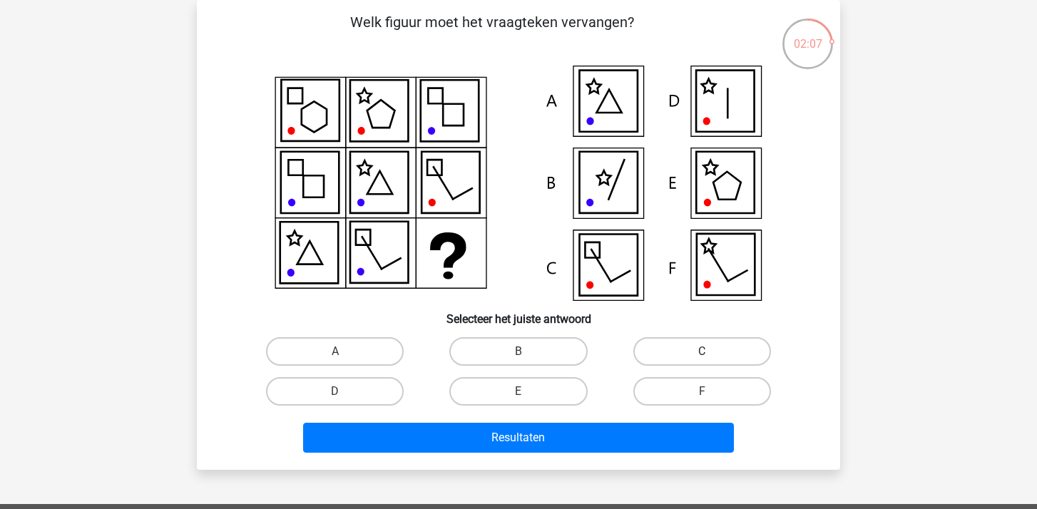
click at [682, 350] on label "C" at bounding box center [702, 351] width 138 height 29
click at [702, 352] on input "C" at bounding box center [706, 356] width 9 height 9
radio input "true"
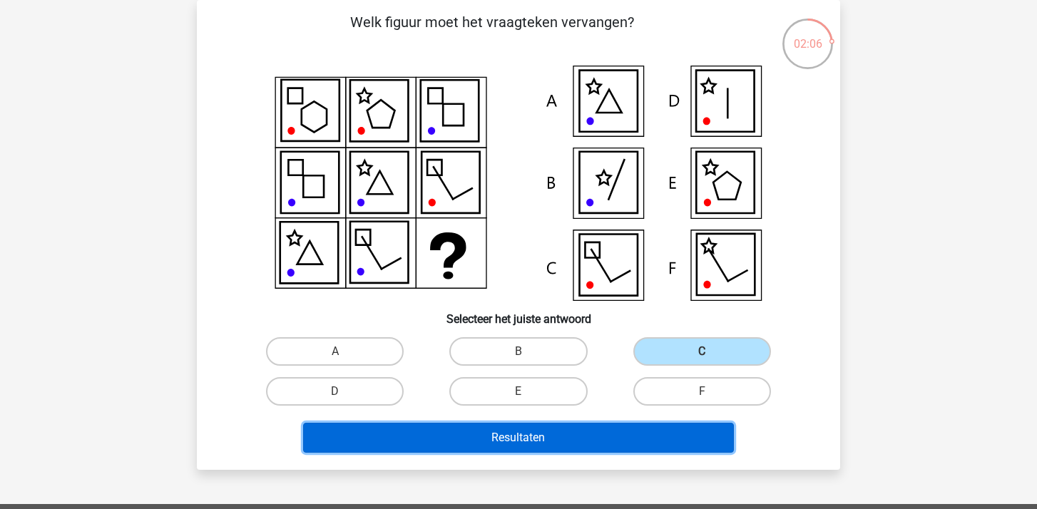
click at [518, 440] on button "Resultaten" at bounding box center [518, 438] width 431 height 30
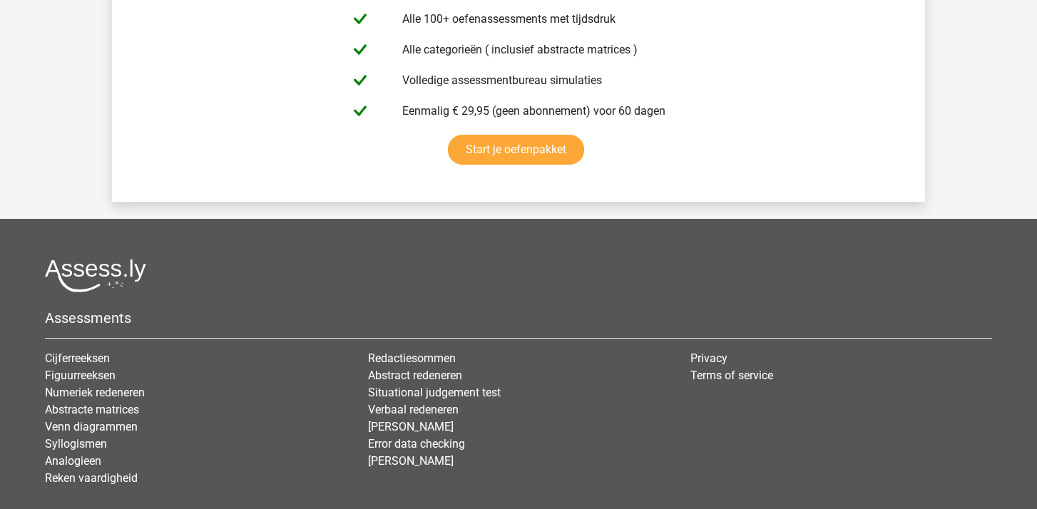
scroll to position [2565, 0]
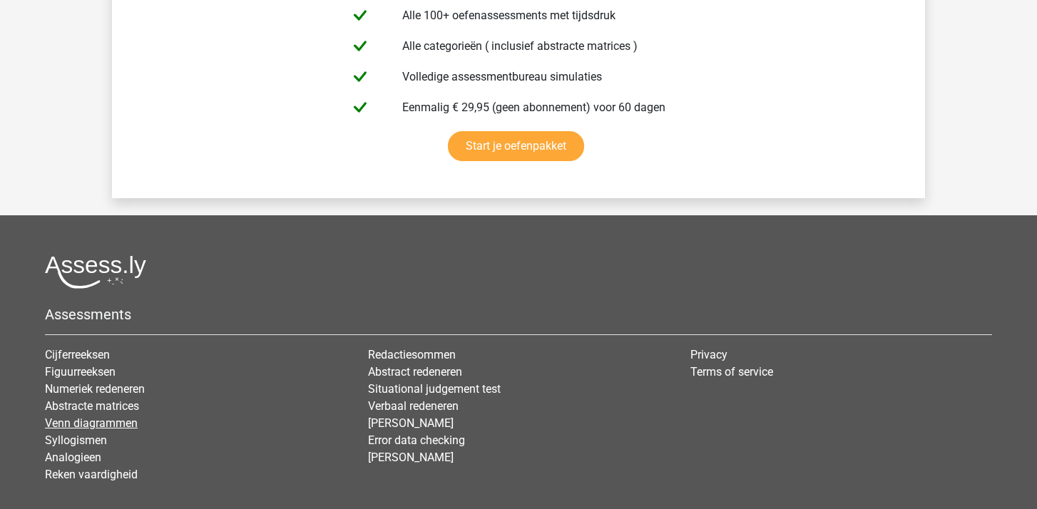
click at [111, 424] on link "Venn diagrammen" at bounding box center [91, 423] width 93 height 14
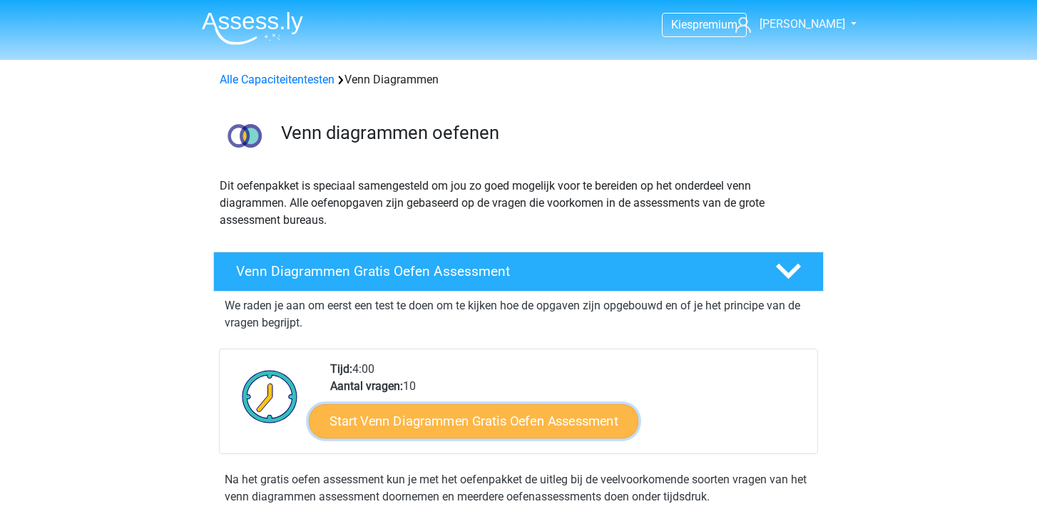
click at [456, 426] on link "Start Venn Diagrammen Gratis Oefen Assessment" at bounding box center [473, 421] width 329 height 34
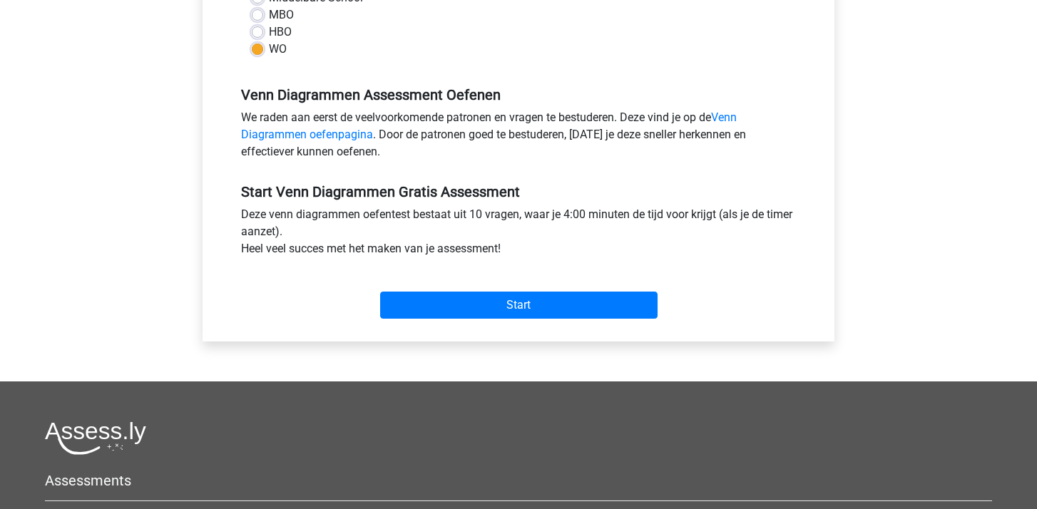
scroll to position [379, 0]
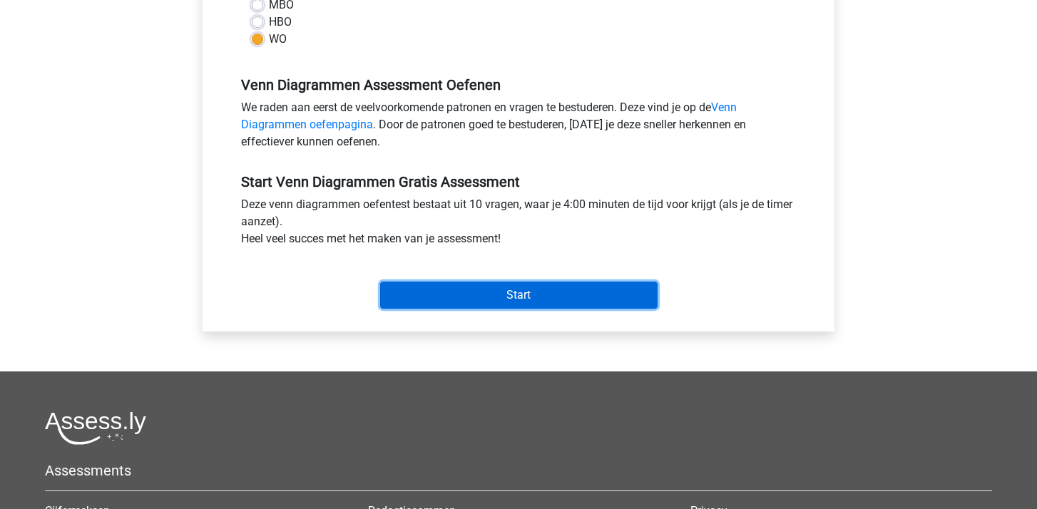
click at [515, 307] on input "Start" at bounding box center [518, 295] width 277 height 27
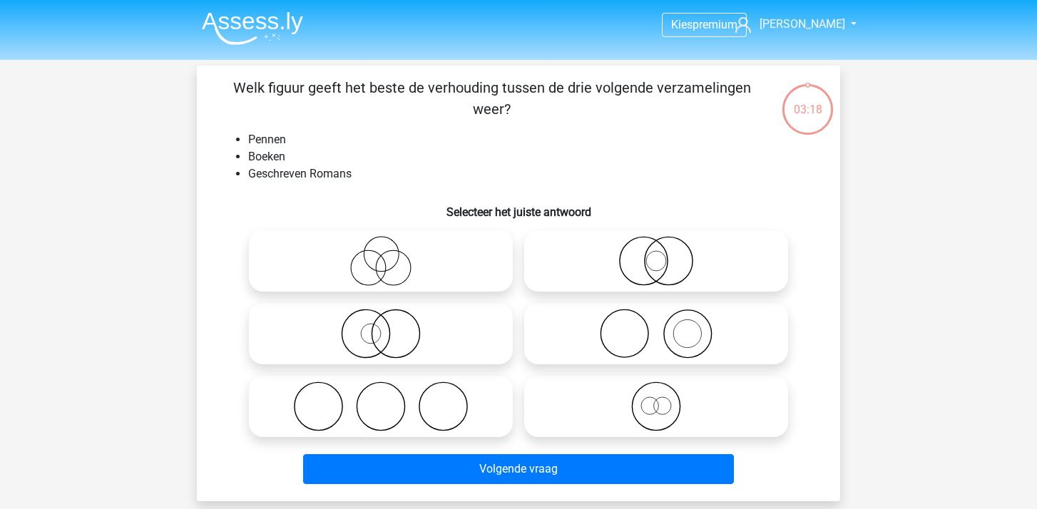
click at [659, 413] on icon at bounding box center [656, 406] width 252 height 50
click at [659, 399] on input "radio" at bounding box center [660, 394] width 9 height 9
radio input "true"
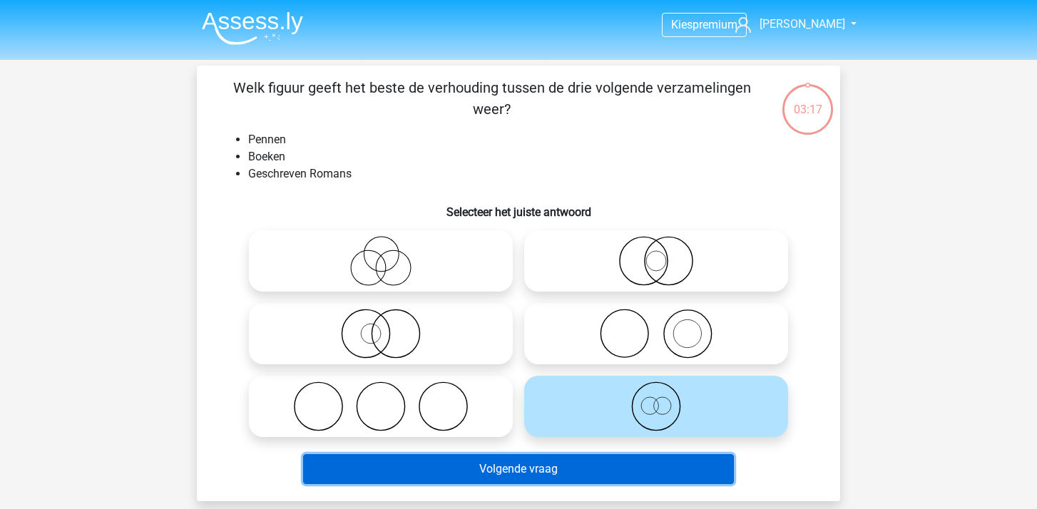
click at [524, 472] on button "Volgende vraag" at bounding box center [518, 469] width 431 height 30
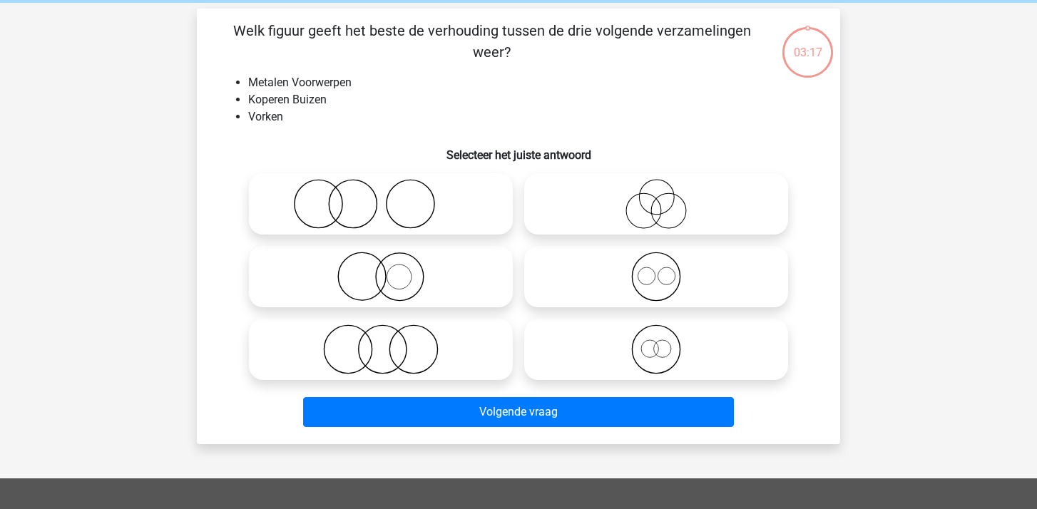
scroll to position [66, 0]
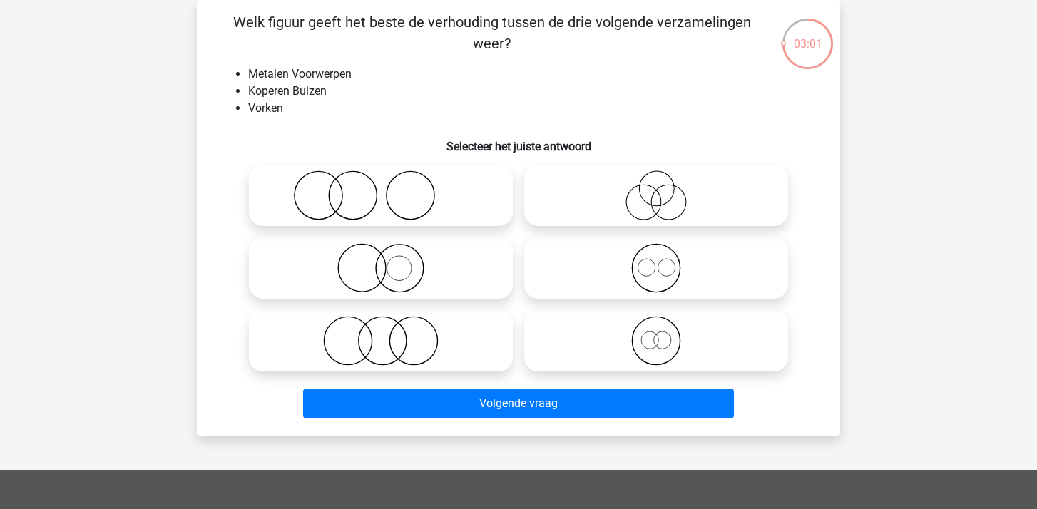
click at [424, 212] on icon at bounding box center [381, 195] width 252 height 50
click at [390, 188] on input "radio" at bounding box center [385, 183] width 9 height 9
radio input "true"
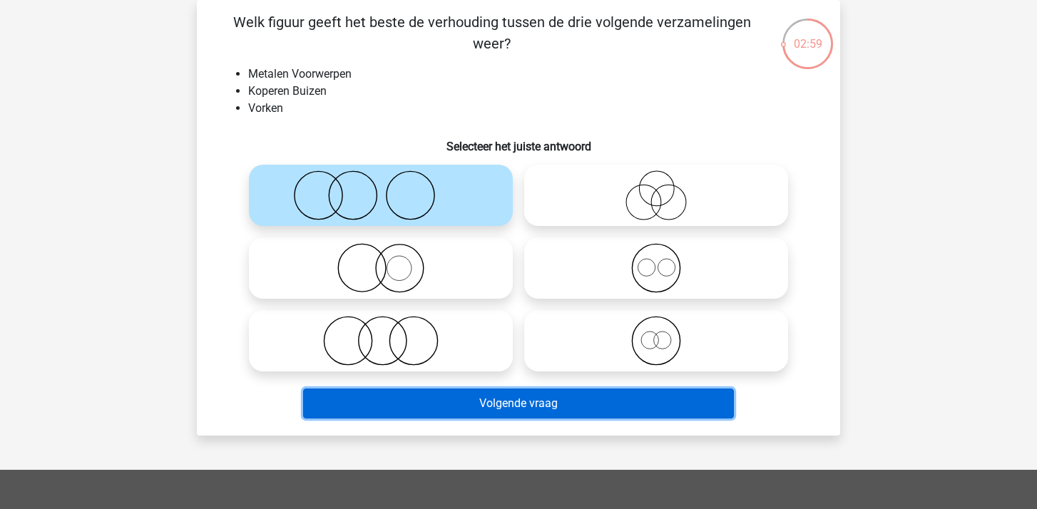
click at [534, 405] on button "Volgende vraag" at bounding box center [518, 404] width 431 height 30
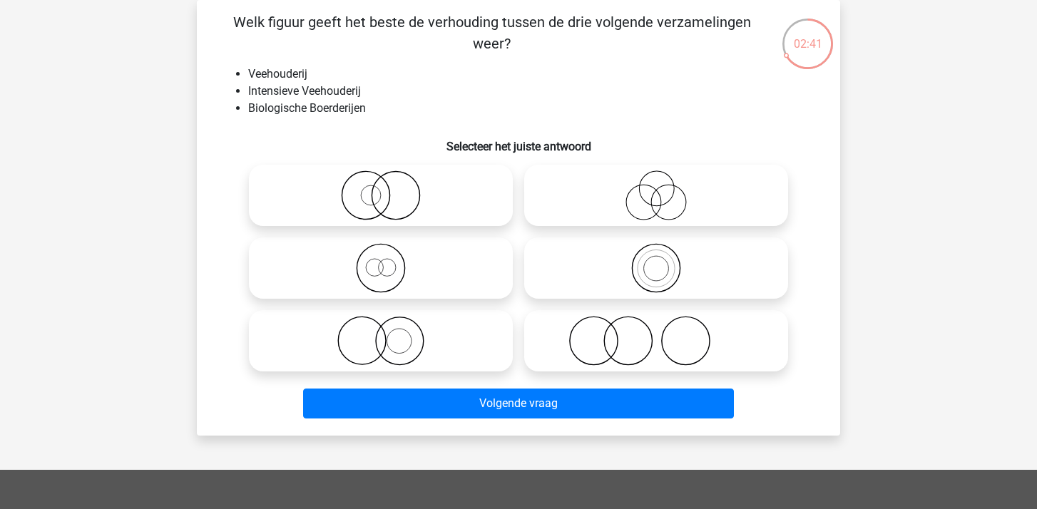
click at [677, 331] on icon at bounding box center [656, 341] width 252 height 50
click at [665, 331] on input "radio" at bounding box center [660, 328] width 9 height 9
radio input "true"
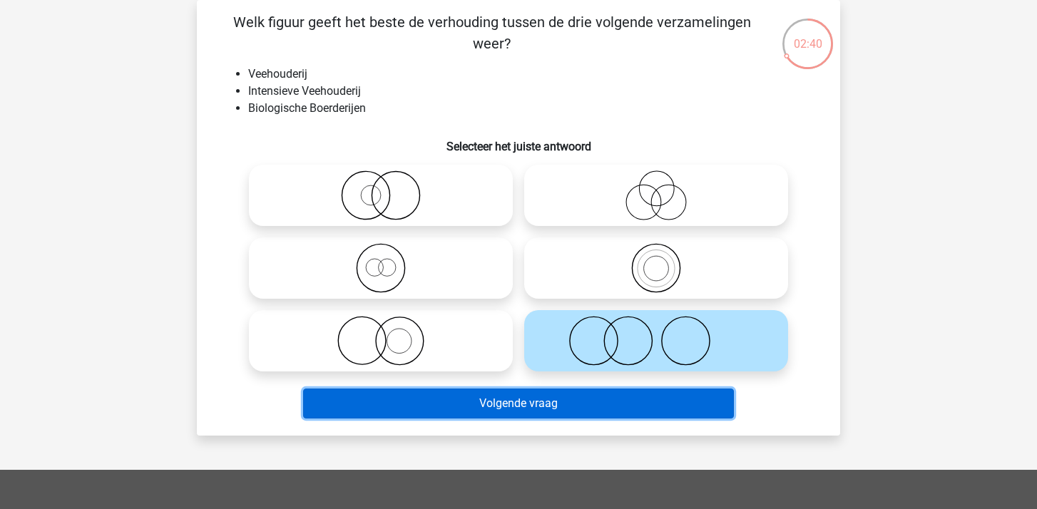
click at [458, 416] on button "Volgende vraag" at bounding box center [518, 404] width 431 height 30
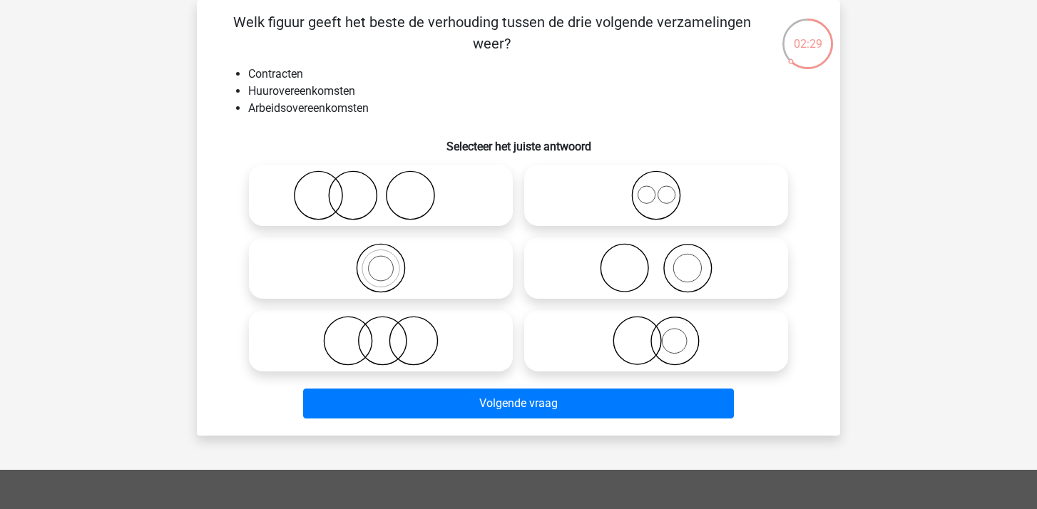
click at [656, 188] on input "radio" at bounding box center [660, 183] width 9 height 9
radio input "true"
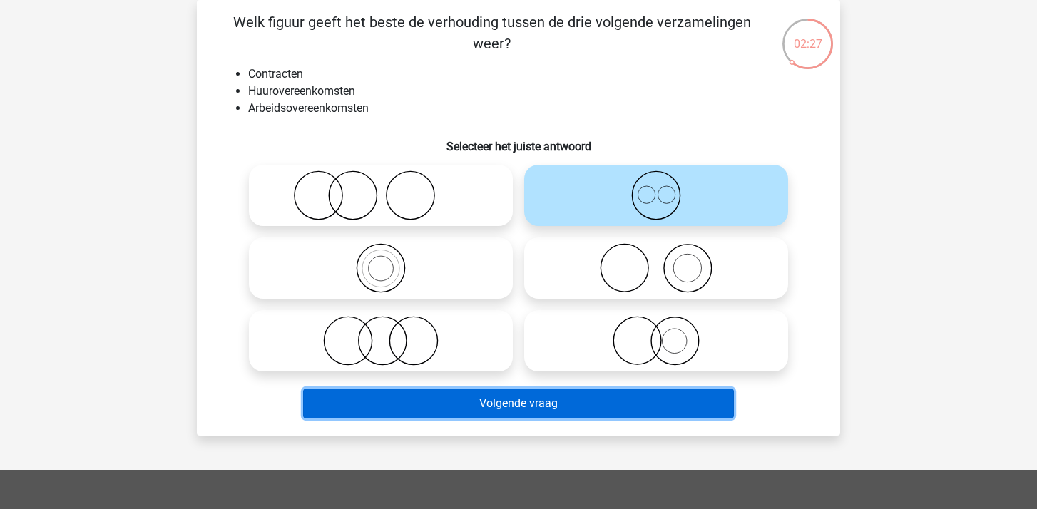
click at [518, 414] on button "Volgende vraag" at bounding box center [518, 404] width 431 height 30
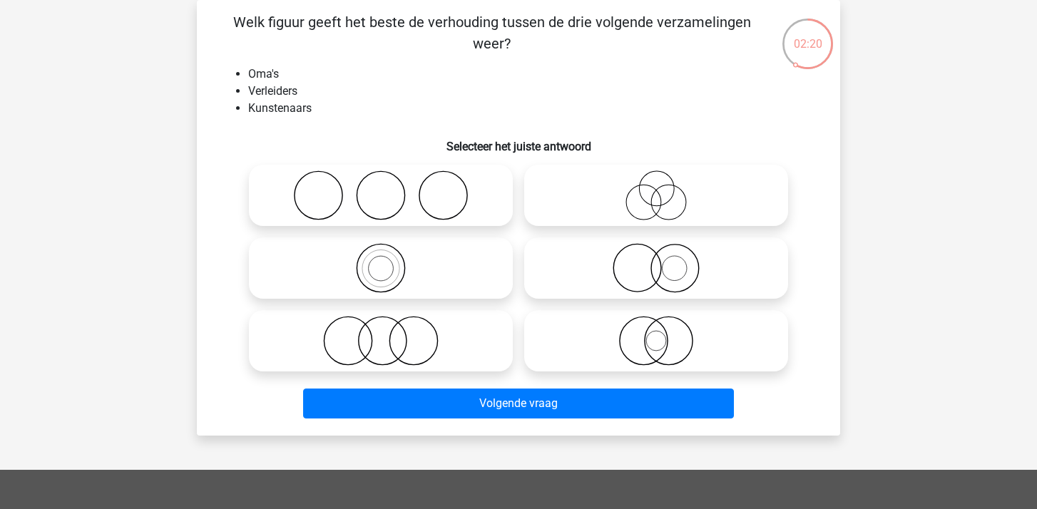
click at [432, 205] on icon at bounding box center [381, 195] width 252 height 50
click at [390, 188] on input "radio" at bounding box center [385, 183] width 9 height 9
radio input "true"
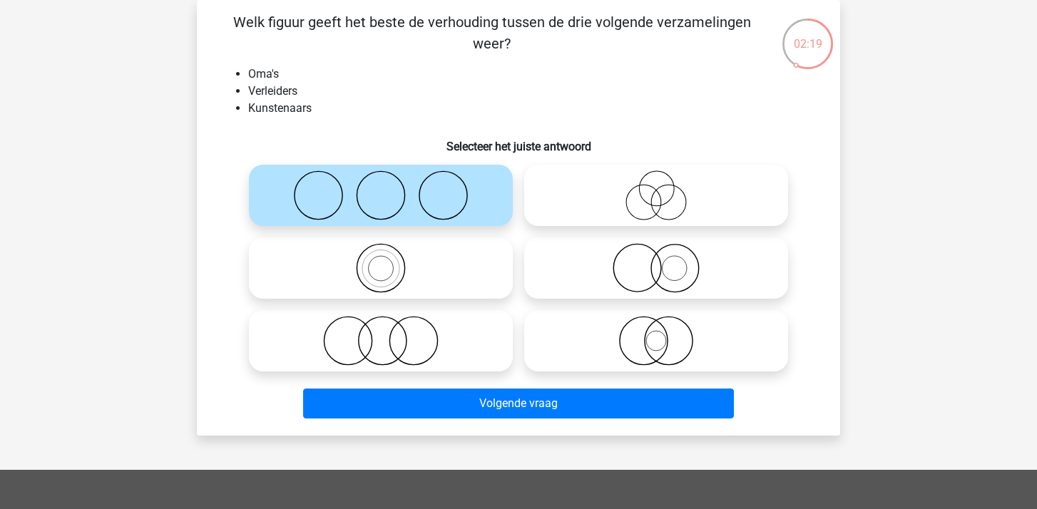
click at [499, 422] on div "Volgende vraag" at bounding box center [518, 407] width 550 height 36
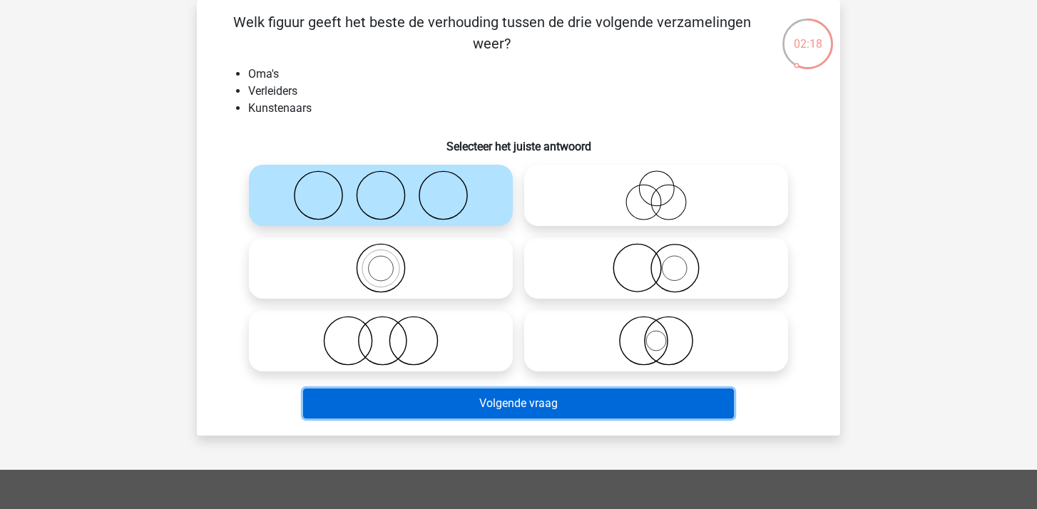
click at [503, 409] on button "Volgende vraag" at bounding box center [518, 404] width 431 height 30
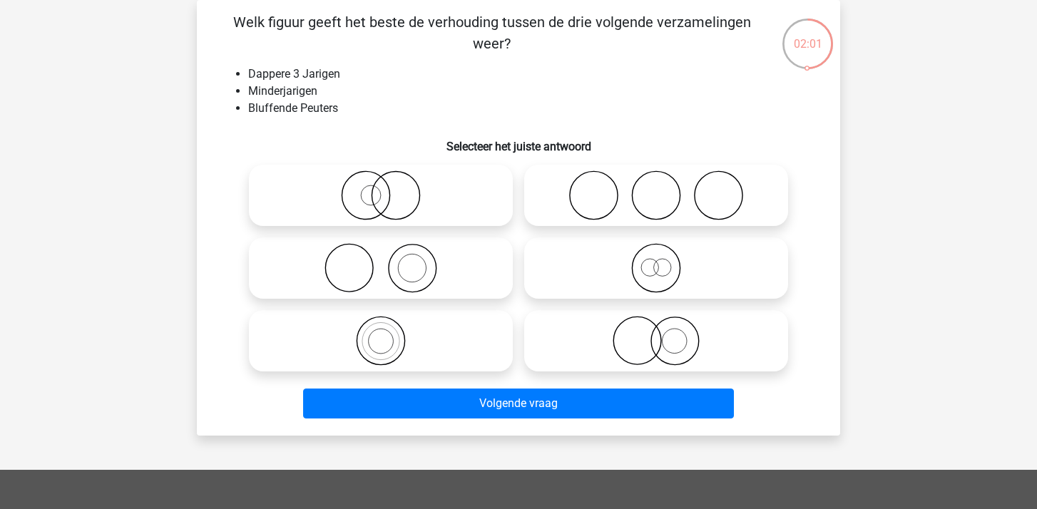
click at [407, 277] on icon at bounding box center [381, 268] width 252 height 50
click at [390, 261] on input "radio" at bounding box center [385, 256] width 9 height 9
radio input "true"
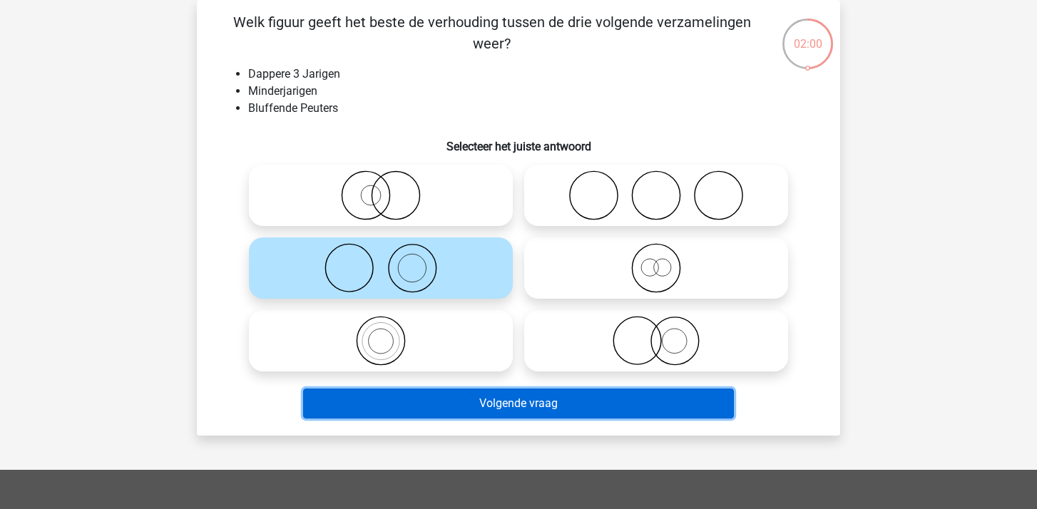
click at [498, 399] on button "Volgende vraag" at bounding box center [518, 404] width 431 height 30
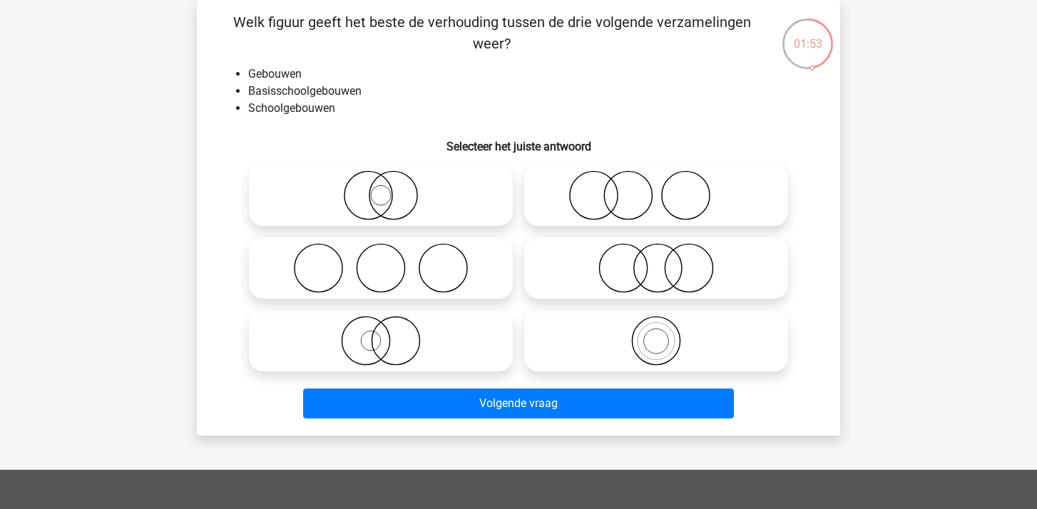
click at [659, 341] on icon at bounding box center [656, 341] width 252 height 50
click at [659, 334] on input "radio" at bounding box center [660, 328] width 9 height 9
radio input "true"
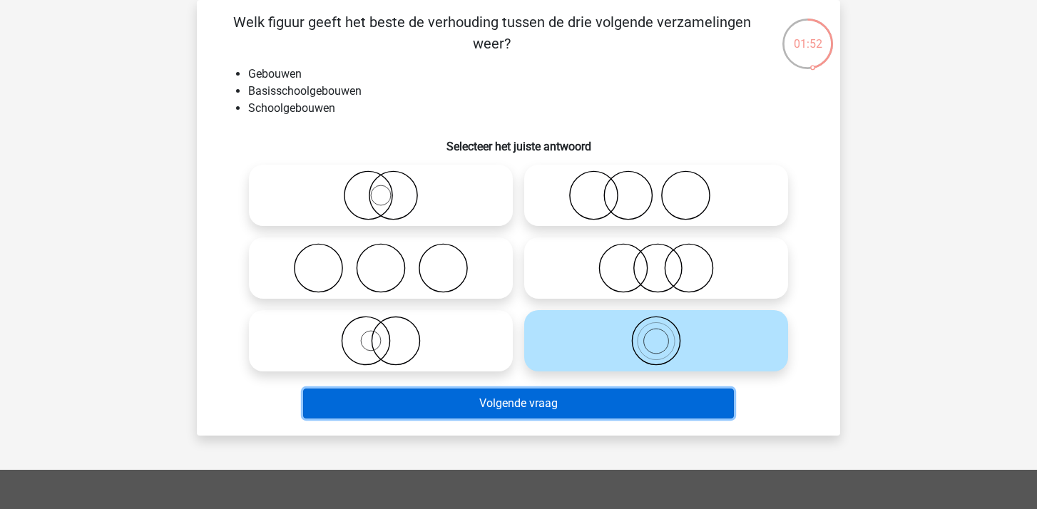
click at [553, 406] on button "Volgende vraag" at bounding box center [518, 404] width 431 height 30
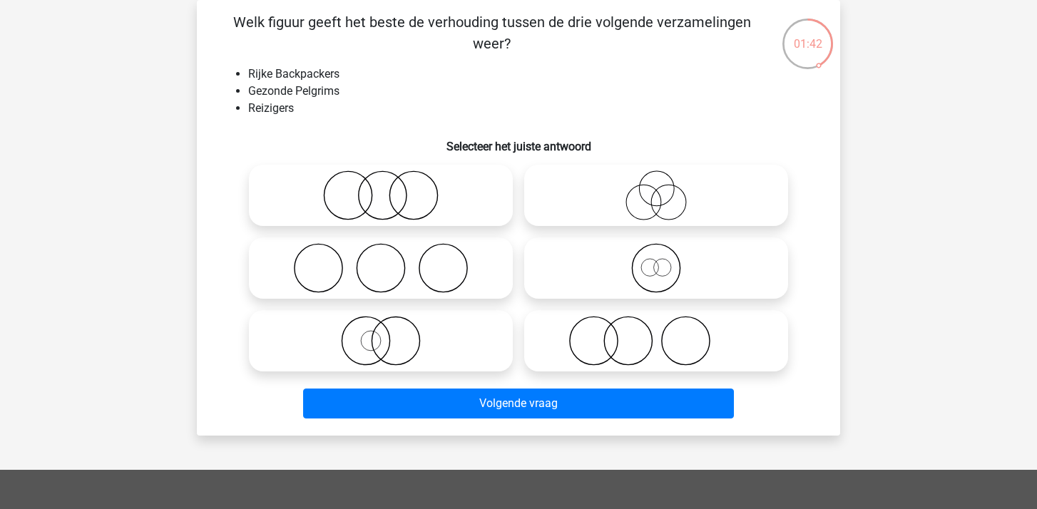
click at [660, 203] on circle at bounding box center [643, 202] width 35 height 35
click at [660, 188] on input "radio" at bounding box center [660, 183] width 9 height 9
radio input "true"
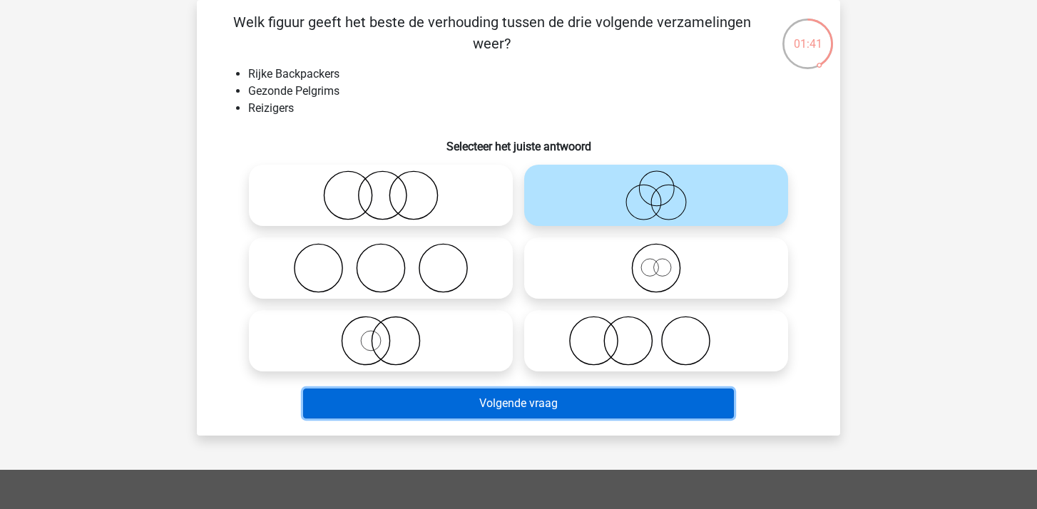
click at [546, 399] on button "Volgende vraag" at bounding box center [518, 404] width 431 height 30
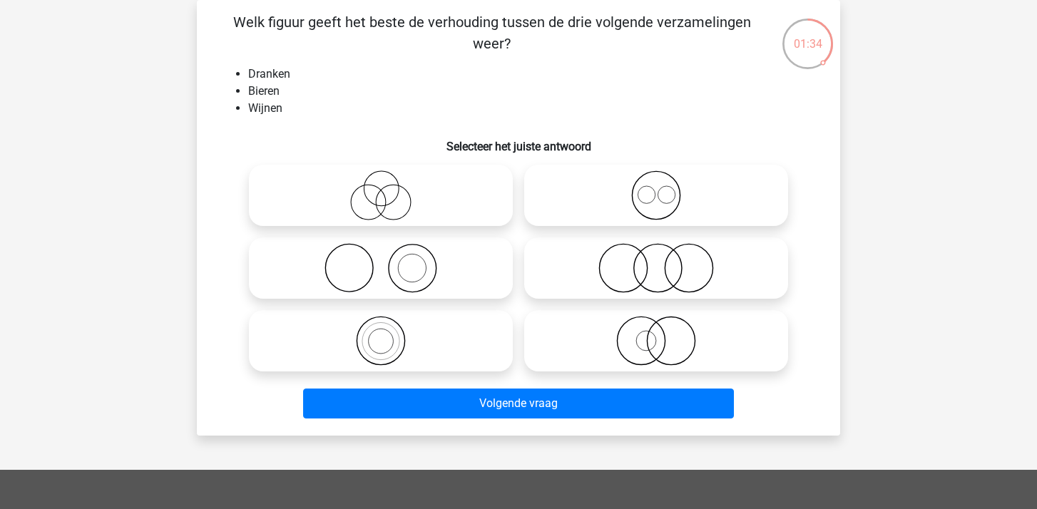
click at [652, 192] on icon at bounding box center [656, 195] width 252 height 50
click at [656, 188] on input "radio" at bounding box center [660, 183] width 9 height 9
radio input "true"
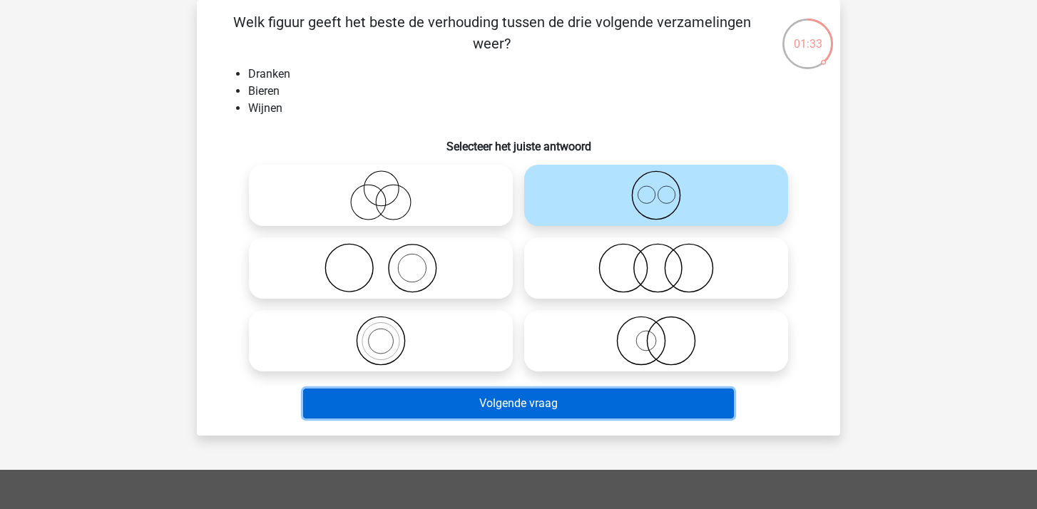
click at [539, 402] on button "Volgende vraag" at bounding box center [518, 404] width 431 height 30
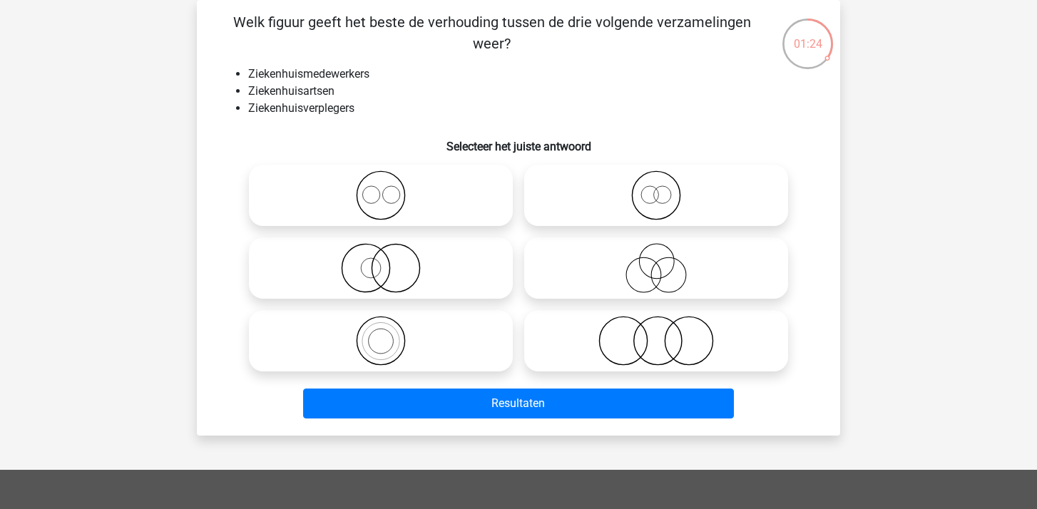
click at [668, 339] on icon at bounding box center [656, 341] width 252 height 50
click at [665, 334] on input "radio" at bounding box center [660, 328] width 9 height 9
radio input "true"
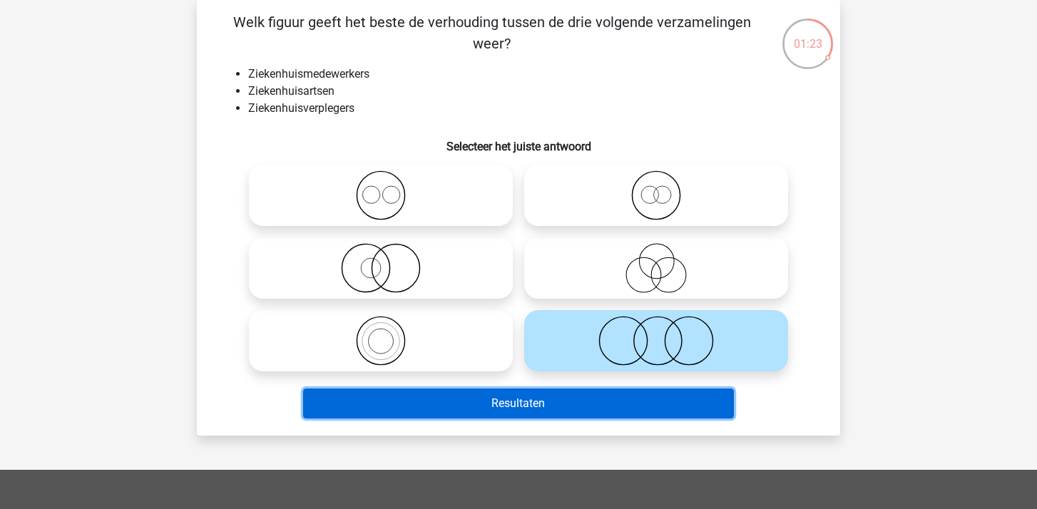
click at [544, 407] on button "Resultaten" at bounding box center [518, 404] width 431 height 30
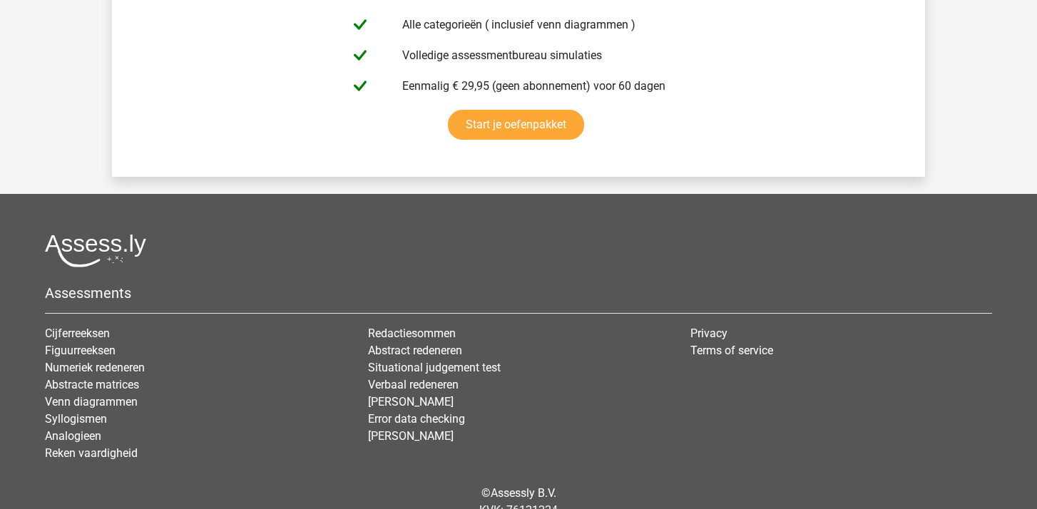
scroll to position [2570, 0]
click at [73, 421] on link "Syllogismen" at bounding box center [76, 418] width 62 height 14
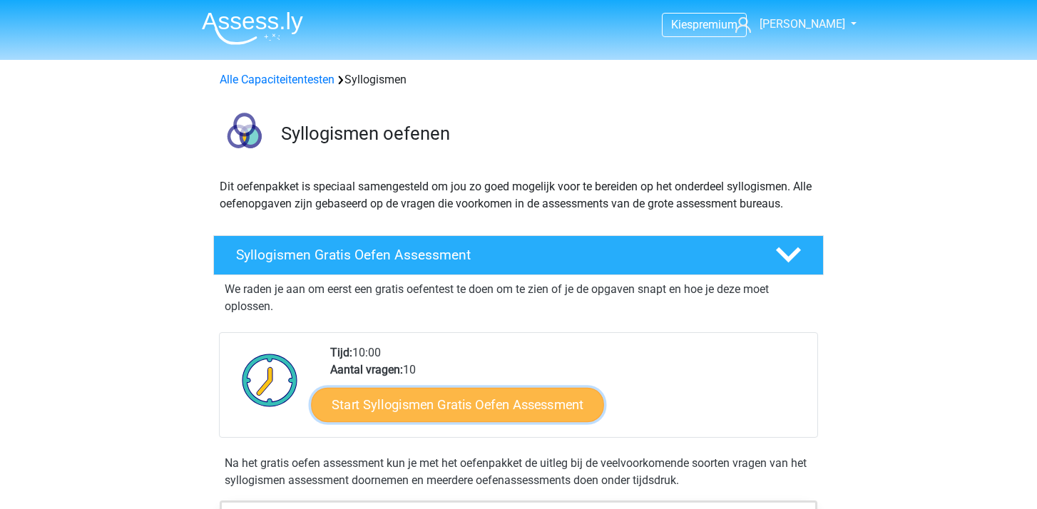
click at [525, 408] on link "Start Syllogismen Gratis Oefen Assessment" at bounding box center [458, 404] width 293 height 34
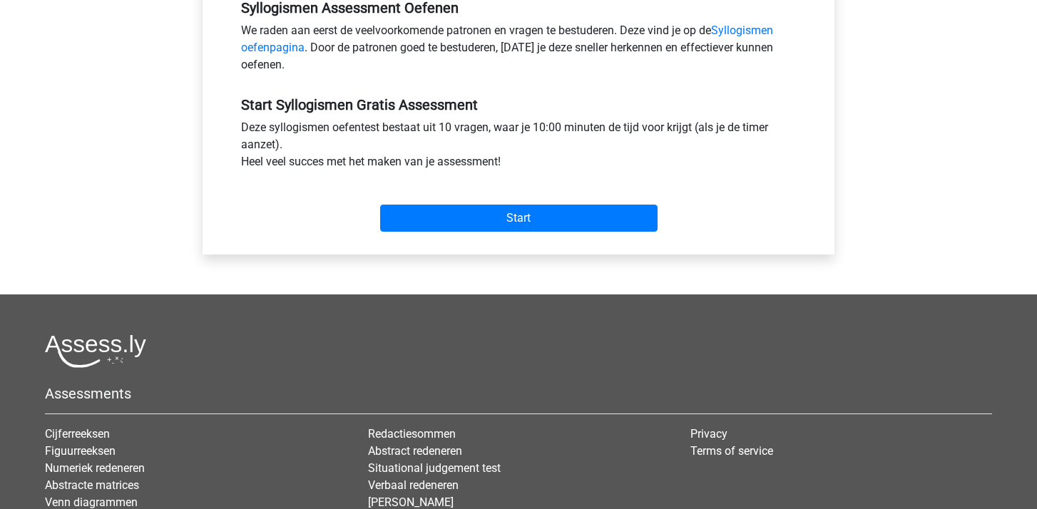
scroll to position [463, 0]
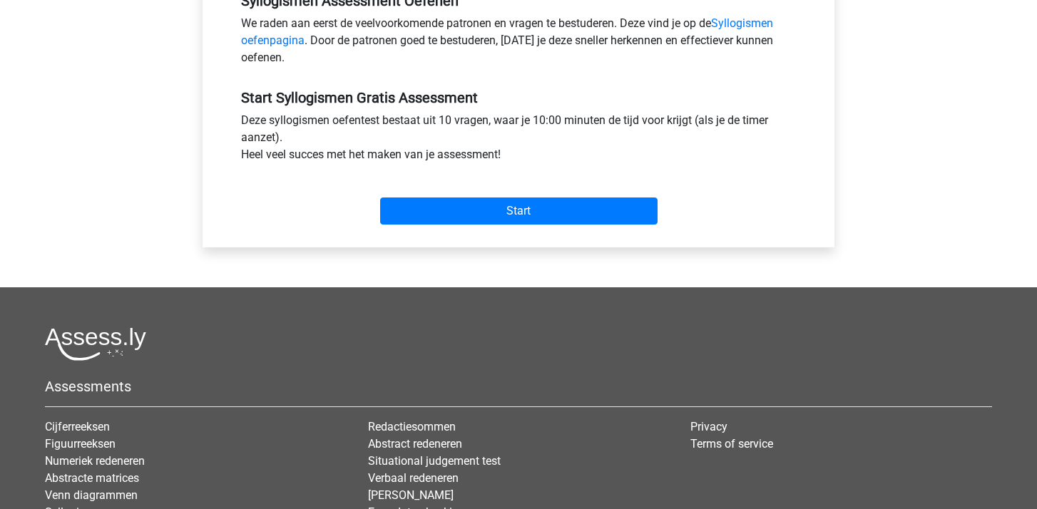
click at [517, 225] on div "Start" at bounding box center [518, 199] width 576 height 61
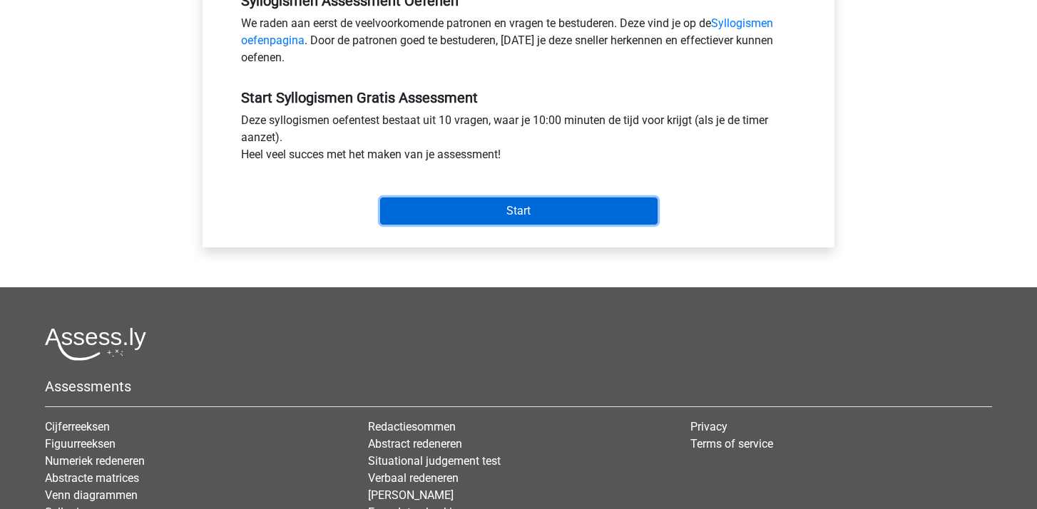
click at [520, 211] on input "Start" at bounding box center [518, 211] width 277 height 27
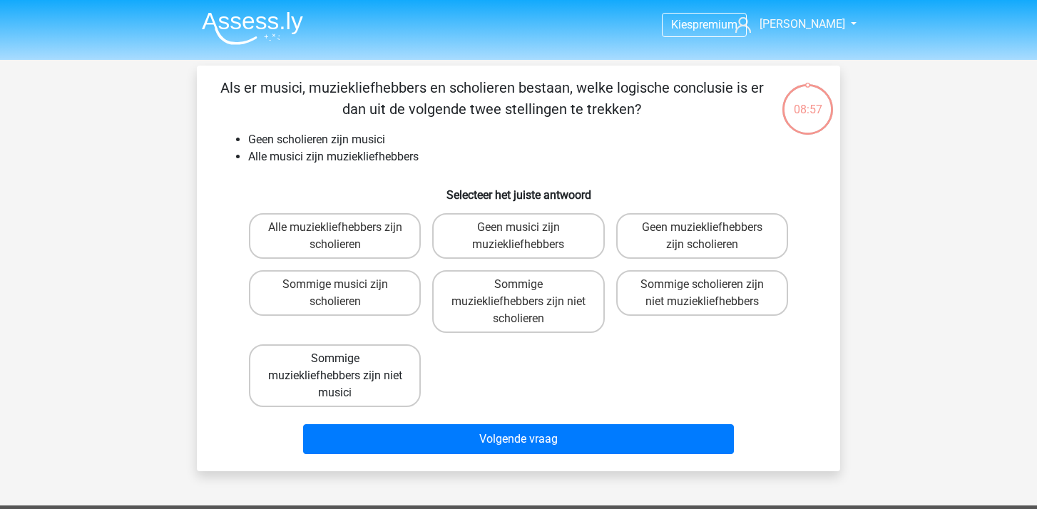
click at [370, 388] on label "Sommige muziekliefhebbers zijn niet musici" at bounding box center [335, 375] width 172 height 63
click at [344, 368] on input "Sommige muziekliefhebbers zijn niet musici" at bounding box center [339, 363] width 9 height 9
radio input "true"
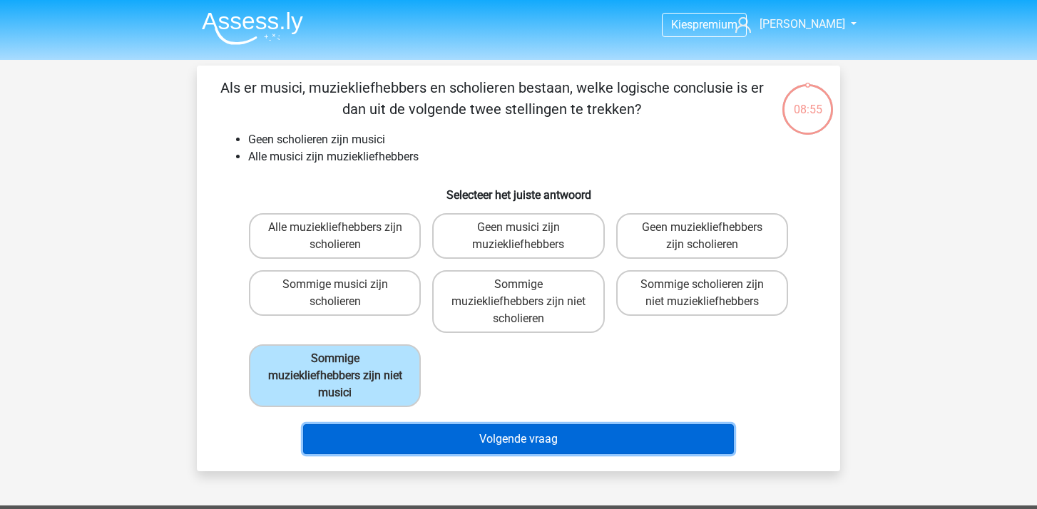
click at [531, 443] on button "Volgende vraag" at bounding box center [518, 439] width 431 height 30
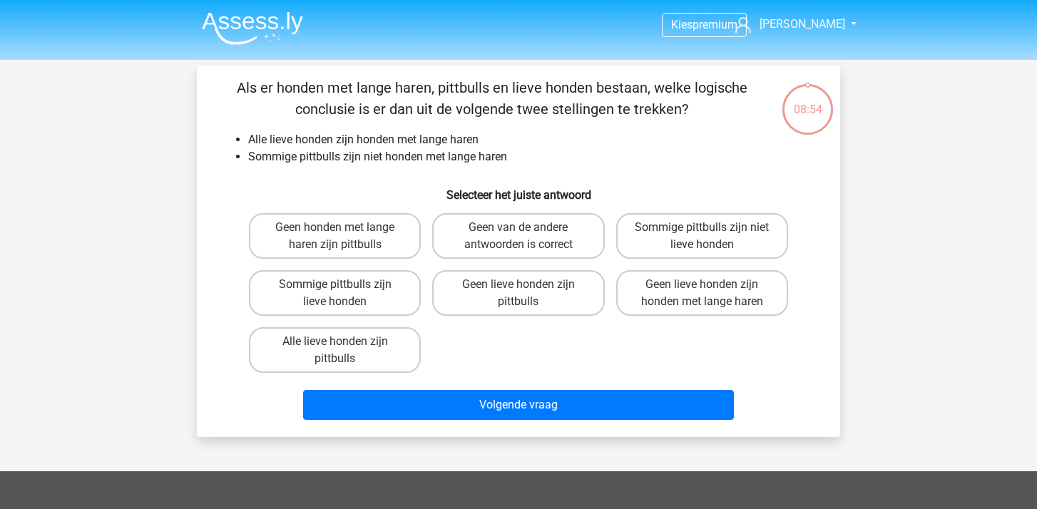
scroll to position [66, 0]
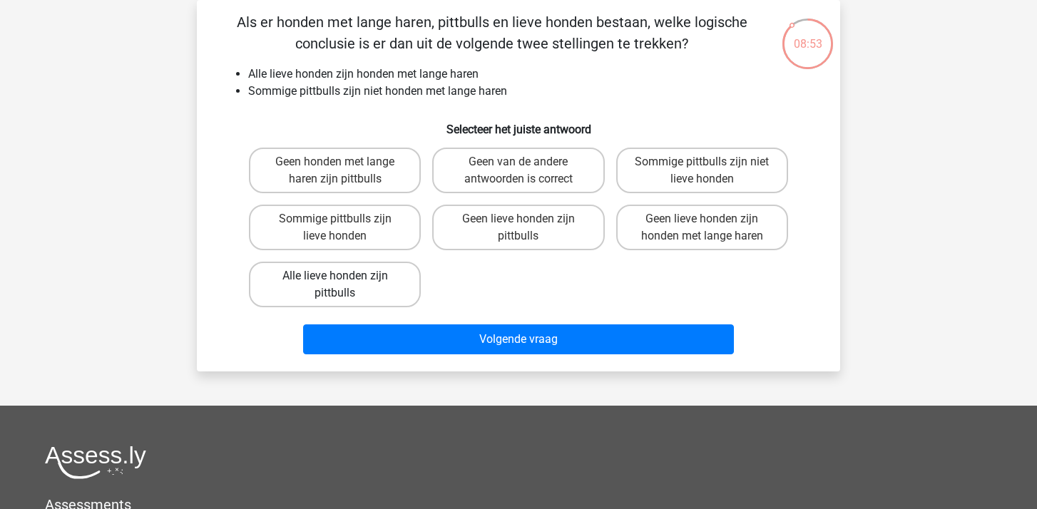
click at [367, 285] on label "Alle lieve honden zijn pittbulls" at bounding box center [335, 285] width 172 height 46
click at [344, 285] on input "Alle lieve honden zijn pittbulls" at bounding box center [339, 280] width 9 height 9
radio input "true"
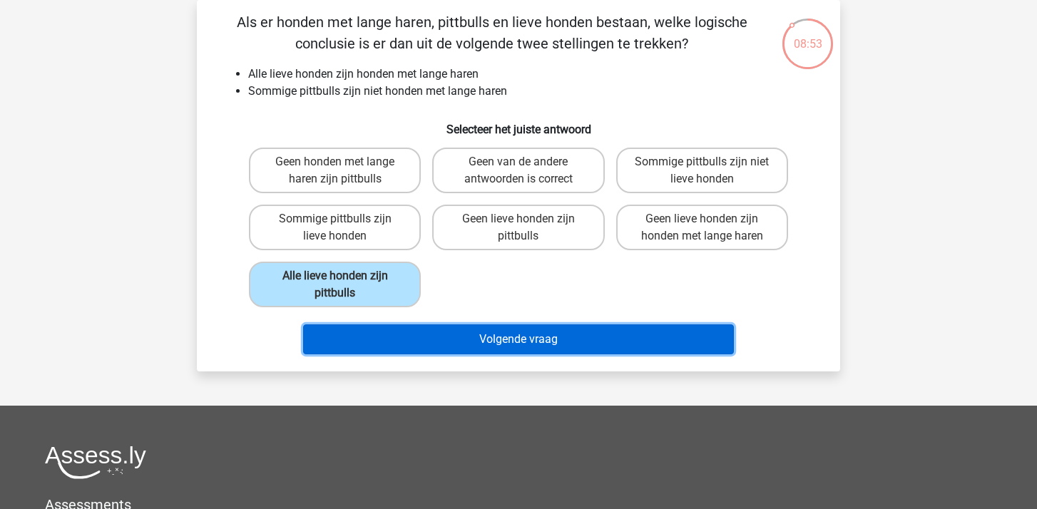
click at [453, 332] on button "Volgende vraag" at bounding box center [518, 339] width 431 height 30
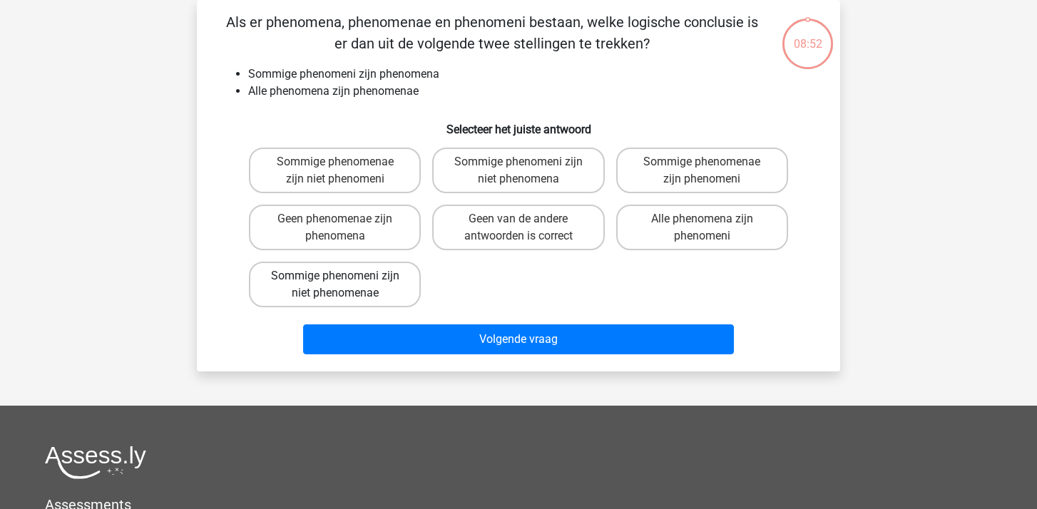
click at [399, 287] on label "Sommige phenomeni zijn niet phenomenae" at bounding box center [335, 285] width 172 height 46
click at [344, 285] on input "Sommige phenomeni zijn niet phenomenae" at bounding box center [339, 280] width 9 height 9
radio input "true"
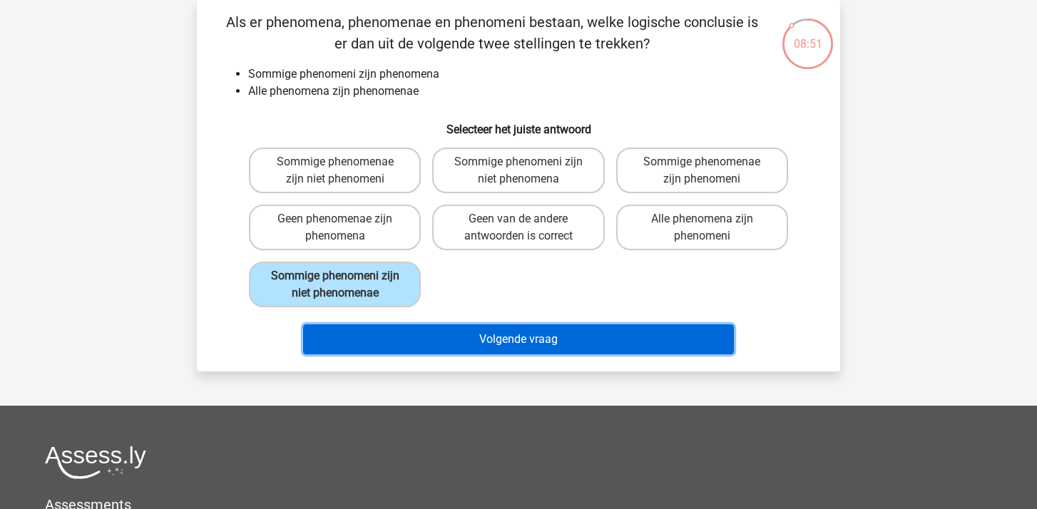
click at [503, 339] on button "Volgende vraag" at bounding box center [518, 339] width 431 height 30
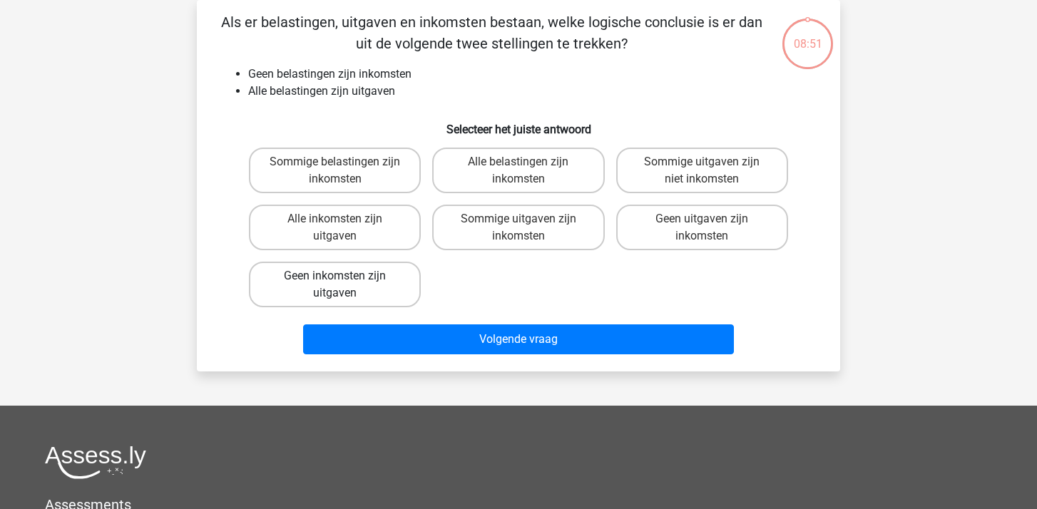
click at [397, 280] on label "Geen inkomsten zijn uitgaven" at bounding box center [335, 285] width 172 height 46
click at [344, 280] on input "Geen inkomsten zijn uitgaven" at bounding box center [339, 280] width 9 height 9
radio input "true"
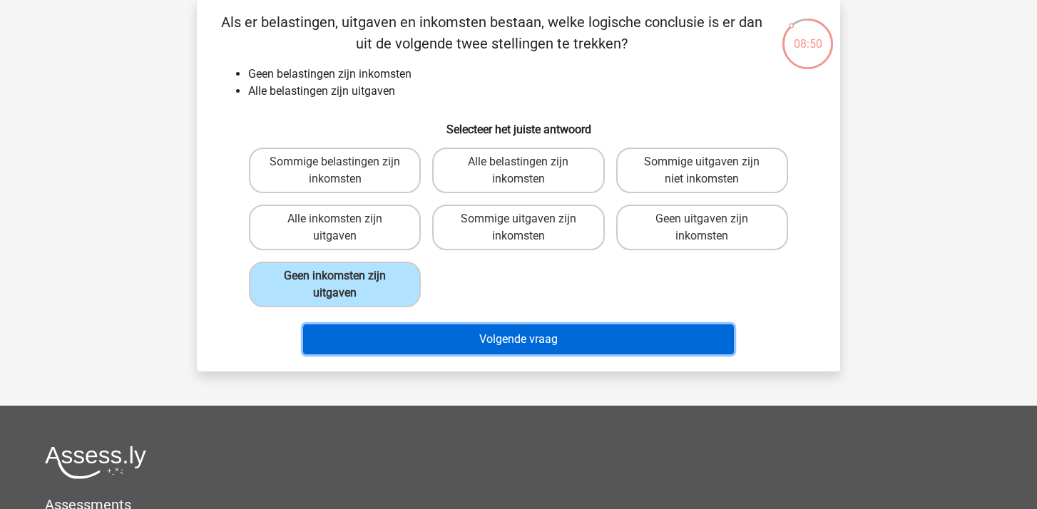
click at [483, 342] on button "Volgende vraag" at bounding box center [518, 339] width 431 height 30
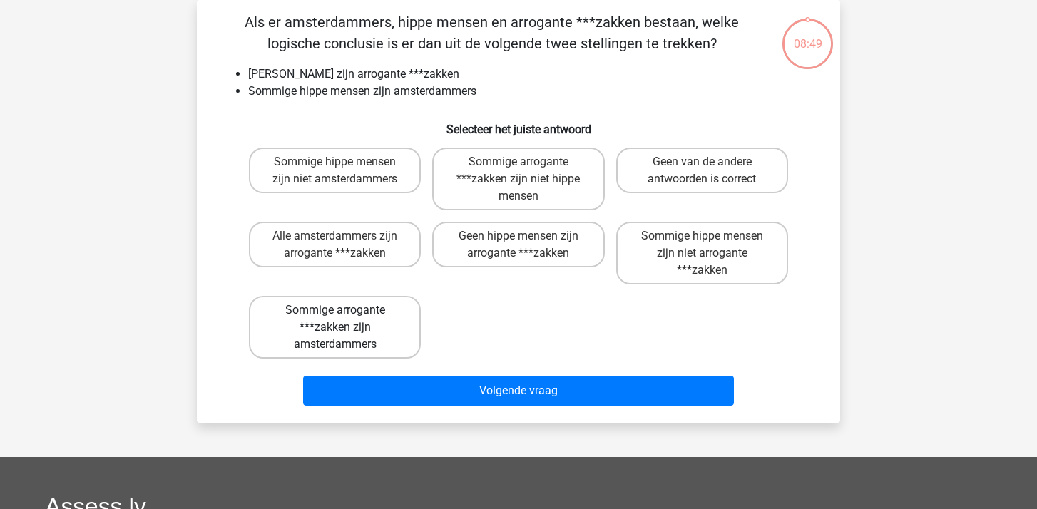
click at [396, 296] on label "Sommige arrogante ***zakken zijn amsterdammers" at bounding box center [335, 327] width 172 height 63
click at [344, 310] on input "Sommige arrogante ***zakken zijn amsterdammers" at bounding box center [339, 314] width 9 height 9
radio input "true"
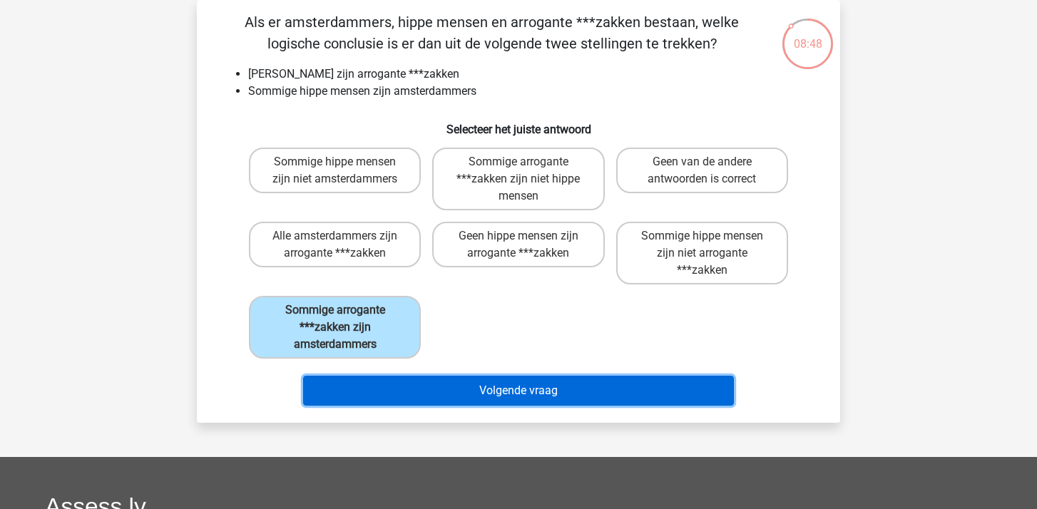
click at [513, 391] on button "Volgende vraag" at bounding box center [518, 391] width 431 height 30
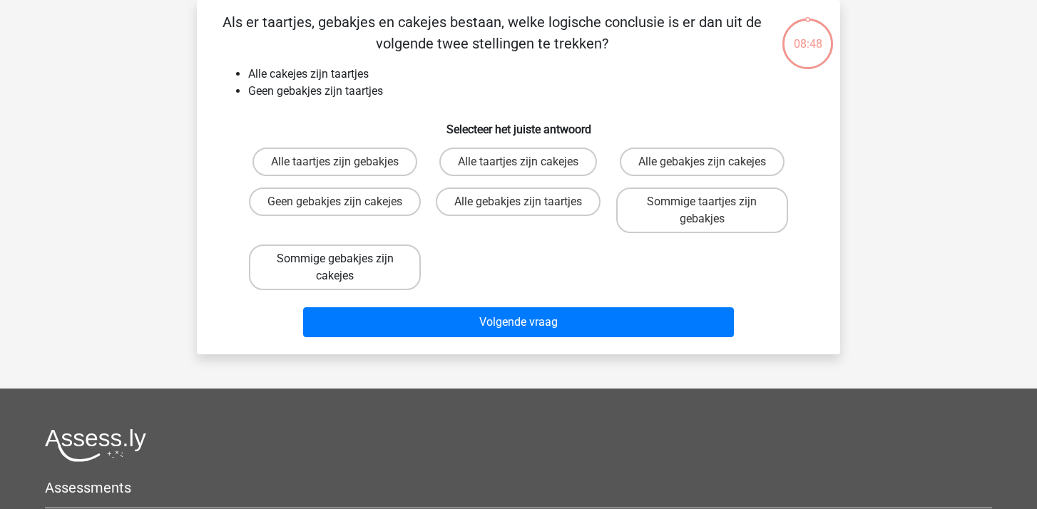
click at [376, 274] on label "Sommige gebakjes zijn cakejes" at bounding box center [335, 268] width 172 height 46
click at [344, 268] on input "Sommige gebakjes zijn cakejes" at bounding box center [339, 263] width 9 height 9
radio input "true"
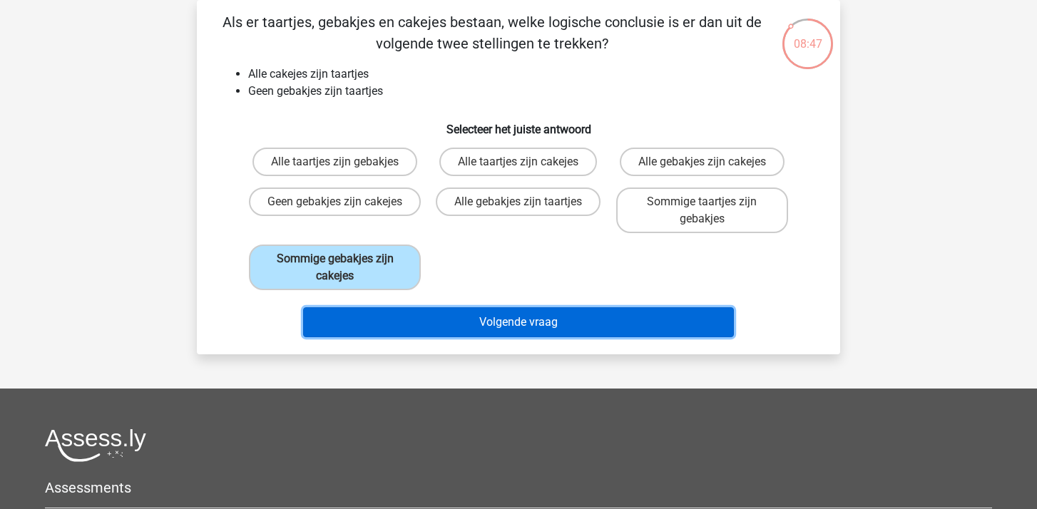
click at [454, 319] on button "Volgende vraag" at bounding box center [518, 322] width 431 height 30
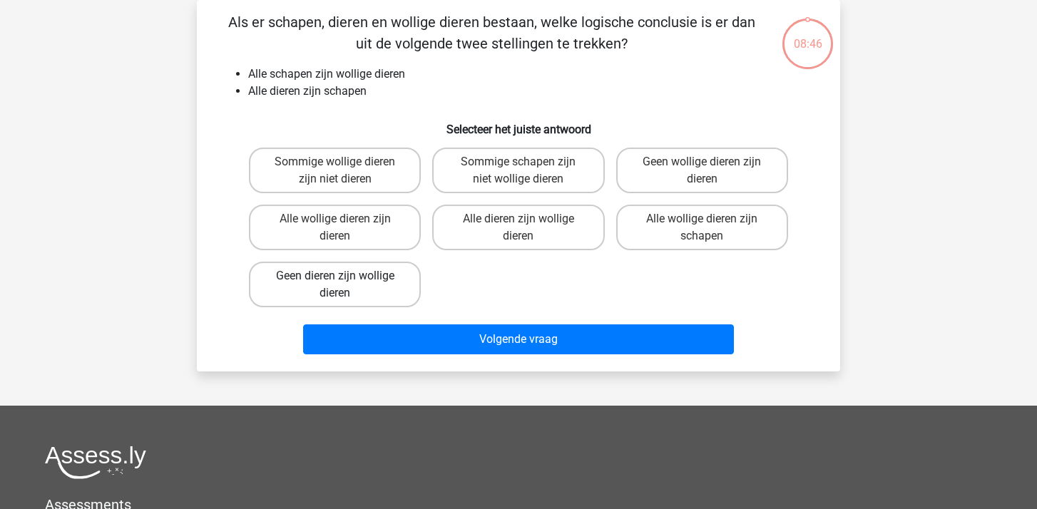
click at [395, 293] on label "Geen dieren zijn wollige dieren" at bounding box center [335, 285] width 172 height 46
click at [344, 285] on input "Geen dieren zijn wollige dieren" at bounding box center [339, 280] width 9 height 9
radio input "true"
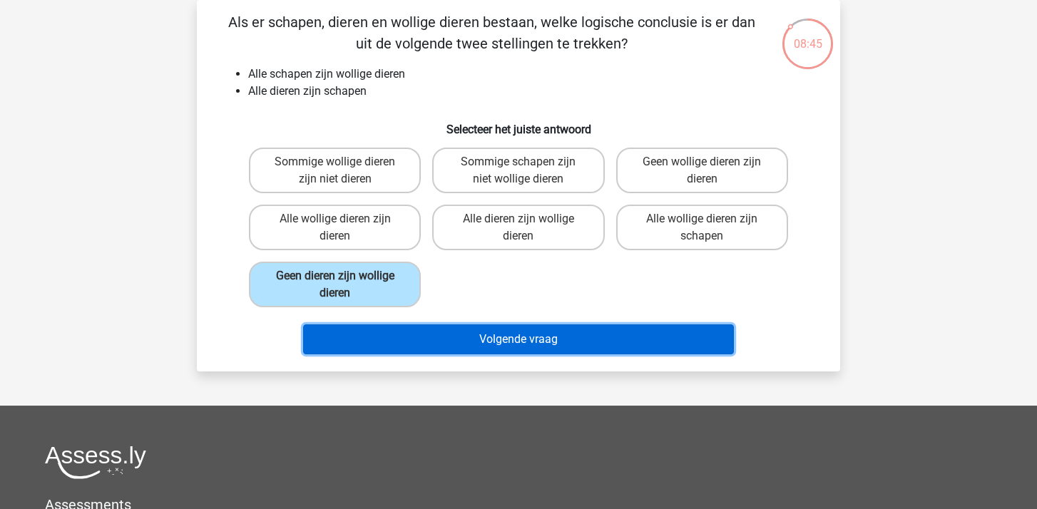
click at [476, 334] on button "Volgende vraag" at bounding box center [518, 339] width 431 height 30
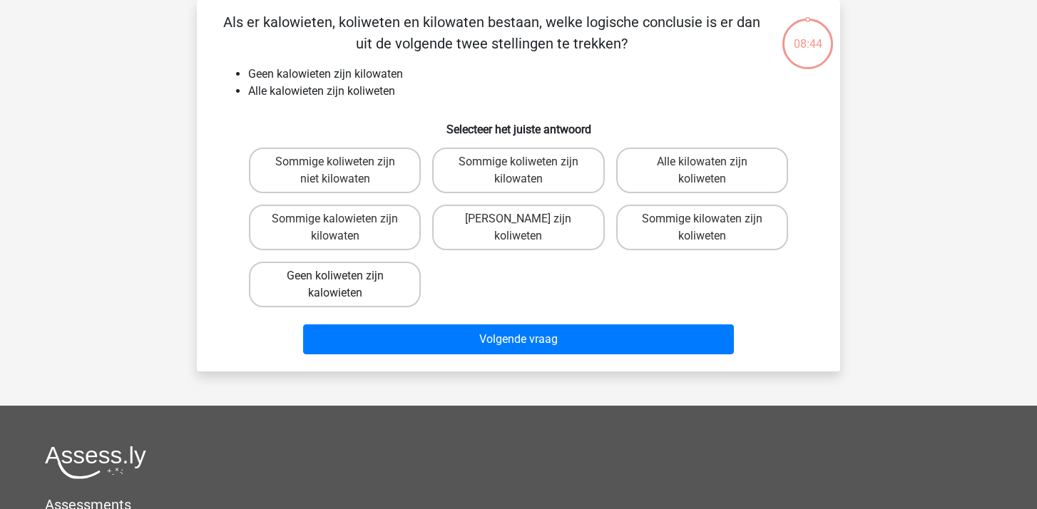
click at [356, 271] on label "Geen koliweten zijn kalowieten" at bounding box center [335, 285] width 172 height 46
click at [344, 276] on input "Geen koliweten zijn kalowieten" at bounding box center [339, 280] width 9 height 9
radio input "true"
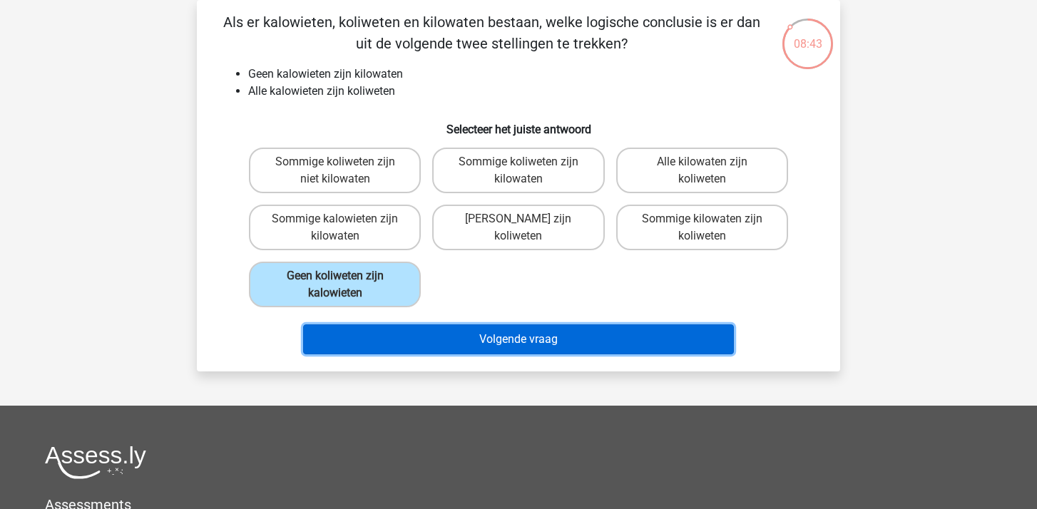
click at [515, 349] on button "Volgende vraag" at bounding box center [518, 339] width 431 height 30
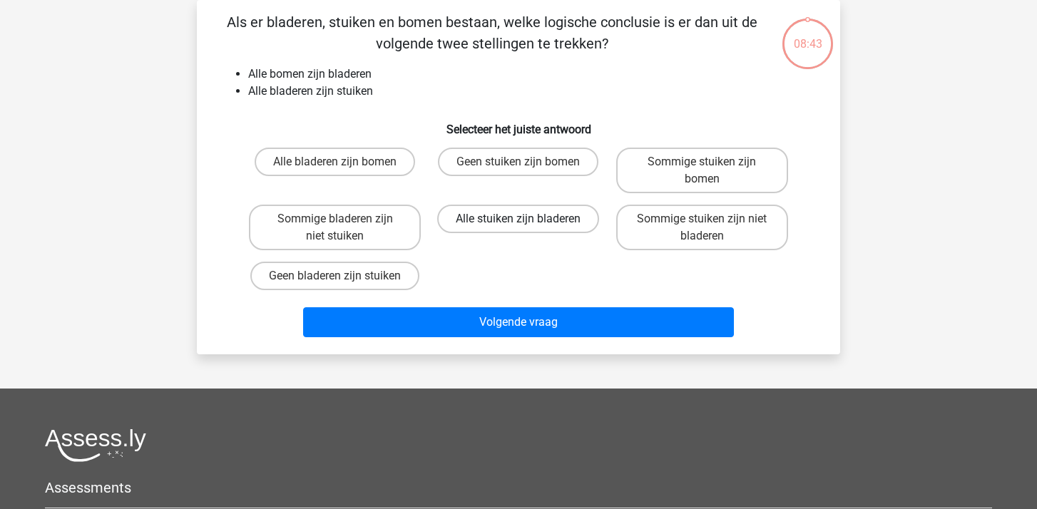
click at [513, 220] on label "Alle stuiken zijn bladeren" at bounding box center [518, 219] width 162 height 29
click at [518, 220] on input "Alle stuiken zijn bladeren" at bounding box center [522, 223] width 9 height 9
radio input "true"
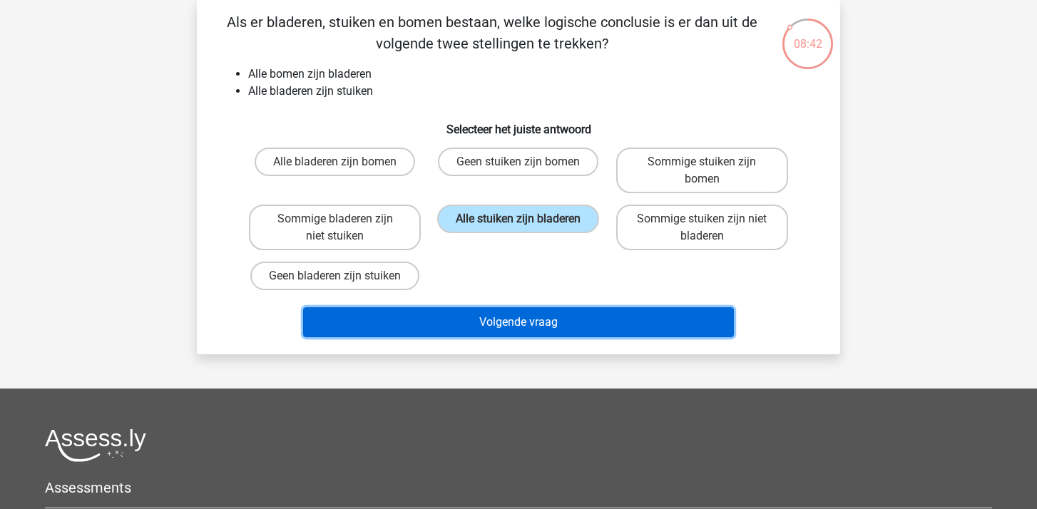
click at [518, 325] on button "Volgende vraag" at bounding box center [518, 322] width 431 height 30
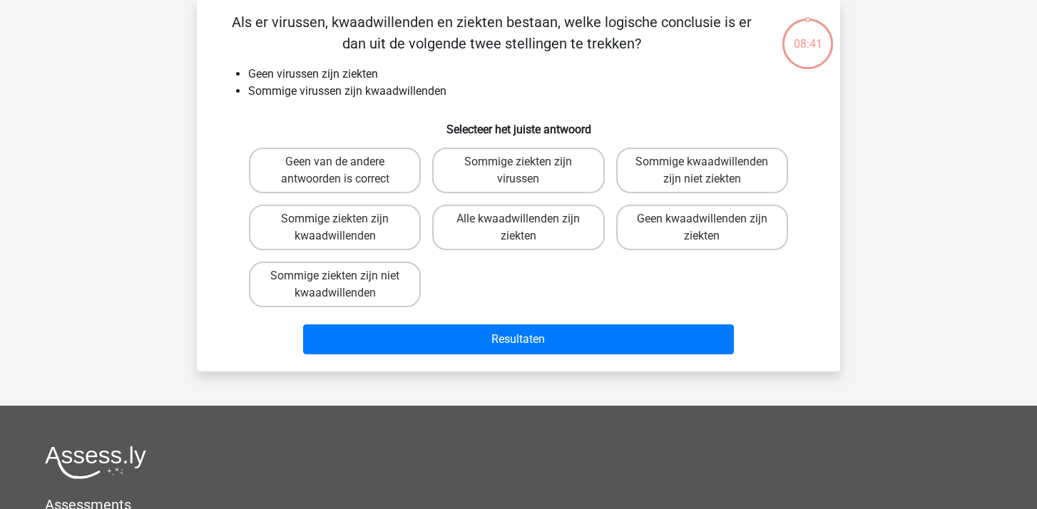
click at [483, 144] on div "Sommige ziekten zijn virussen" at bounding box center [517, 170] width 183 height 57
click at [491, 163] on label "Sommige ziekten zijn virussen" at bounding box center [518, 171] width 172 height 46
click at [518, 163] on input "Sommige ziekten zijn virussen" at bounding box center [522, 166] width 9 height 9
radio input "true"
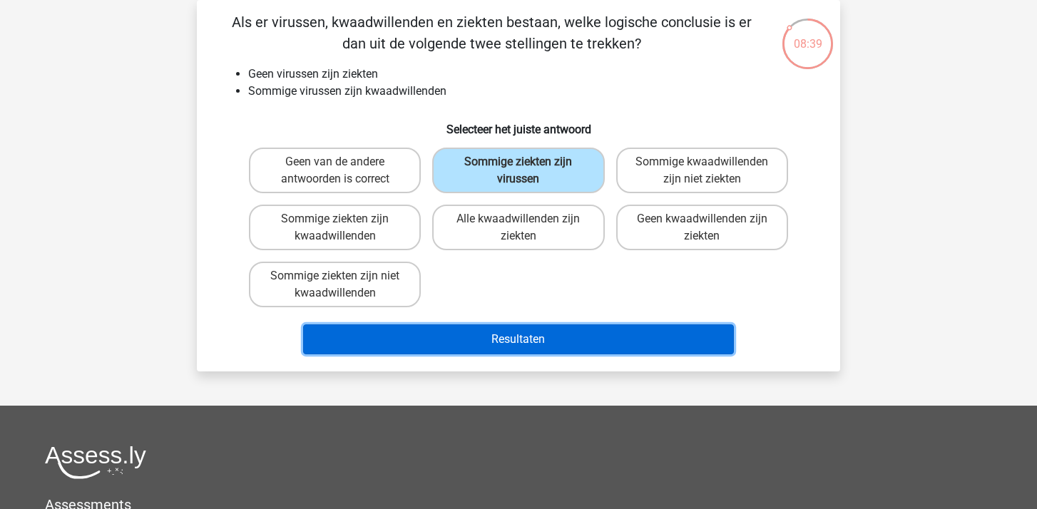
click at [512, 336] on button "Resultaten" at bounding box center [518, 339] width 431 height 30
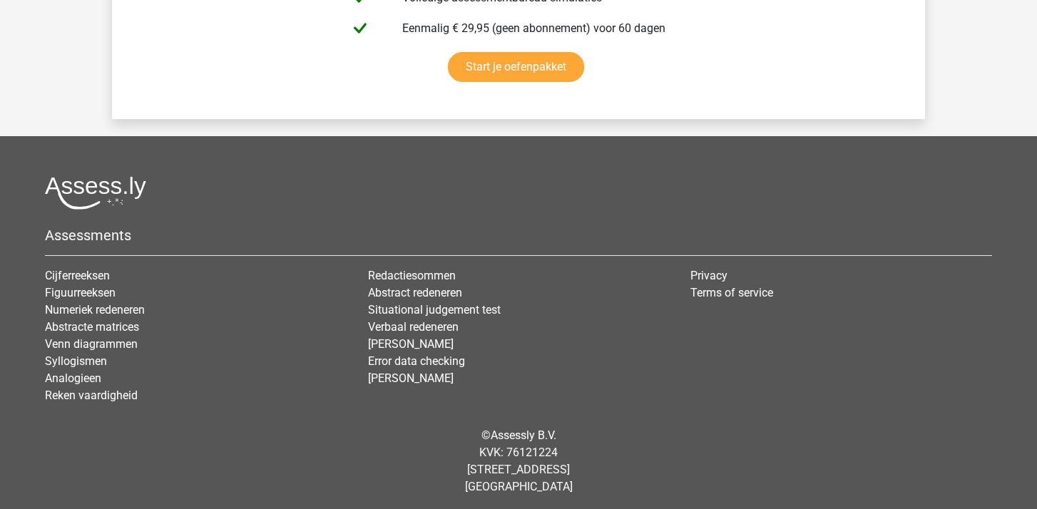
scroll to position [2631, 0]
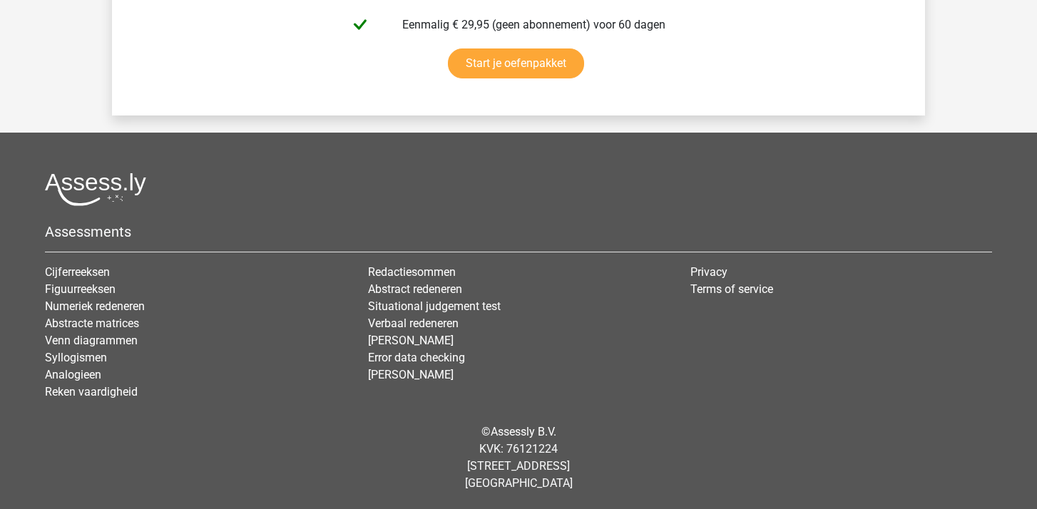
click at [96, 401] on div "Cijferreeksen Figuurreeksen Numeriek redeneren Abstracte matrices Venn diagramm…" at bounding box center [195, 338] width 323 height 148
click at [96, 395] on link "Reken vaardigheid" at bounding box center [91, 392] width 93 height 14
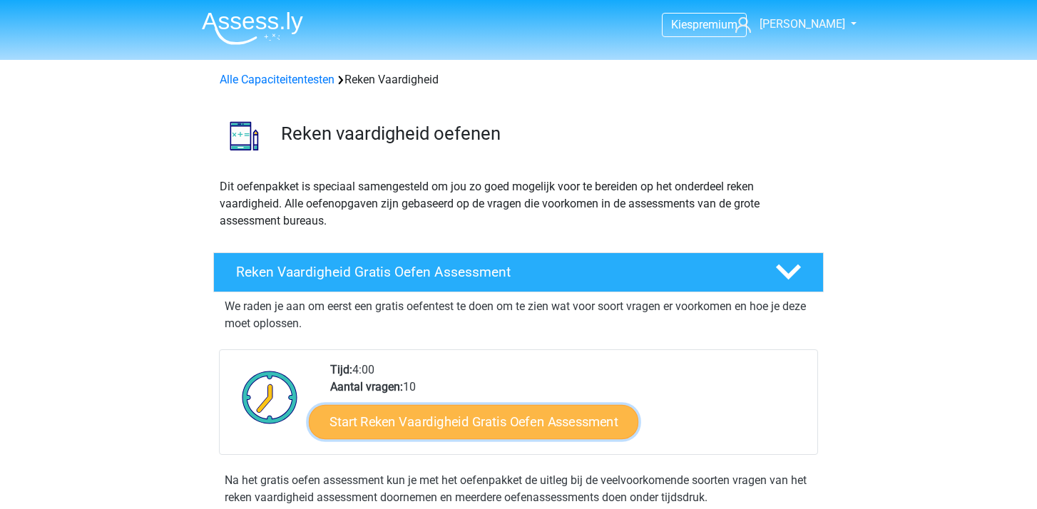
click at [424, 418] on link "Start Reken Vaardigheid Gratis Oefen Assessment" at bounding box center [473, 421] width 329 height 34
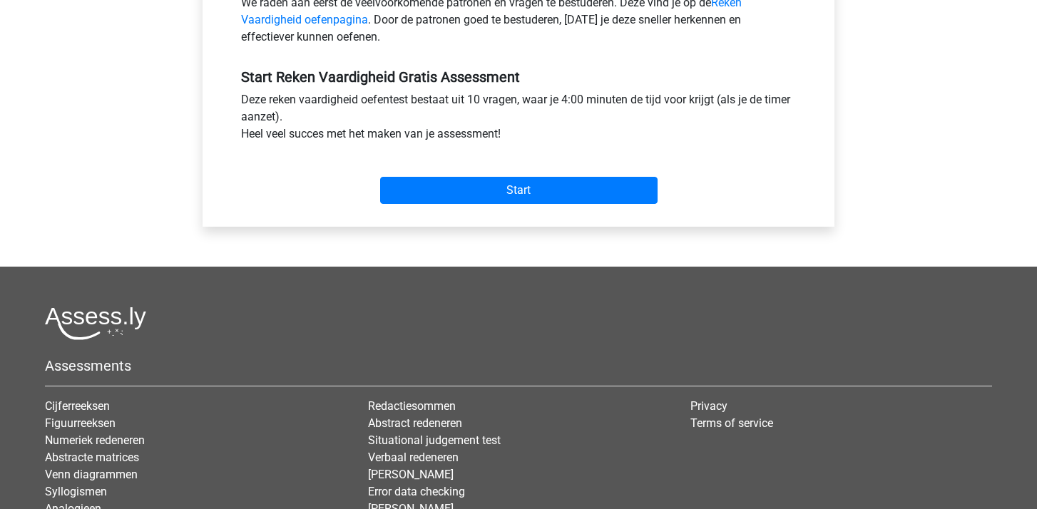
scroll to position [538, 0]
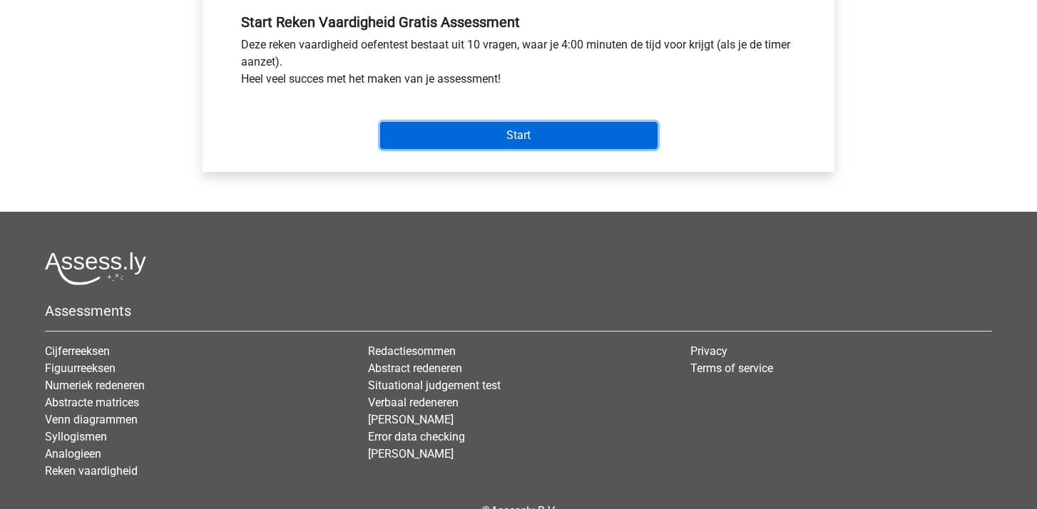
click at [526, 146] on input "Start" at bounding box center [518, 135] width 277 height 27
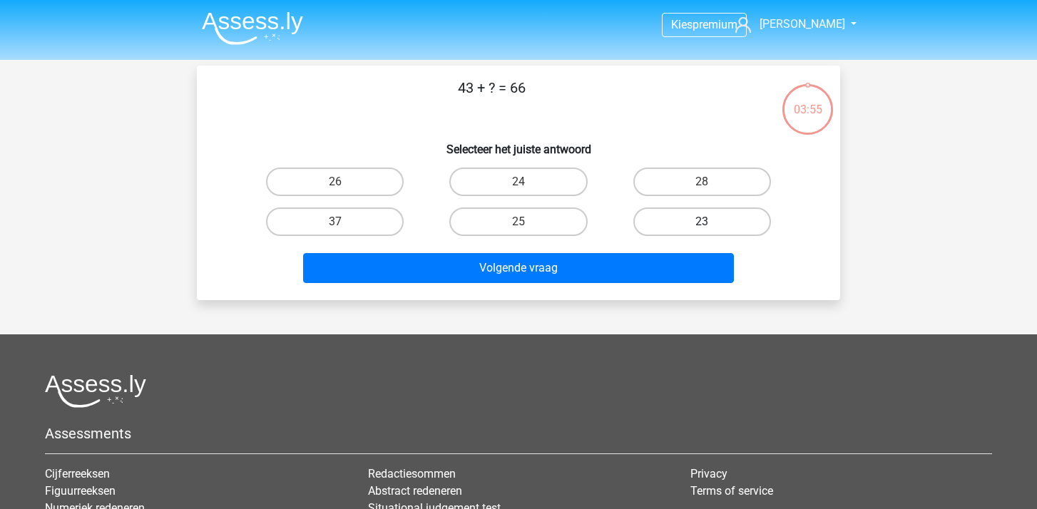
click at [704, 219] on label "23" at bounding box center [702, 221] width 138 height 29
click at [704, 222] on input "23" at bounding box center [706, 226] width 9 height 9
radio input "true"
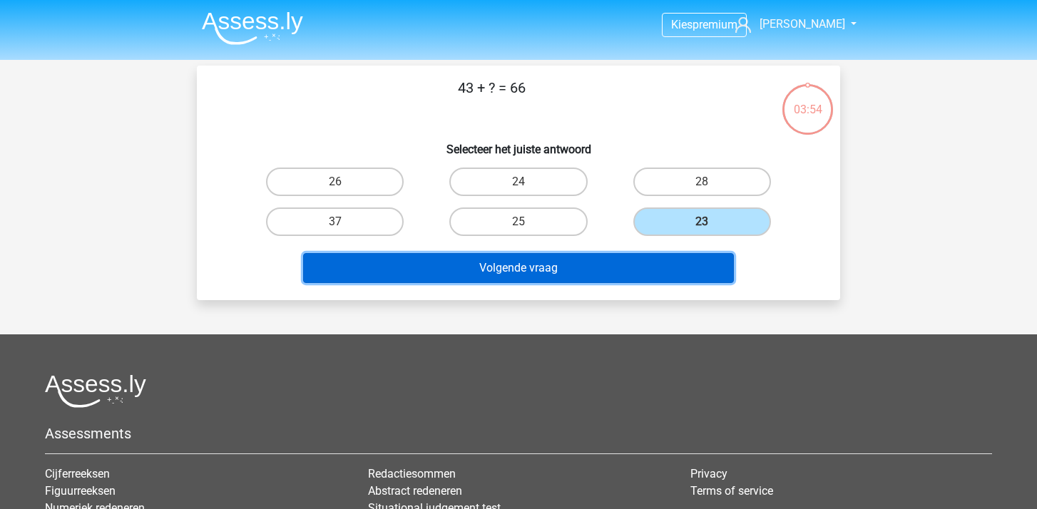
click at [595, 266] on button "Volgende vraag" at bounding box center [518, 268] width 431 height 30
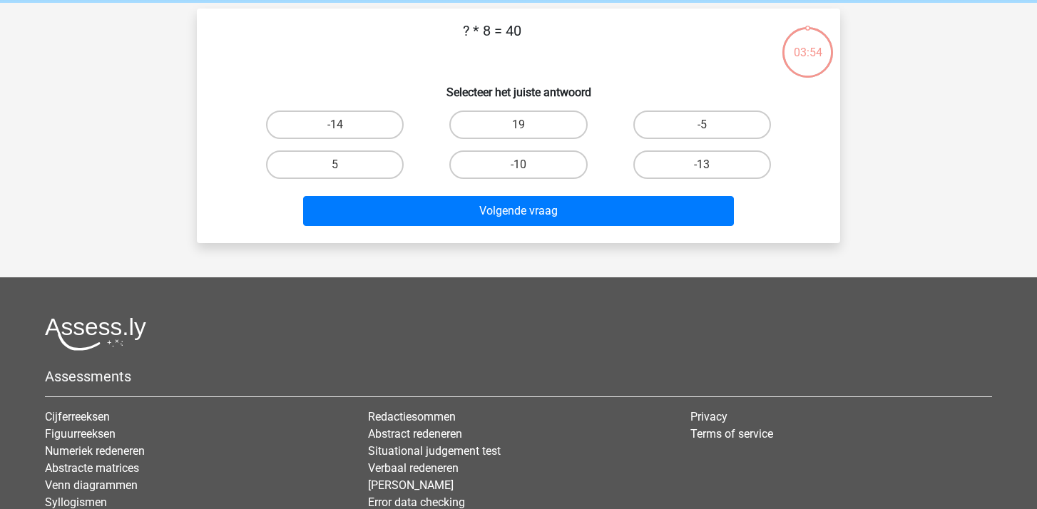
scroll to position [66, 0]
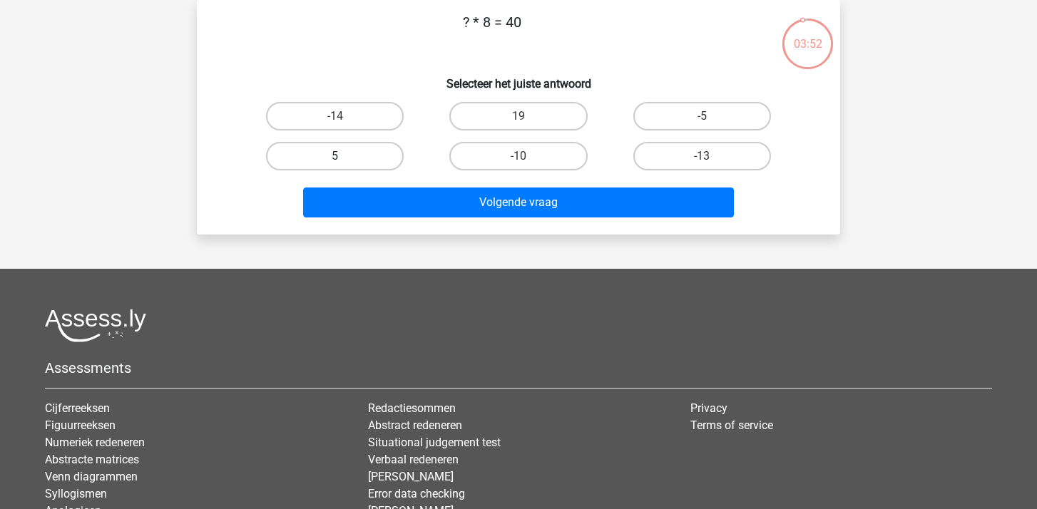
click at [357, 165] on label "5" at bounding box center [335, 156] width 138 height 29
click at [344, 165] on input "5" at bounding box center [339, 160] width 9 height 9
radio input "true"
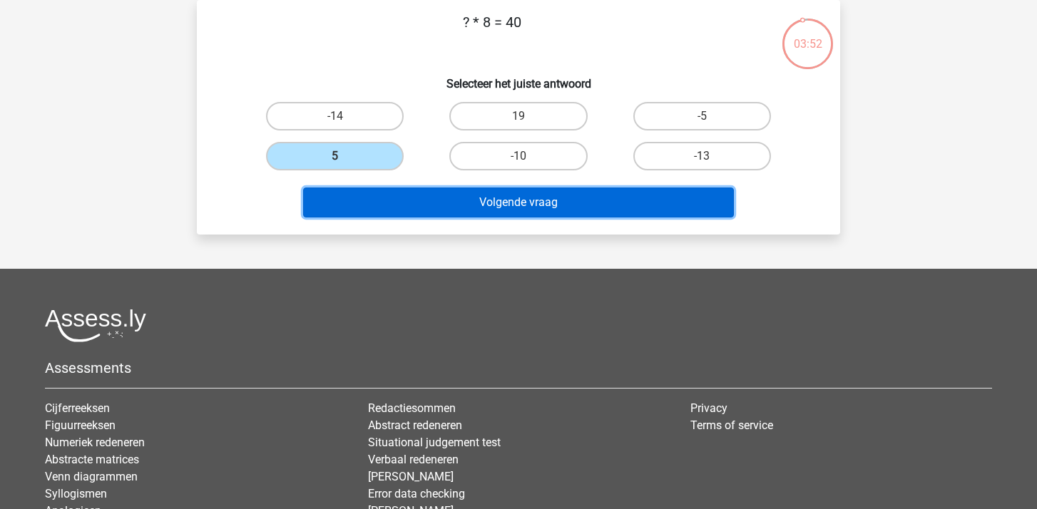
click at [506, 208] on button "Volgende vraag" at bounding box center [518, 203] width 431 height 30
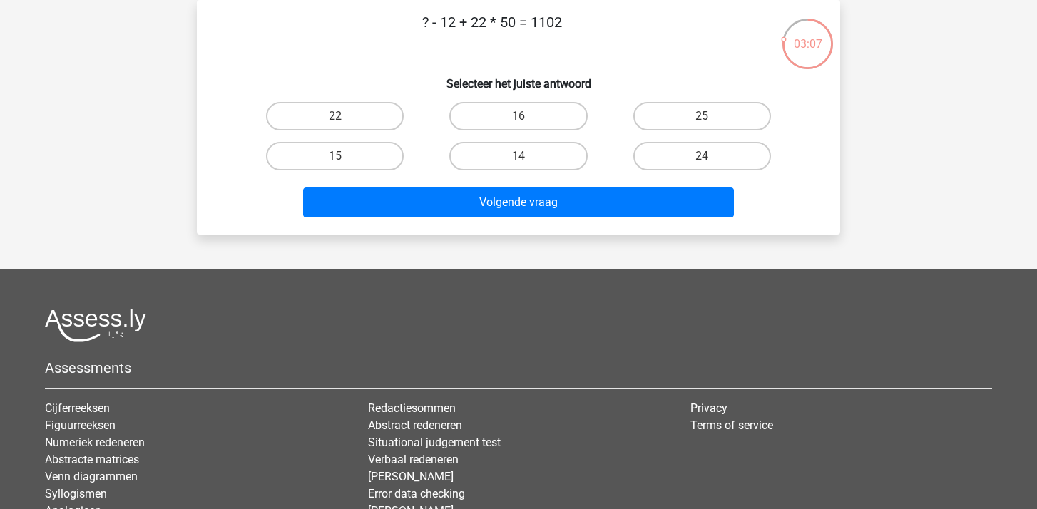
click at [538, 141] on div "14" at bounding box center [517, 156] width 183 height 40
click at [541, 159] on label "14" at bounding box center [518, 156] width 138 height 29
click at [528, 159] on input "14" at bounding box center [522, 160] width 9 height 9
radio input "true"
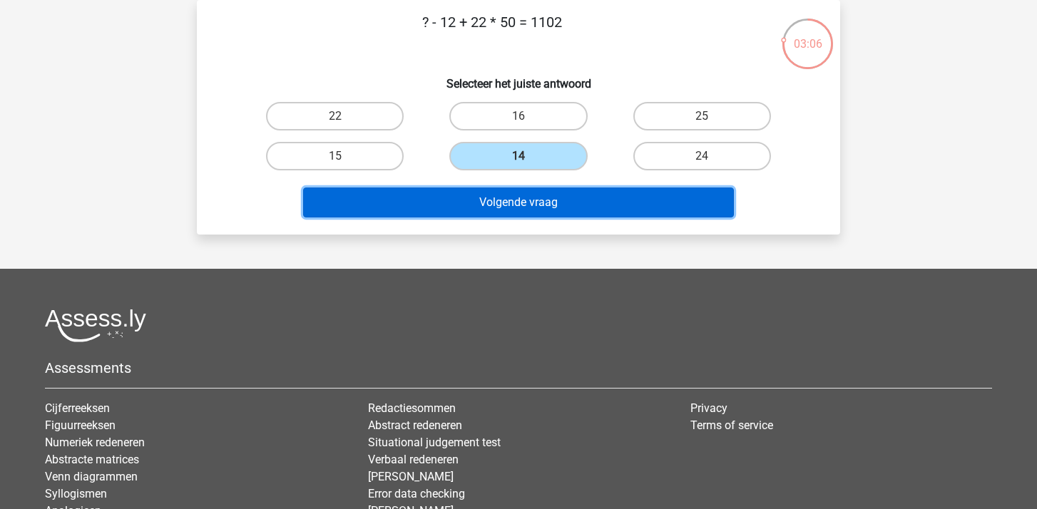
click at [543, 196] on button "Volgende vraag" at bounding box center [518, 203] width 431 height 30
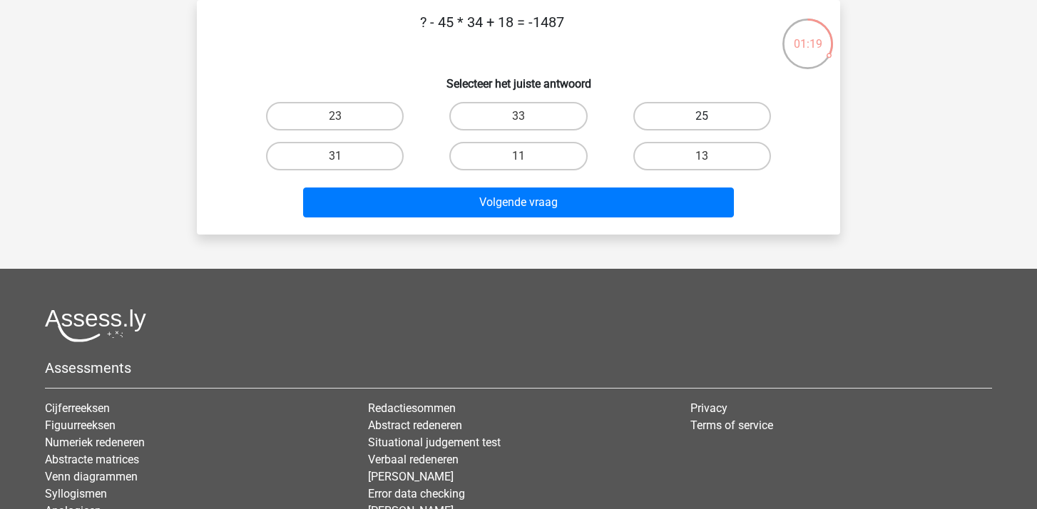
click at [673, 116] on label "25" at bounding box center [702, 116] width 138 height 29
click at [702, 116] on input "25" at bounding box center [706, 120] width 9 height 9
radio input "true"
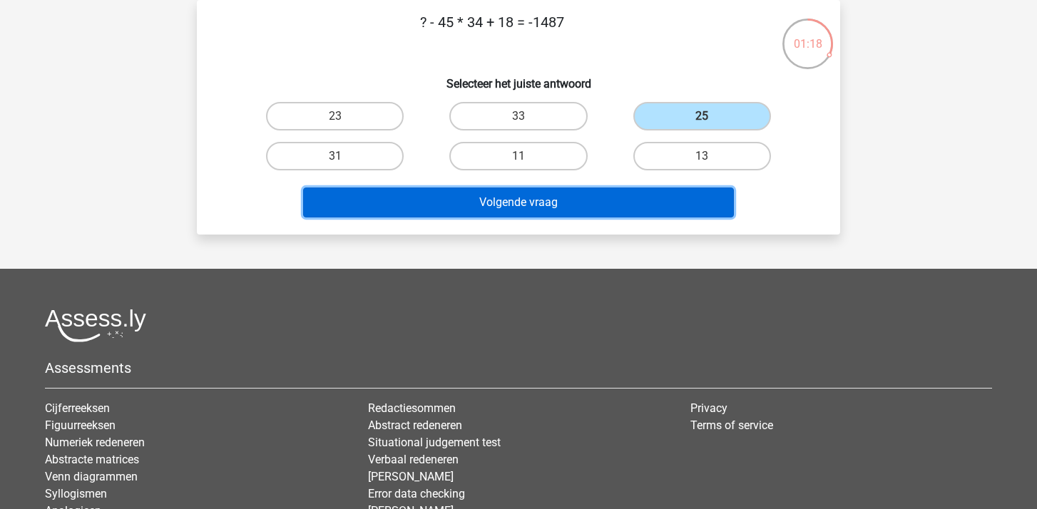
click at [525, 205] on button "Volgende vraag" at bounding box center [518, 203] width 431 height 30
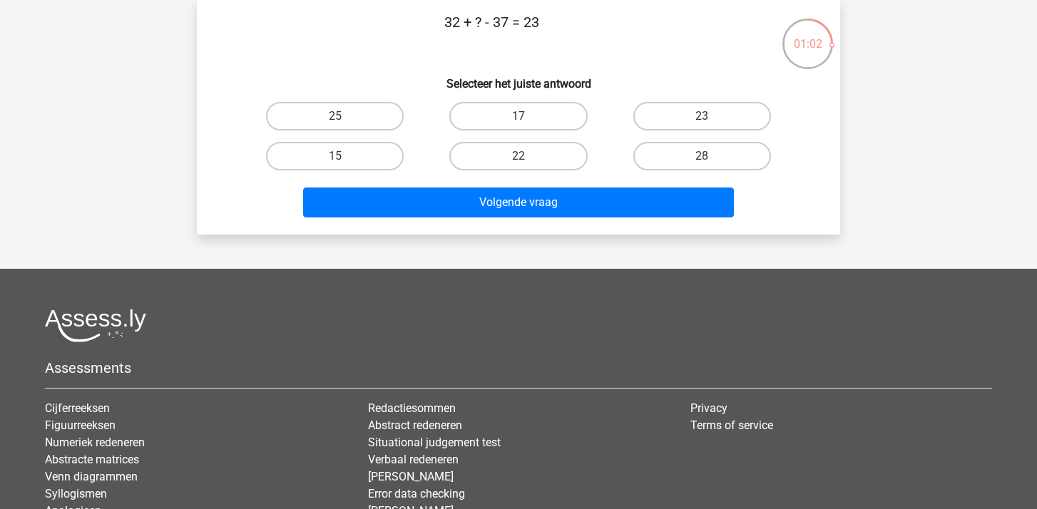
click at [707, 156] on input "28" at bounding box center [706, 160] width 9 height 9
radio input "true"
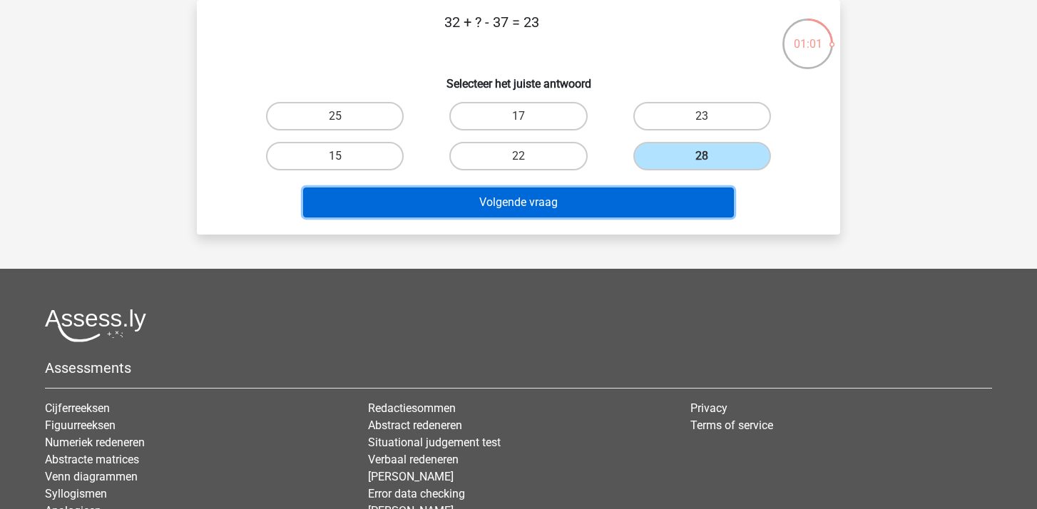
click at [521, 210] on button "Volgende vraag" at bounding box center [518, 203] width 431 height 30
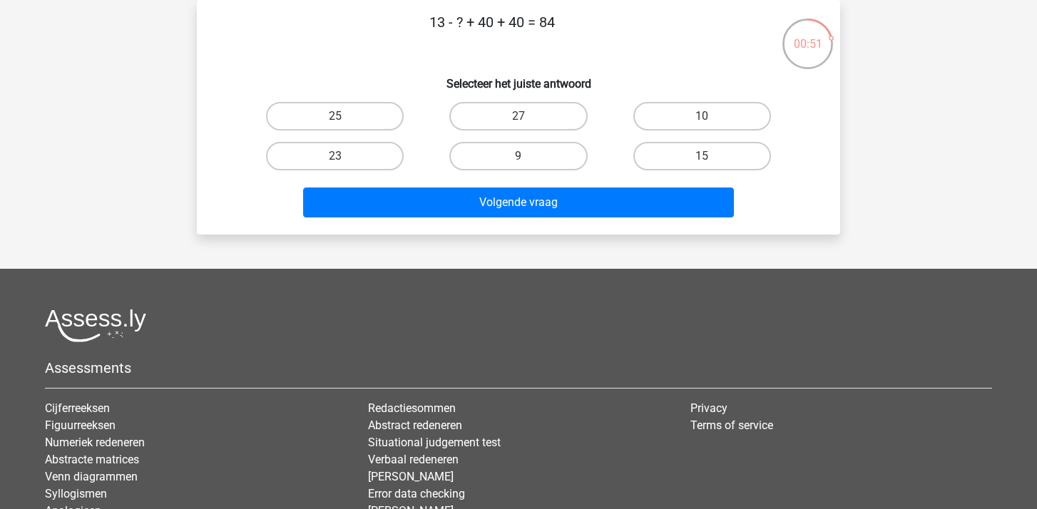
click at [519, 165] on input "9" at bounding box center [522, 160] width 9 height 9
radio input "true"
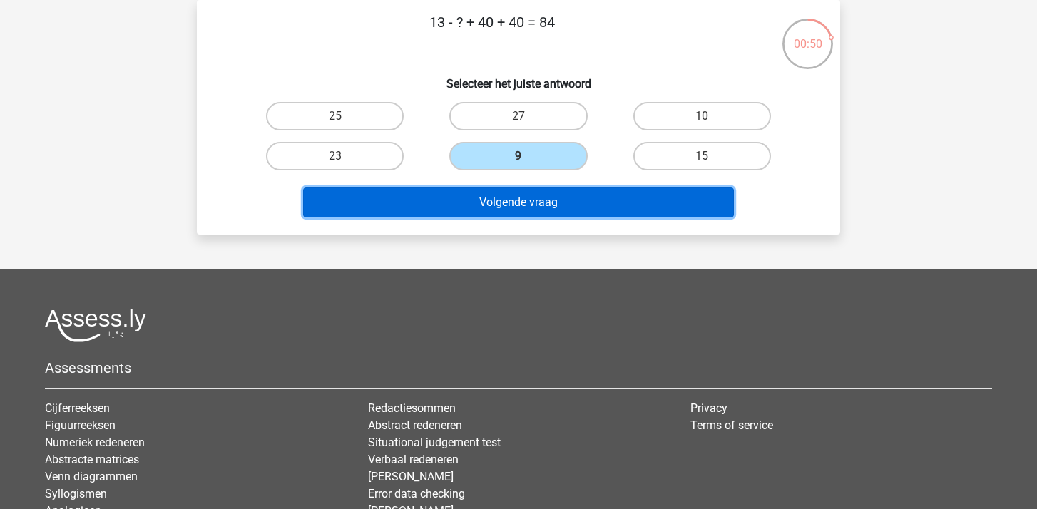
click at [526, 205] on button "Volgende vraag" at bounding box center [518, 203] width 431 height 30
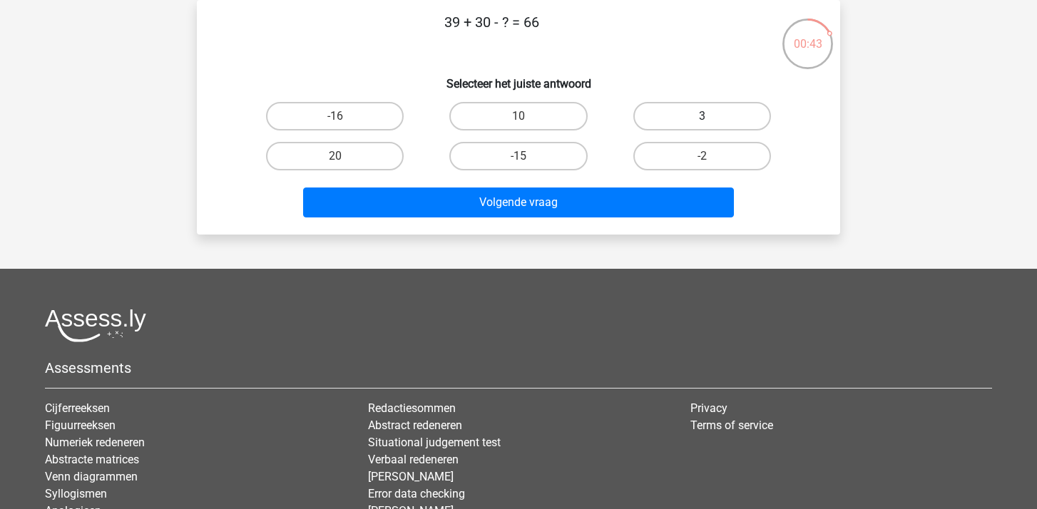
click at [701, 121] on label "3" at bounding box center [702, 116] width 138 height 29
click at [702, 121] on input "3" at bounding box center [706, 120] width 9 height 9
radio input "true"
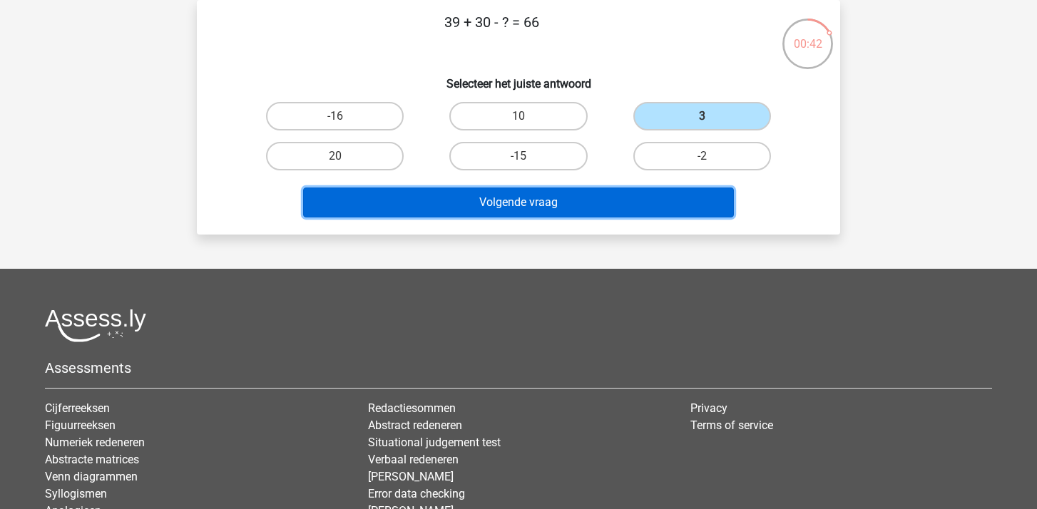
click at [564, 204] on button "Volgende vraag" at bounding box center [518, 203] width 431 height 30
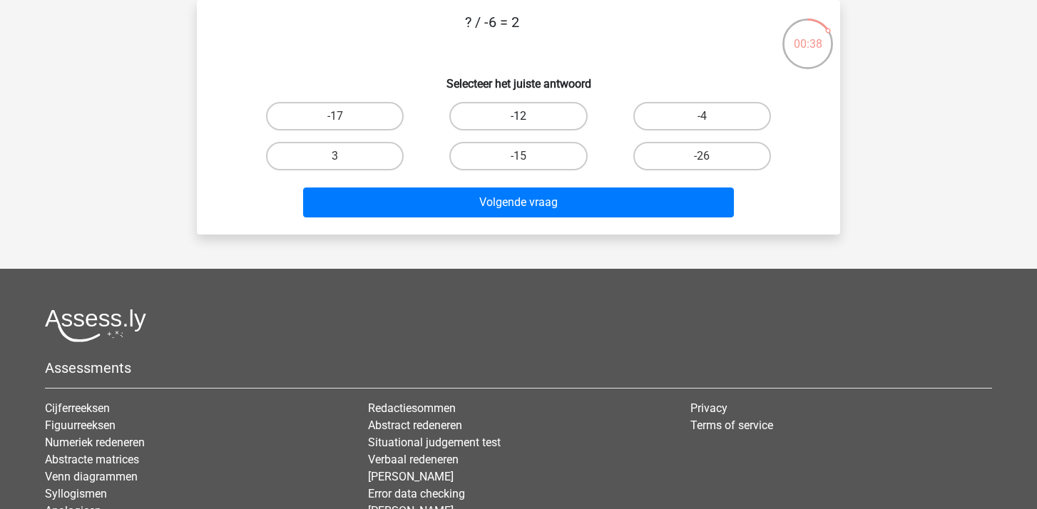
click at [539, 109] on label "-12" at bounding box center [518, 116] width 138 height 29
click at [528, 116] on input "-12" at bounding box center [522, 120] width 9 height 9
radio input "true"
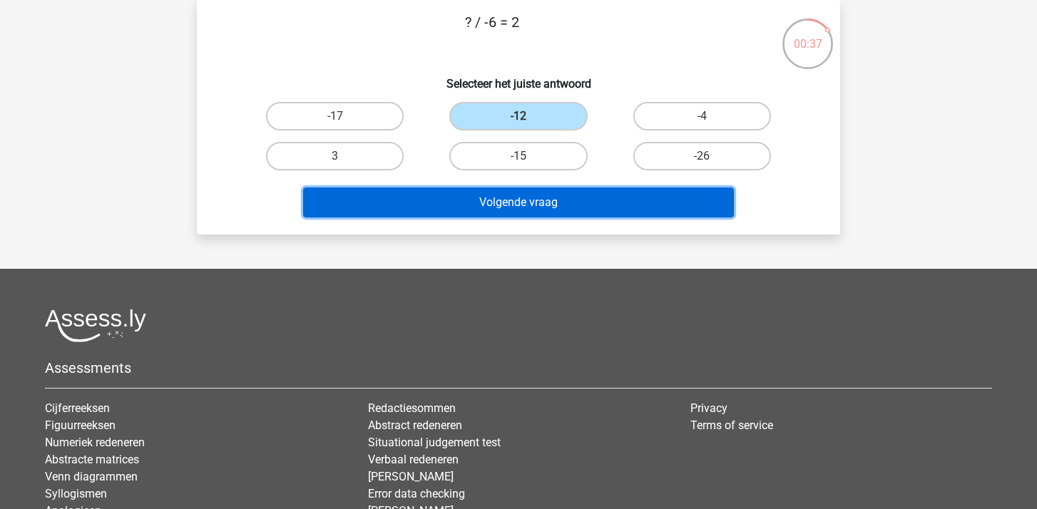
click at [538, 207] on button "Volgende vraag" at bounding box center [518, 203] width 431 height 30
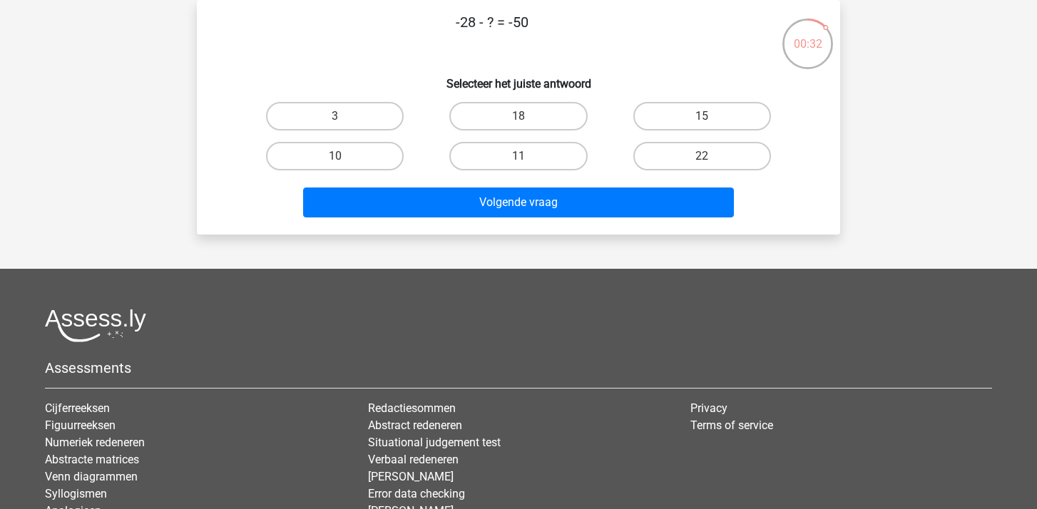
click at [707, 160] on input "22" at bounding box center [706, 160] width 9 height 9
radio input "true"
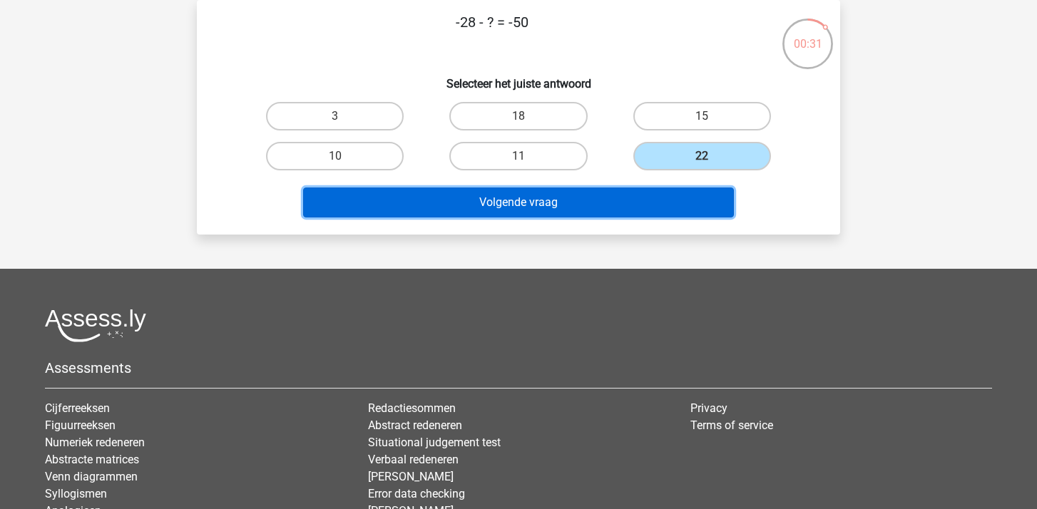
click at [526, 209] on button "Volgende vraag" at bounding box center [518, 203] width 431 height 30
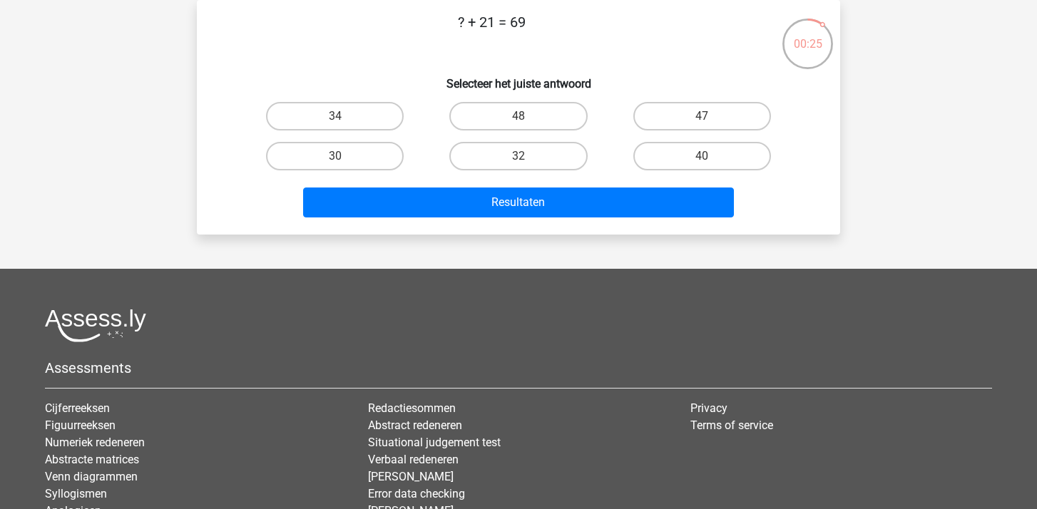
click at [518, 121] on input "48" at bounding box center [522, 120] width 9 height 9
radio input "true"
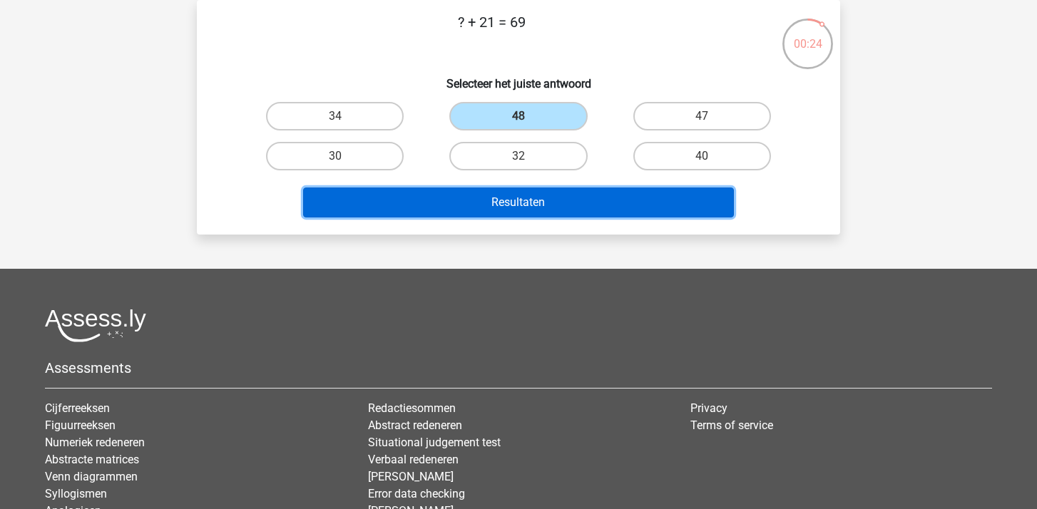
click at [516, 201] on button "Resultaten" at bounding box center [518, 203] width 431 height 30
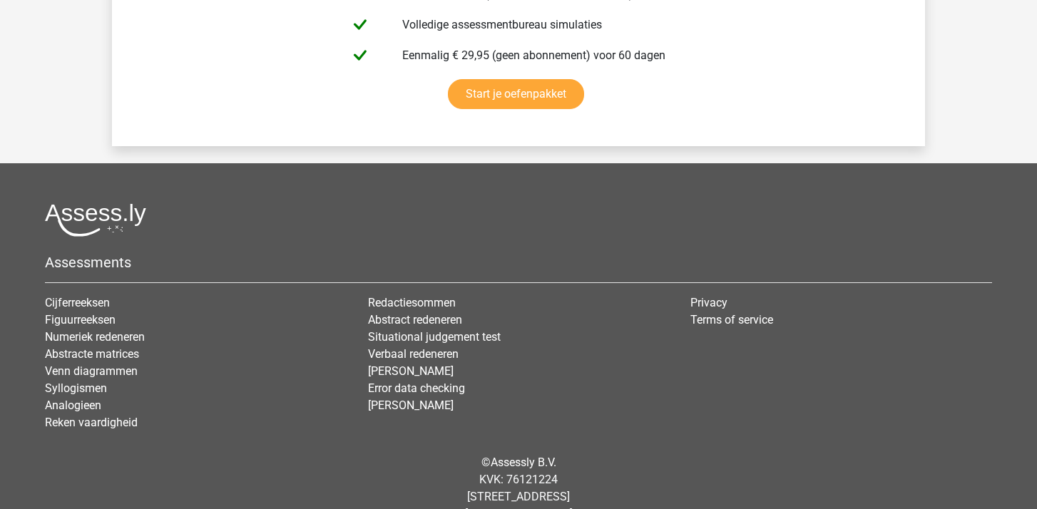
scroll to position [2648, 0]
